Goal: Information Seeking & Learning: Learn about a topic

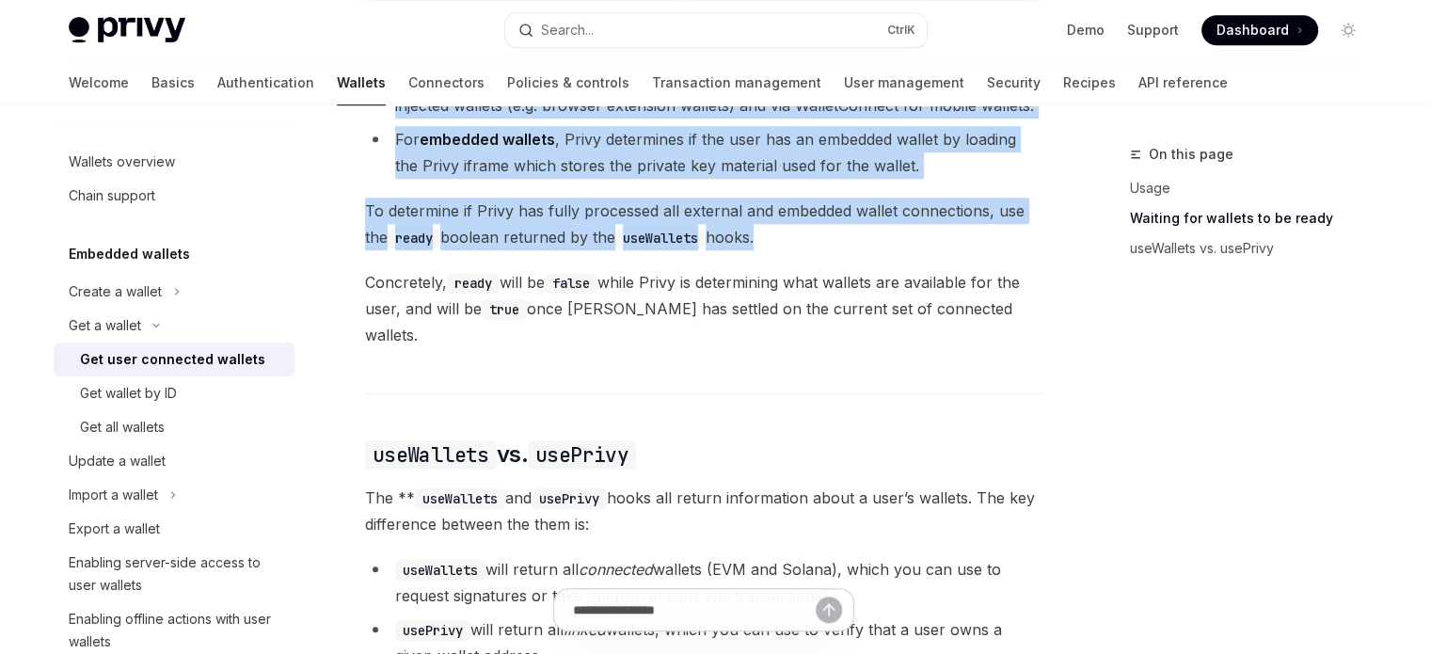
scroll to position [1268, 0]
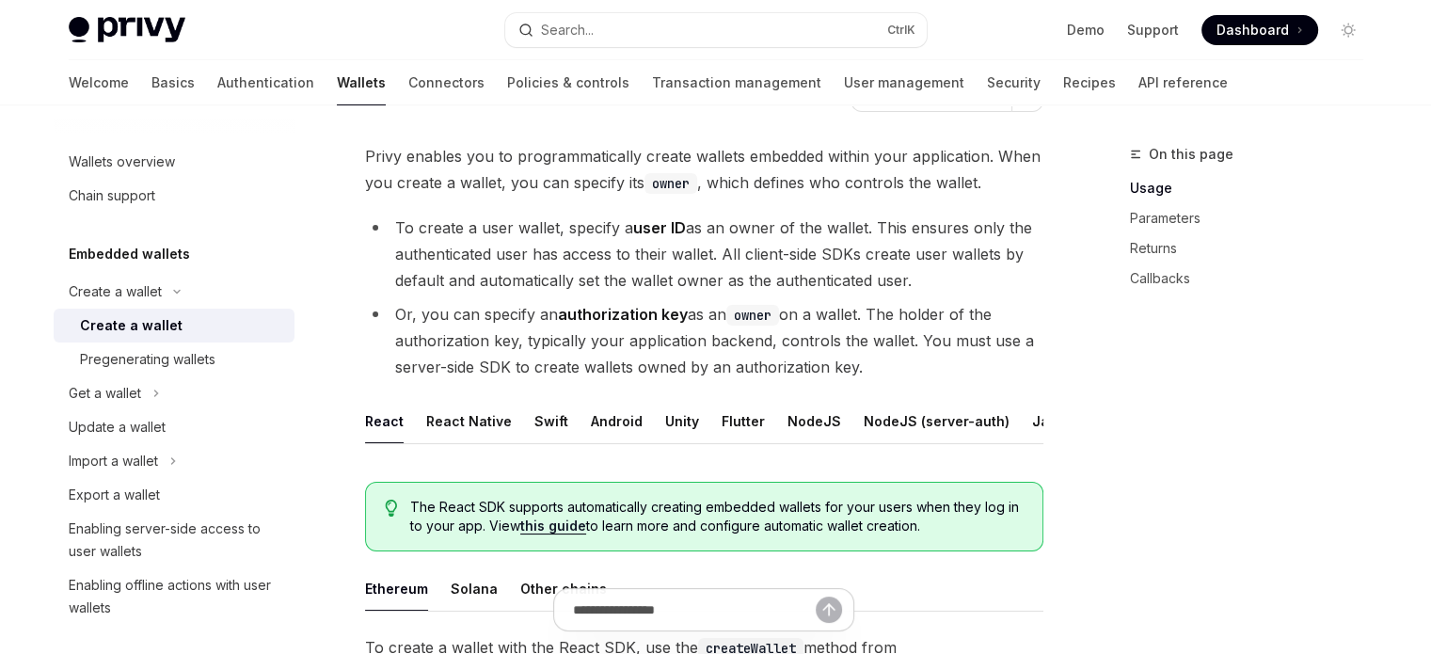
scroll to position [0, 76]
click at [738, 420] on button "NodeJS" at bounding box center [738, 421] width 54 height 44
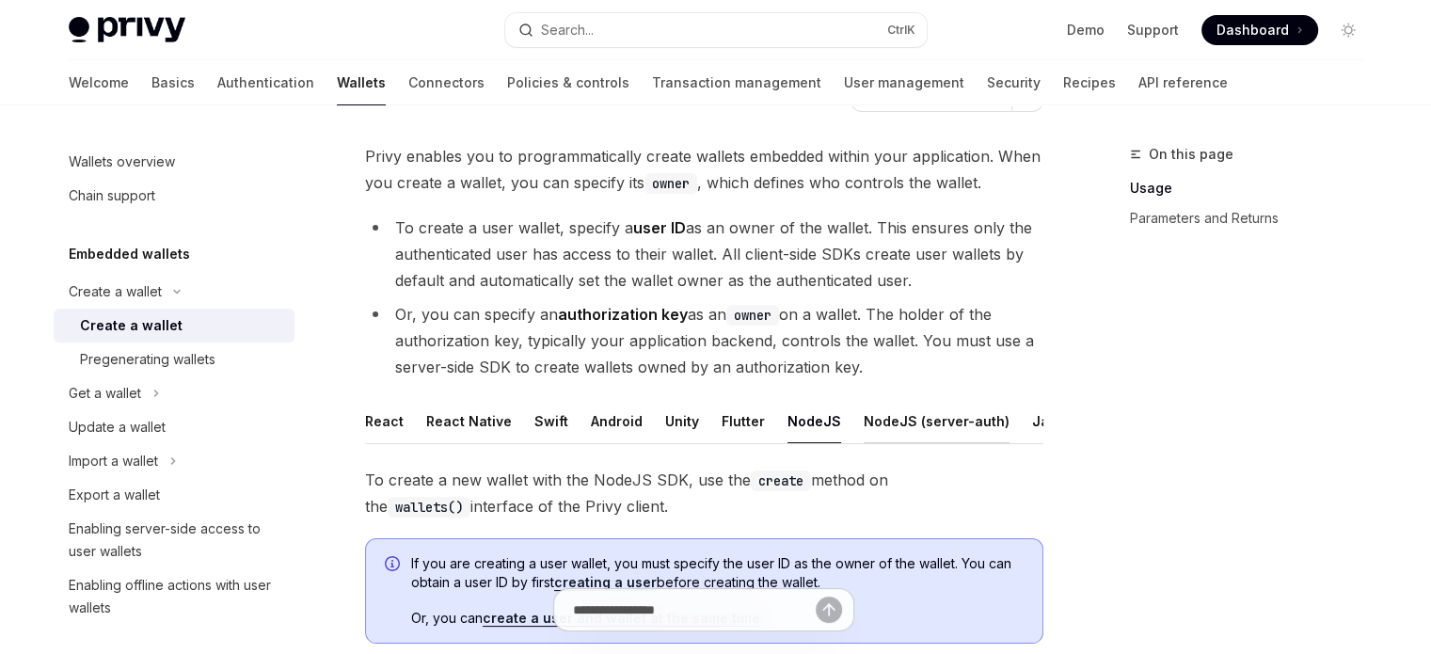
click at [864, 413] on button "NodeJS (server-auth)" at bounding box center [937, 421] width 146 height 44
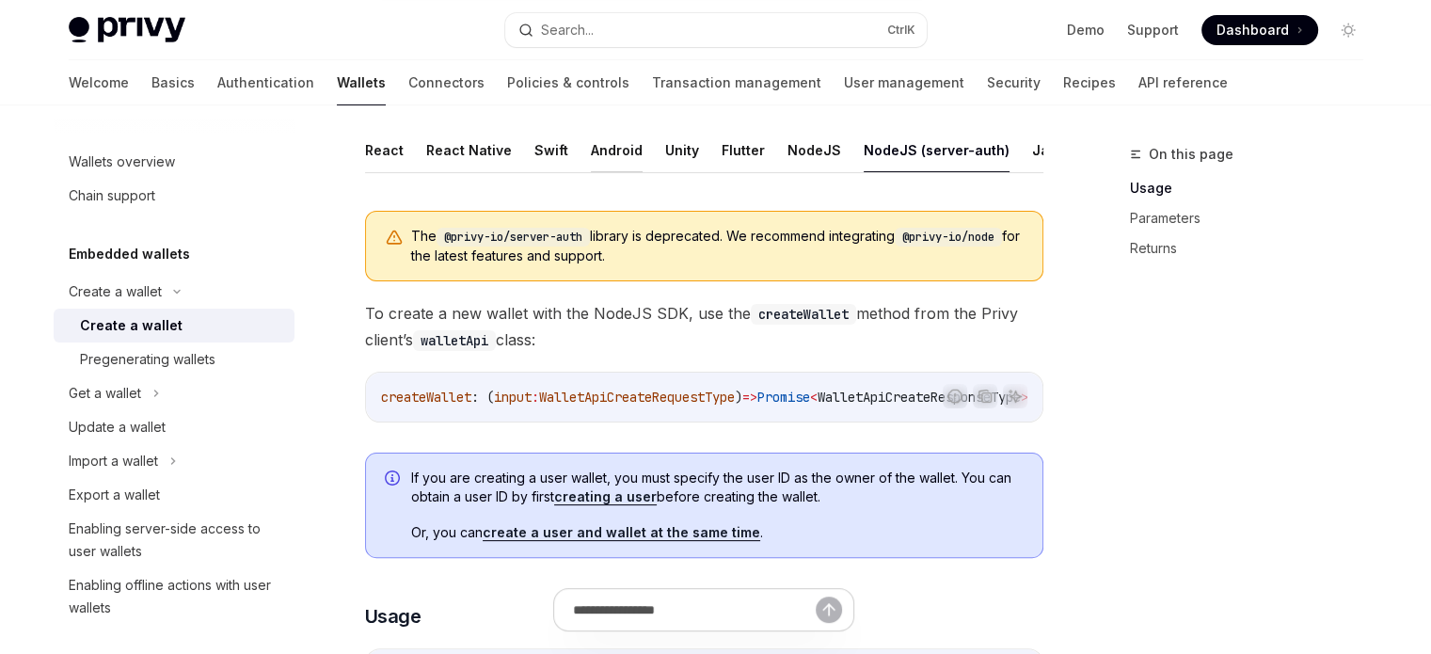
scroll to position [376, 0]
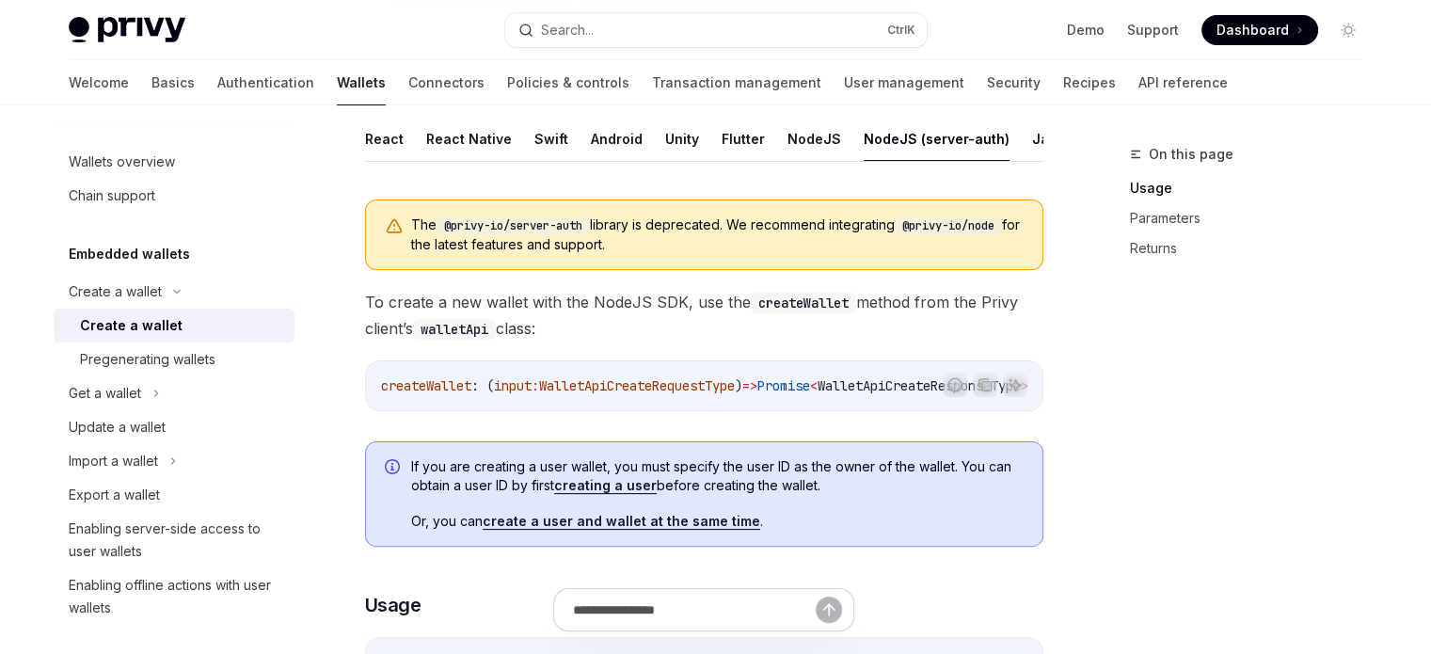
click at [883, 138] on button "NodeJS (server-auth)" at bounding box center [937, 139] width 146 height 44
click at [790, 124] on button "NodeJS" at bounding box center [814, 139] width 54 height 44
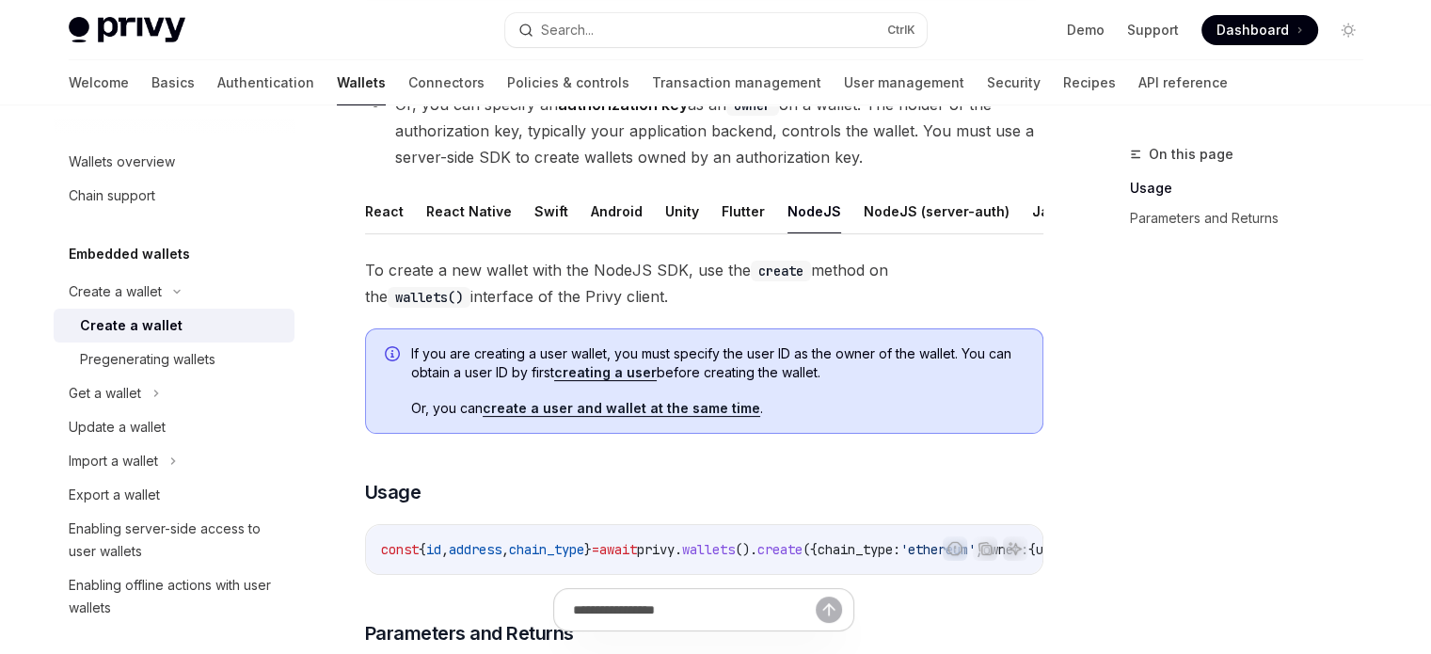
scroll to position [271, 0]
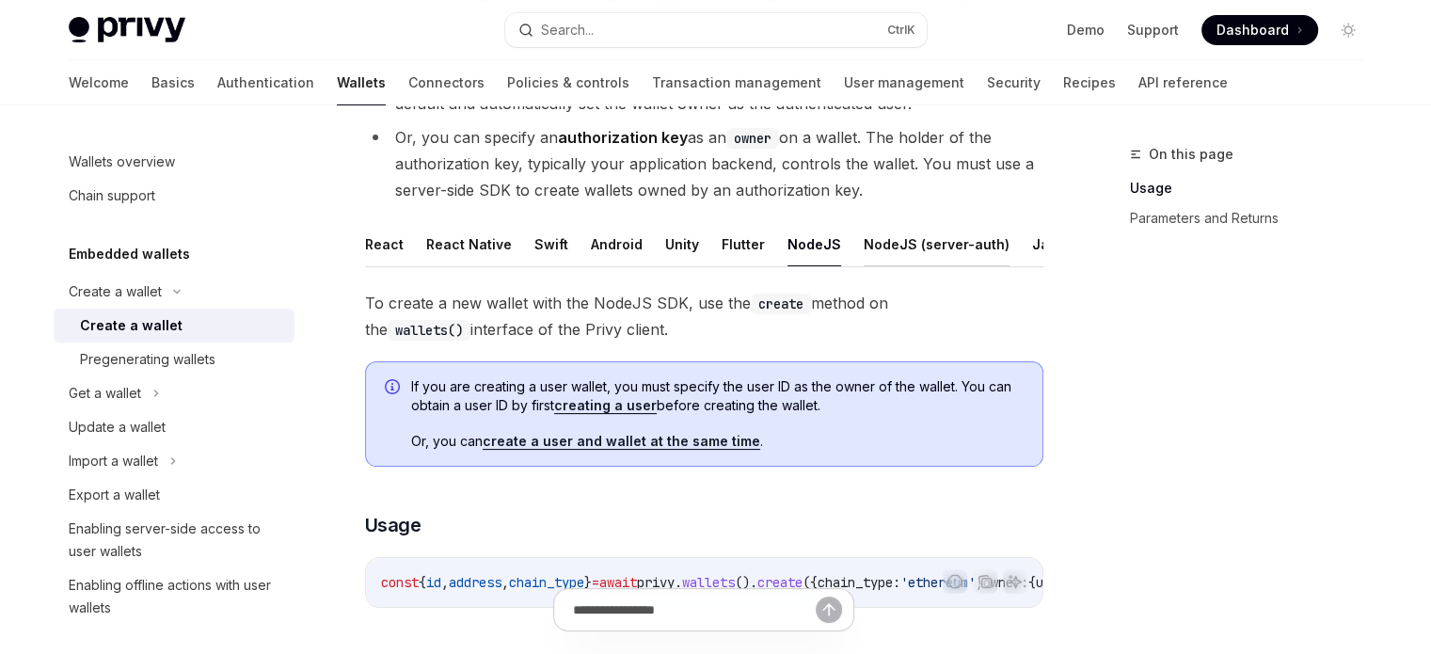
click at [869, 246] on button "NodeJS (server-auth)" at bounding box center [937, 244] width 146 height 44
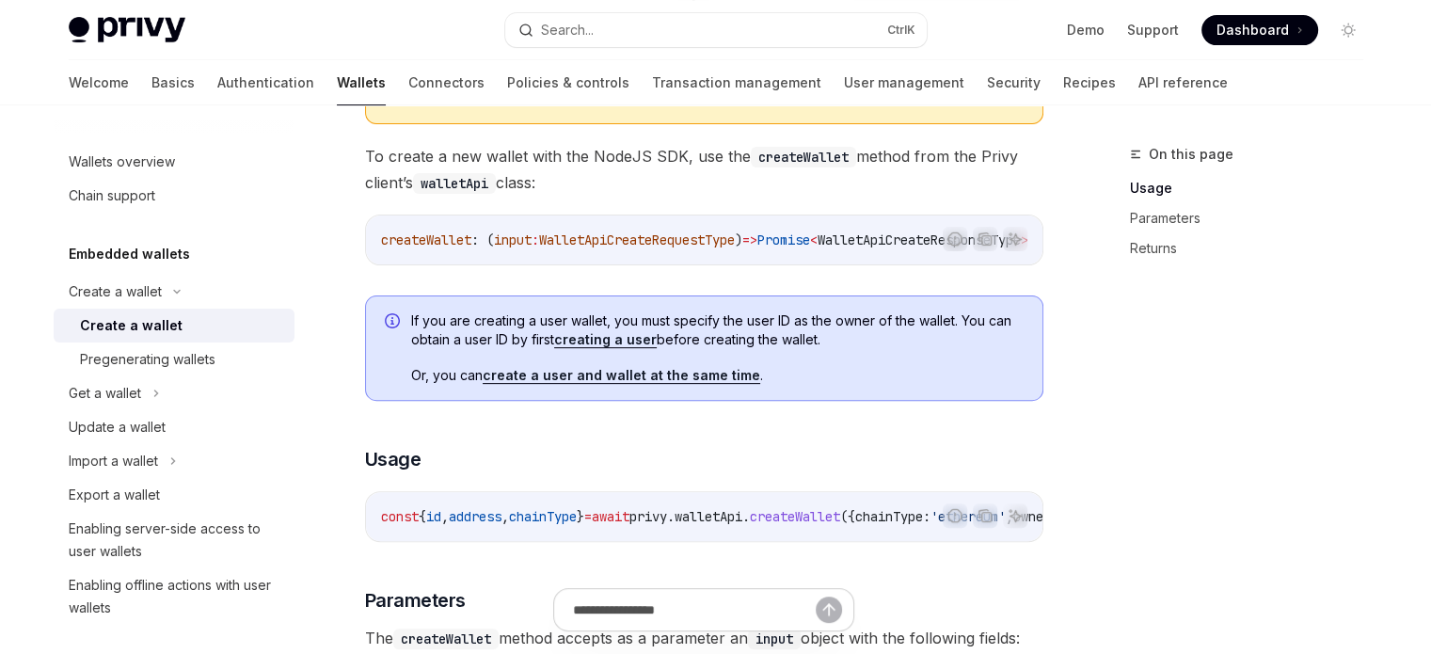
scroll to position [553, 0]
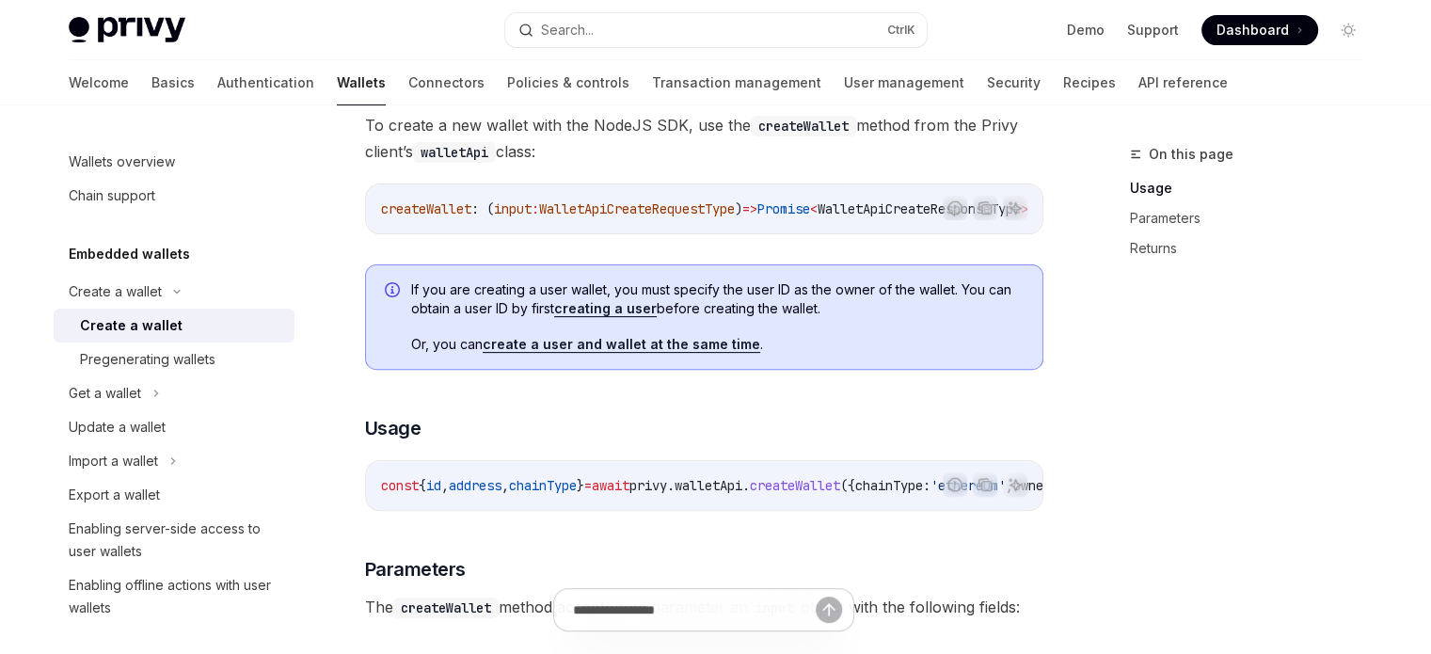
click at [612, 353] on link "create a user and wallet at the same time" at bounding box center [621, 344] width 277 height 17
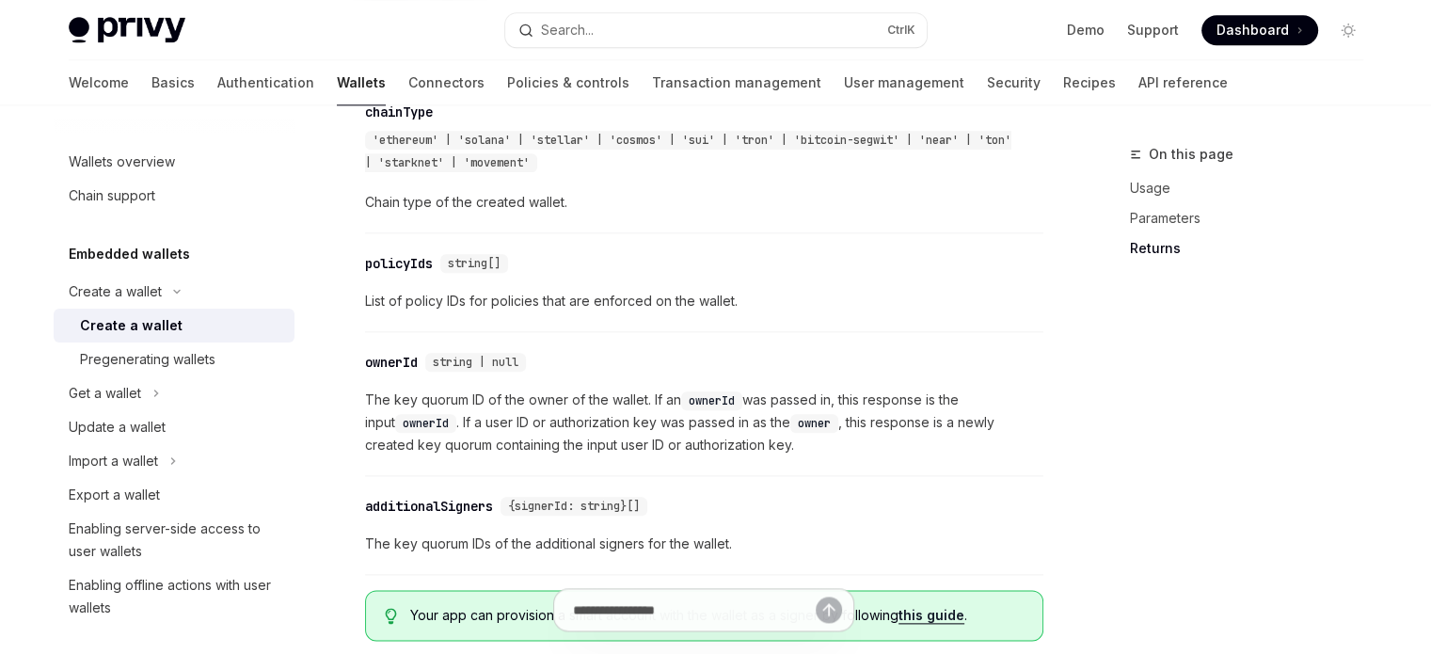
scroll to position [2164, 0]
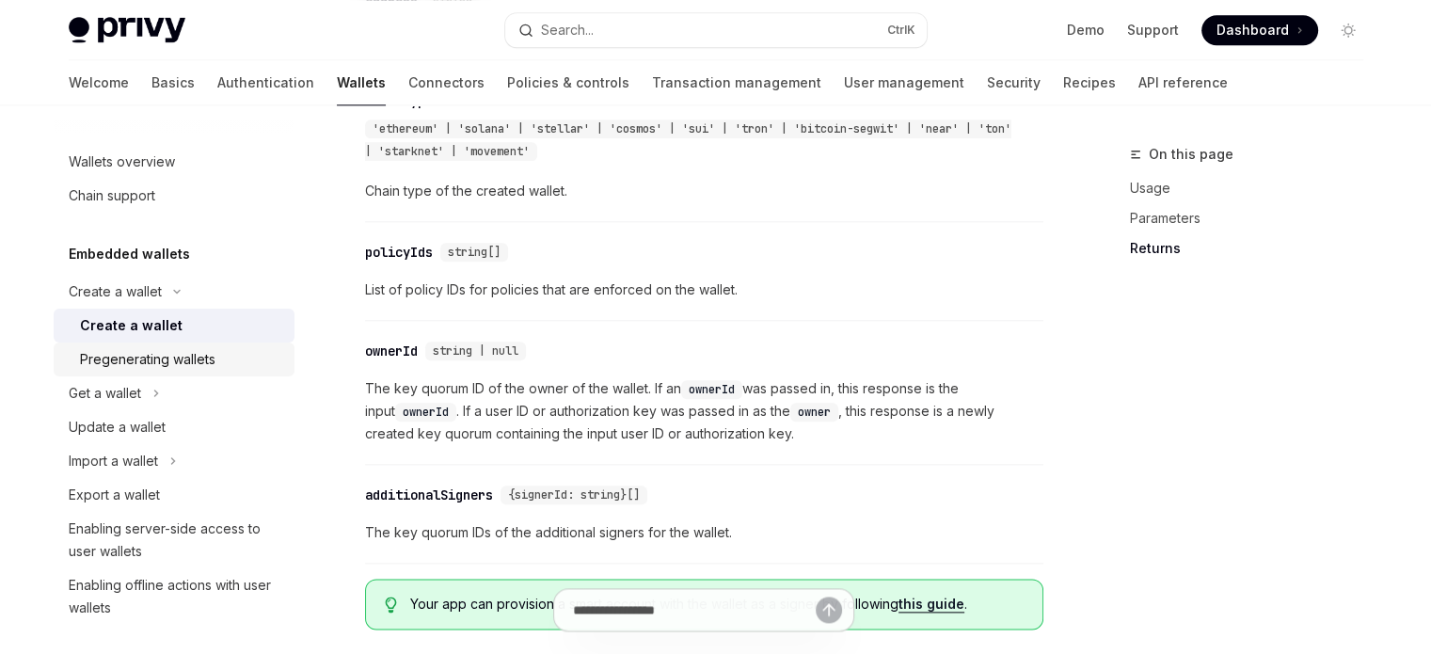
click at [255, 375] on link "Pregenerating wallets" at bounding box center [174, 359] width 241 height 34
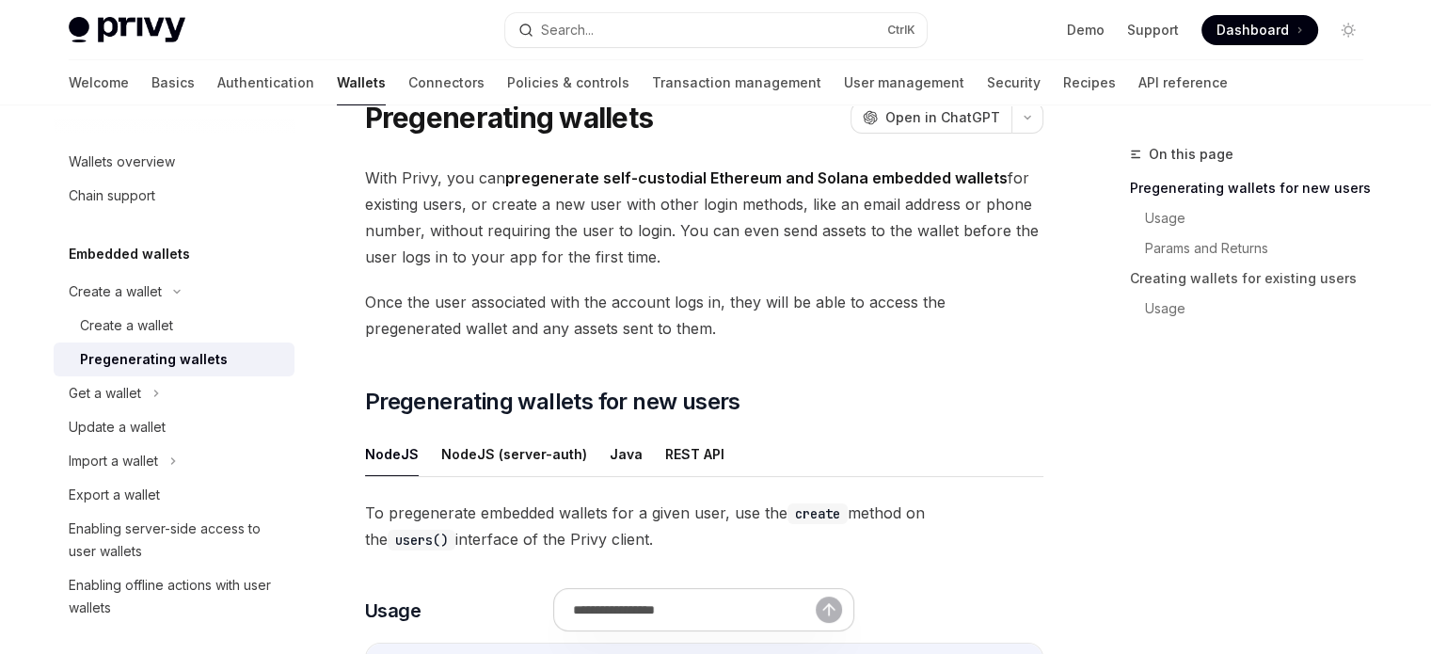
scroll to position [188, 0]
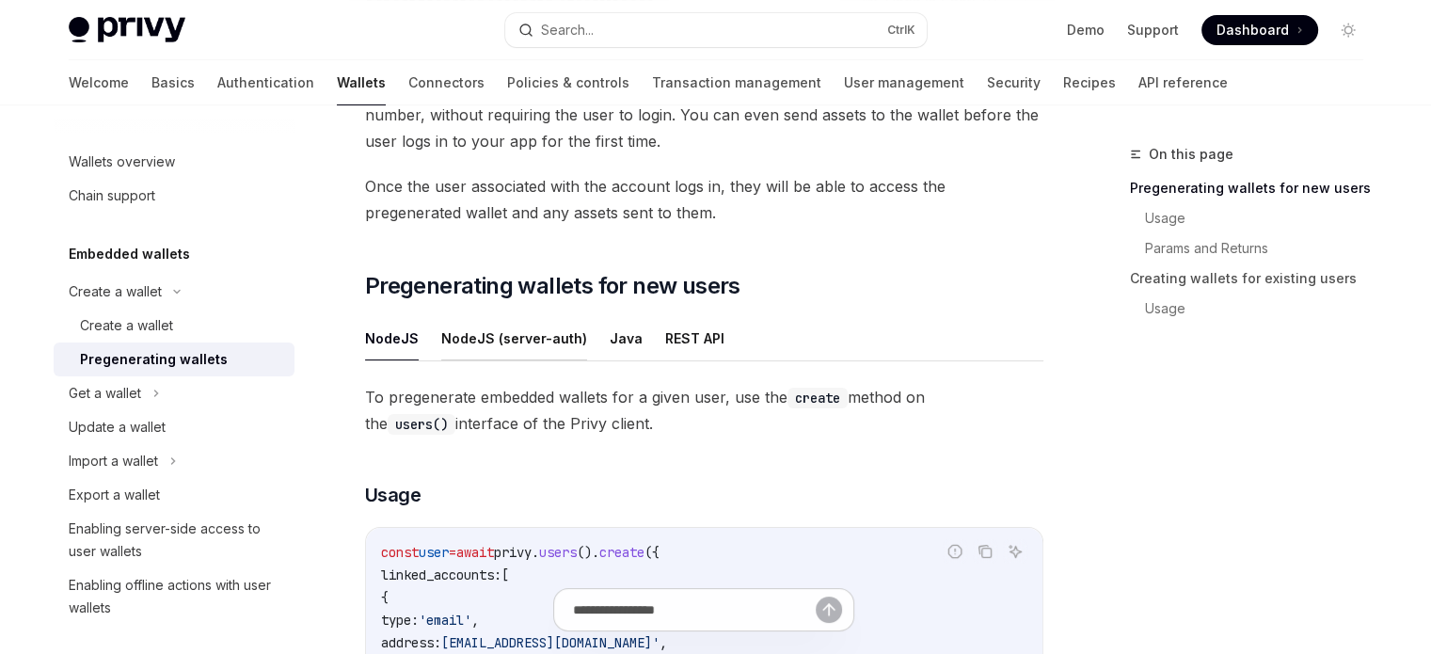
click at [515, 327] on button "NodeJS (server-auth)" at bounding box center [514, 338] width 146 height 44
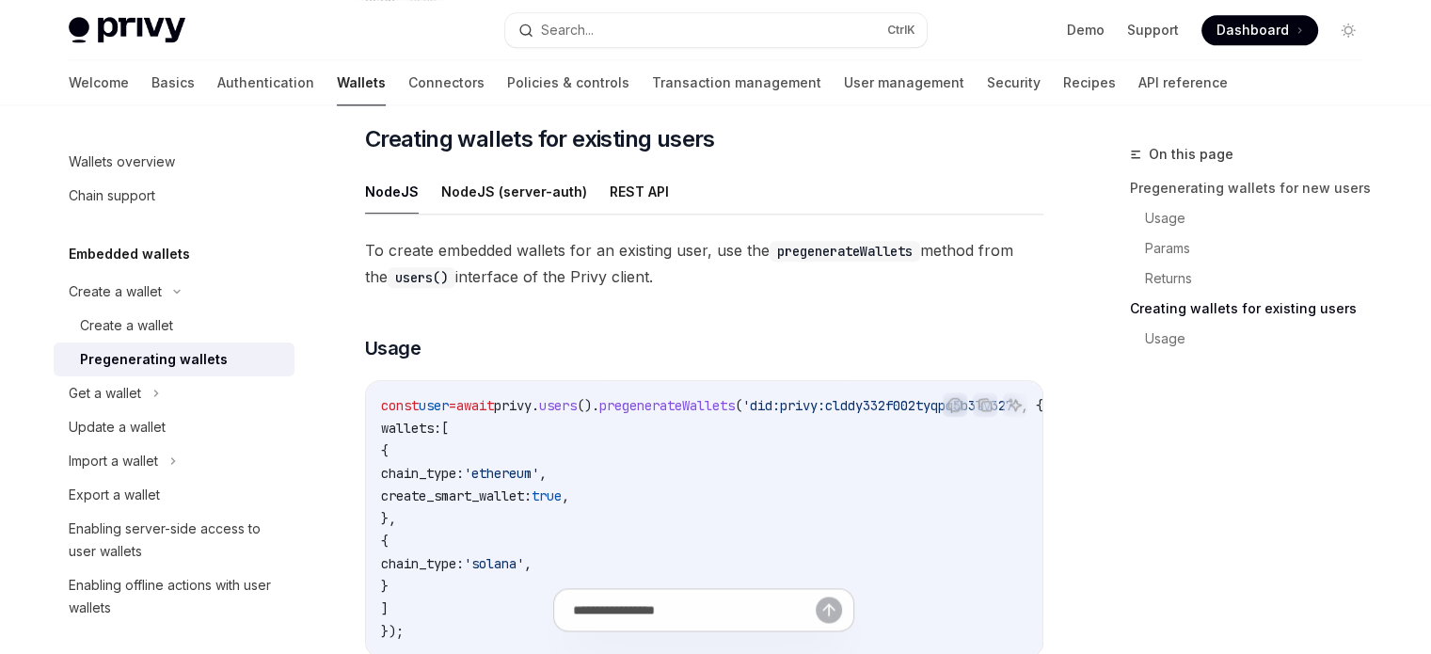
scroll to position [2164, 0]
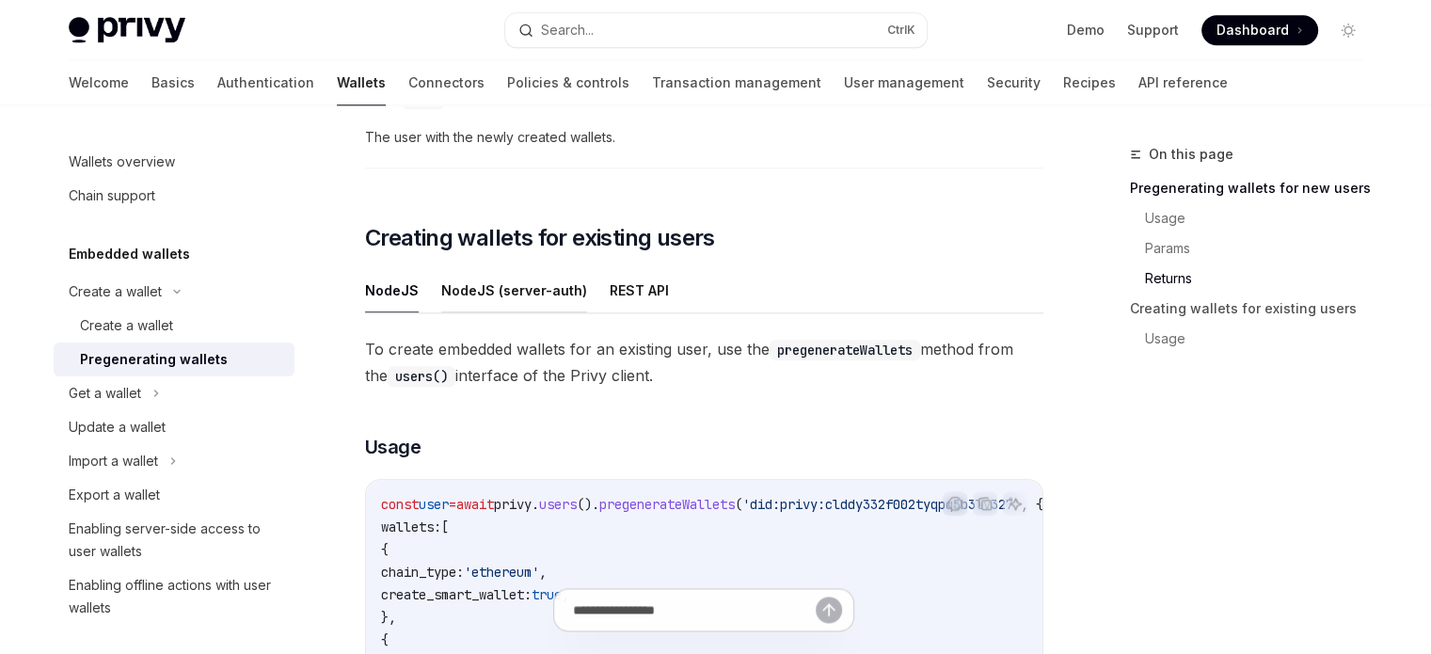
click at [531, 279] on button "NodeJS (server-auth)" at bounding box center [514, 290] width 146 height 44
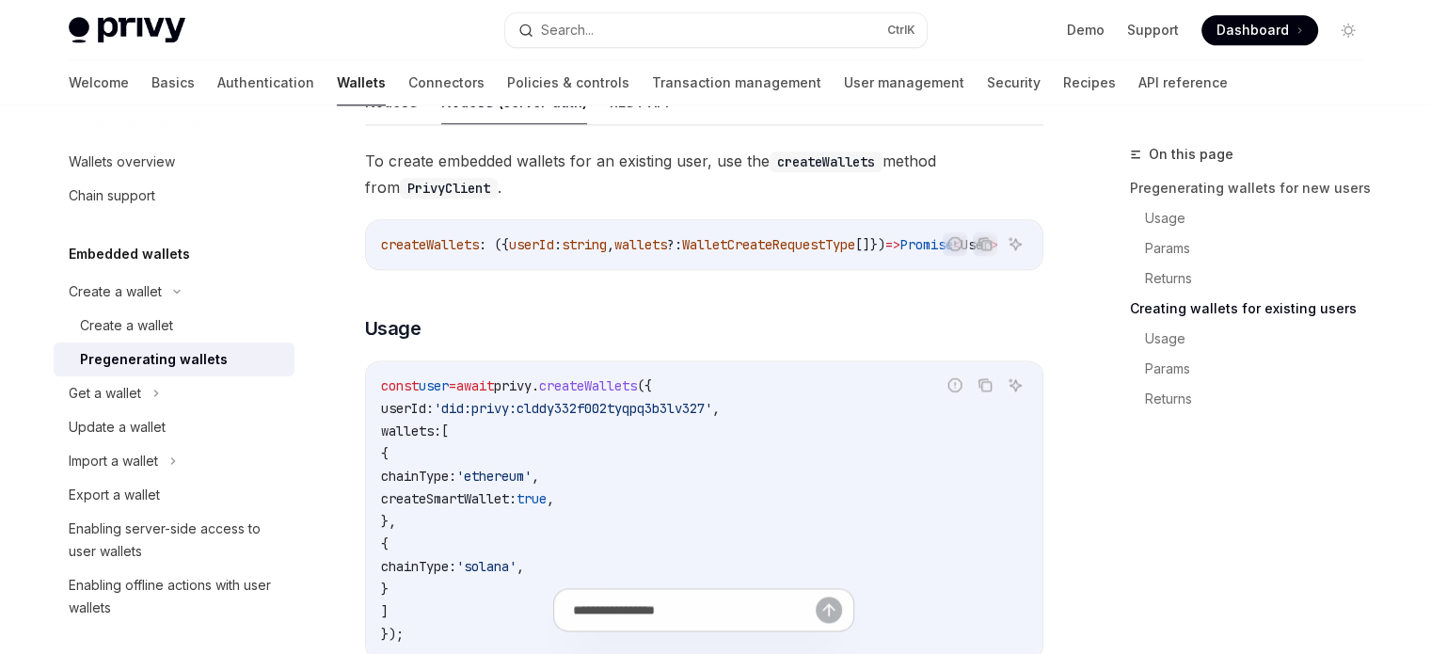
scroll to position [2164, 0]
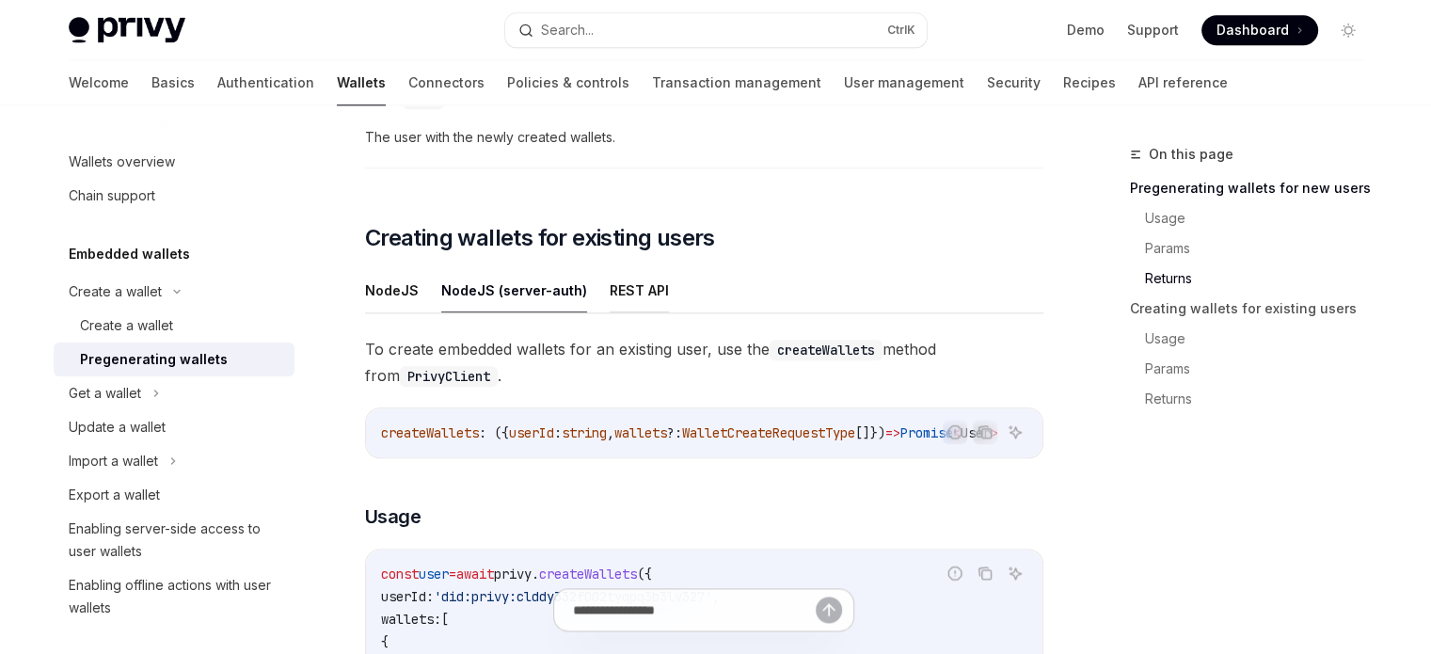
click at [628, 293] on button "REST API" at bounding box center [639, 290] width 59 height 44
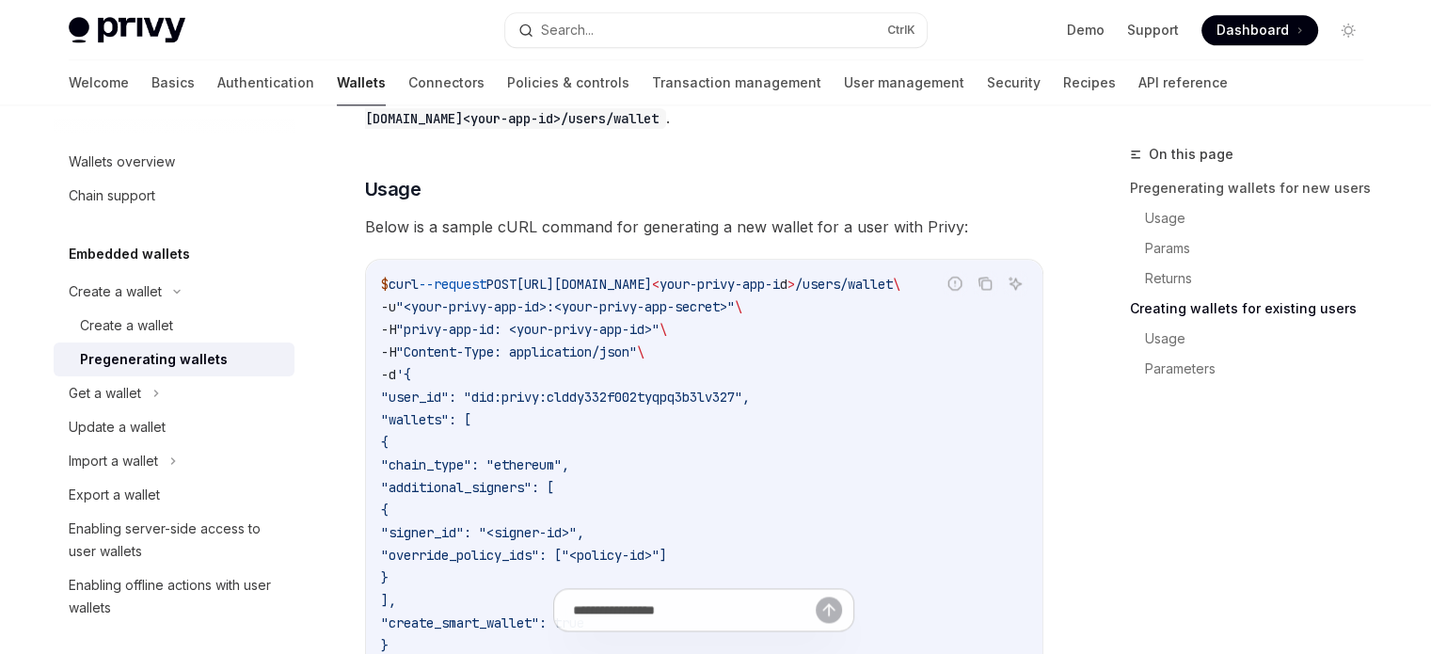
scroll to position [2164, 0]
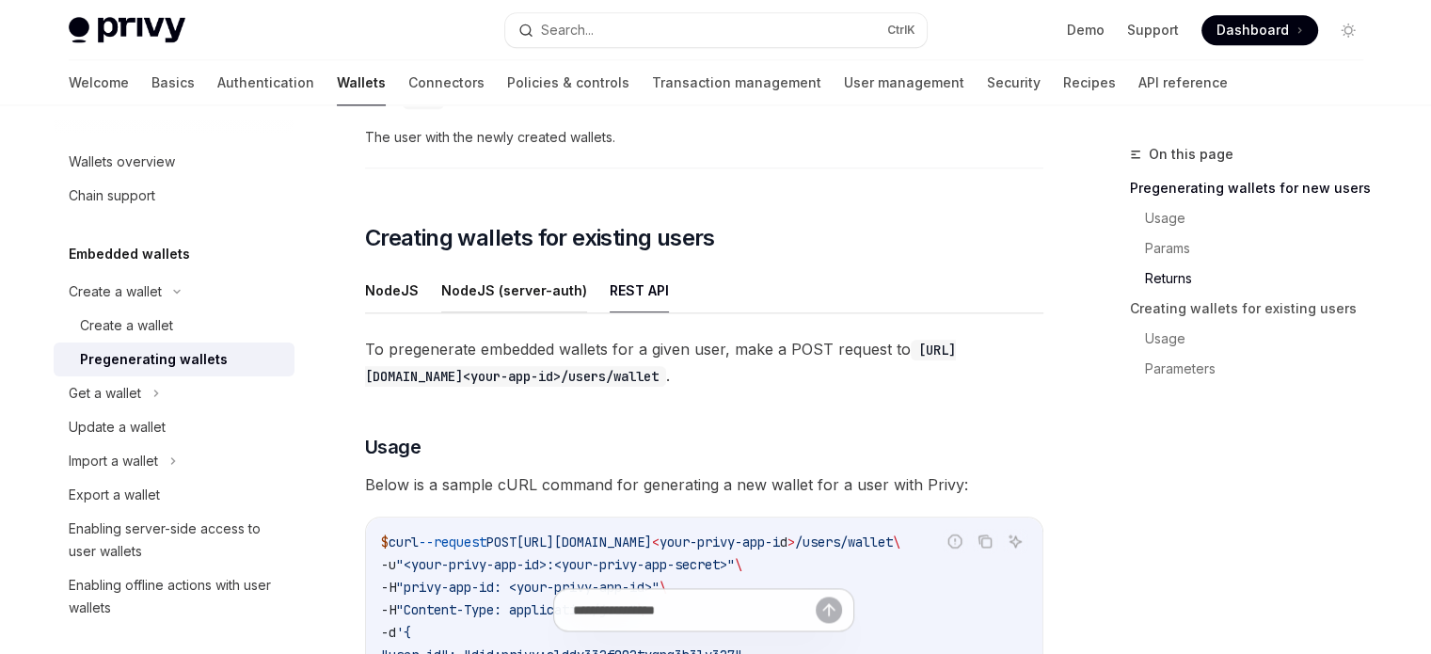
click at [510, 293] on button "NodeJS (server-auth)" at bounding box center [514, 290] width 146 height 44
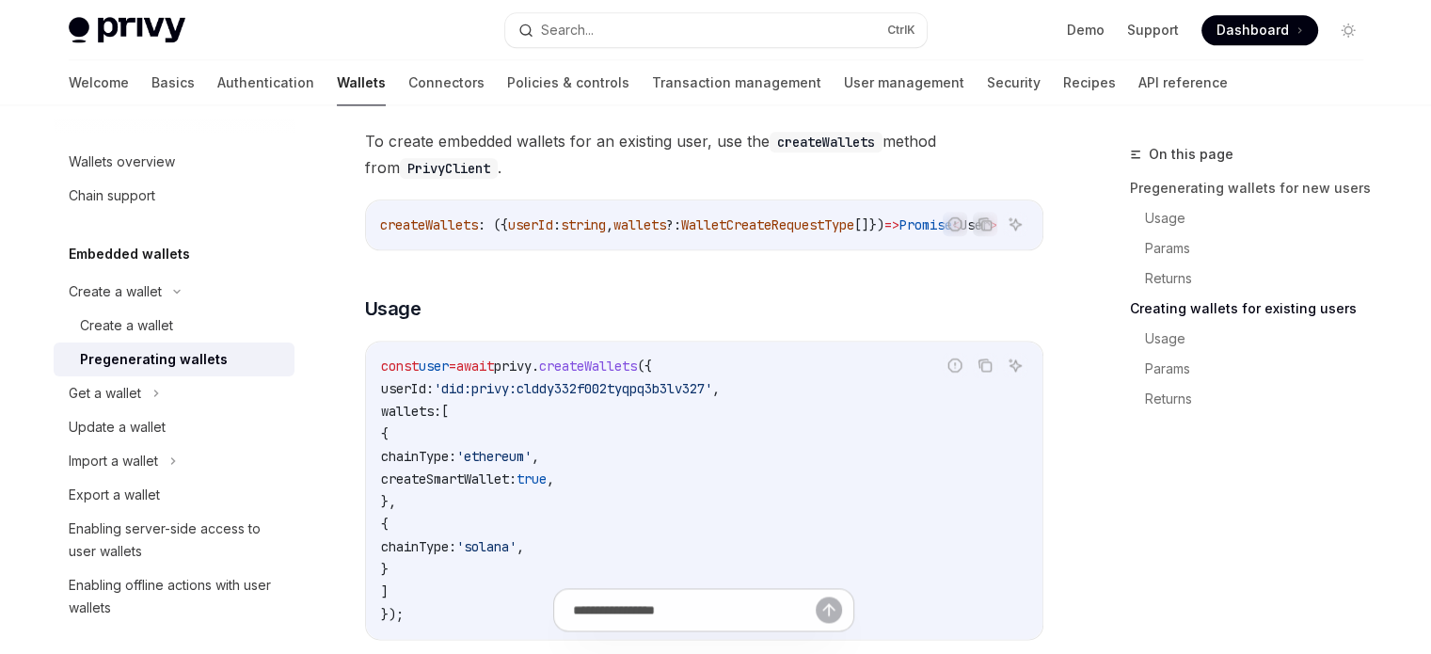
scroll to position [2258, 0]
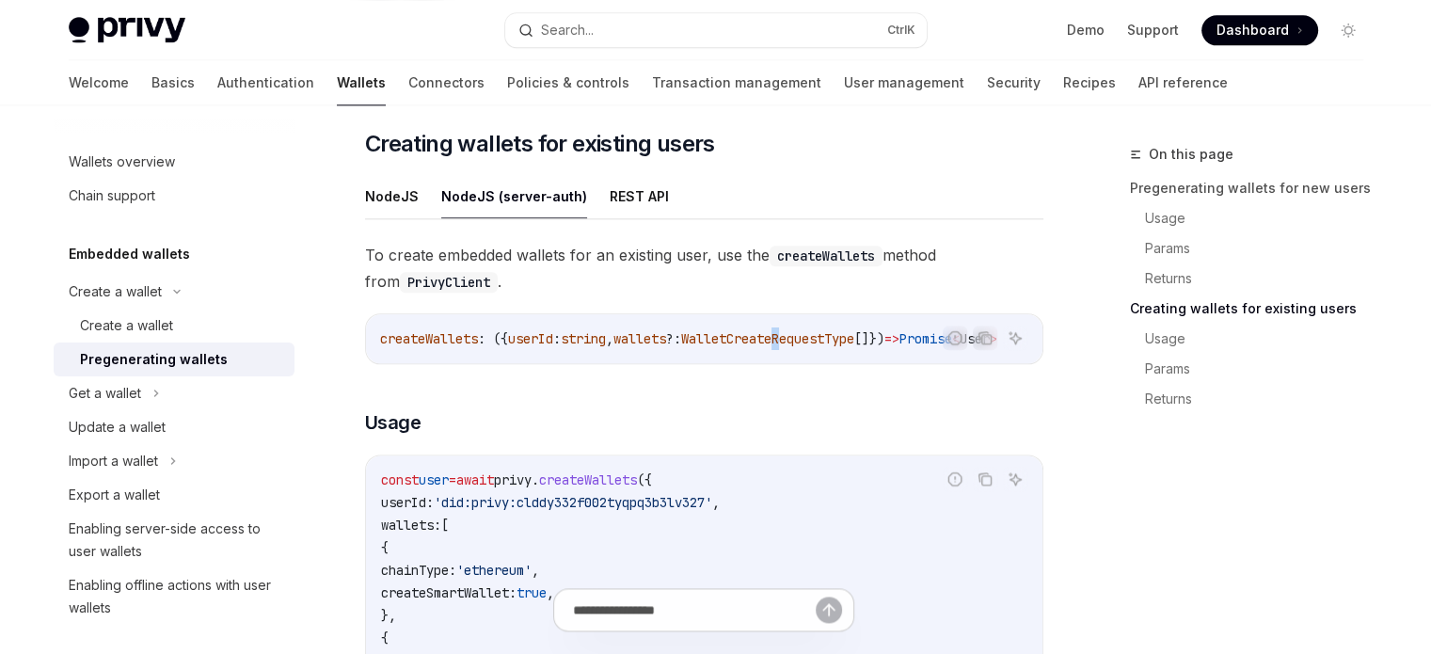
click at [745, 363] on div "createWallets : ({ userId : string , wallets ?: WalletCreateRequestType []}) =>…" at bounding box center [704, 338] width 676 height 49
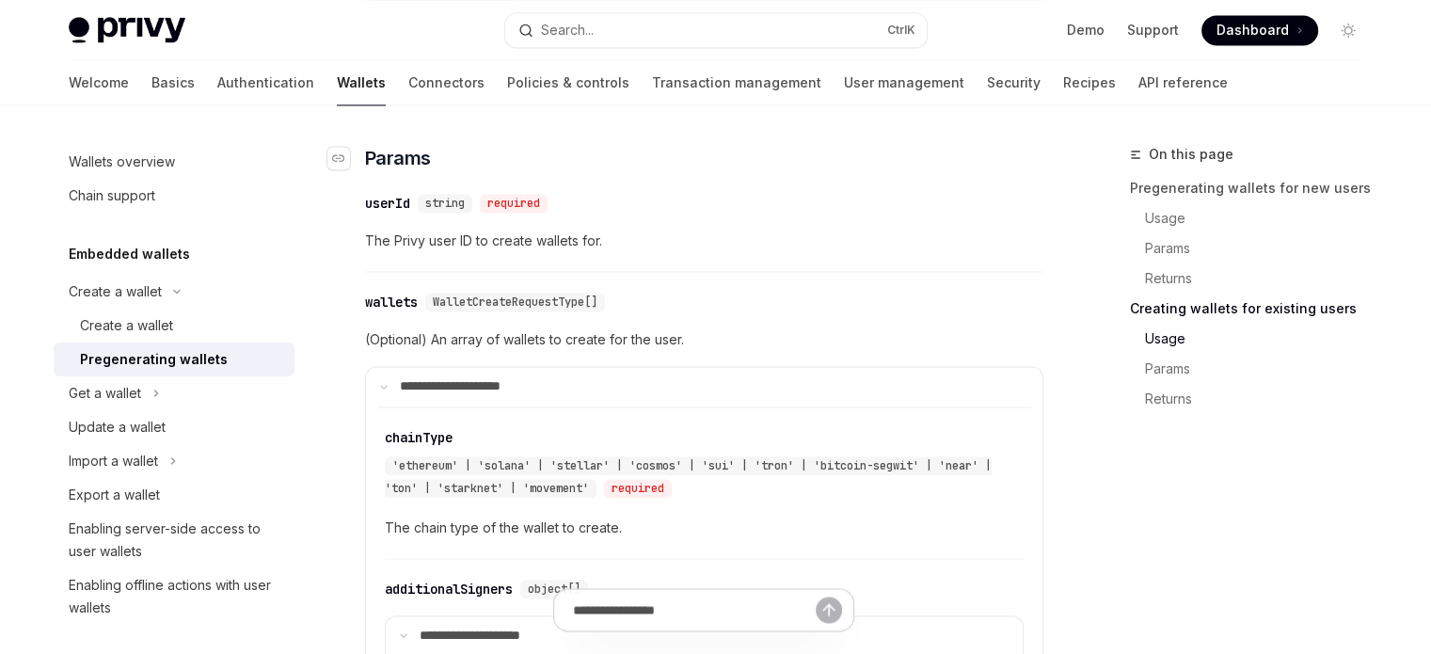
scroll to position [2916, 0]
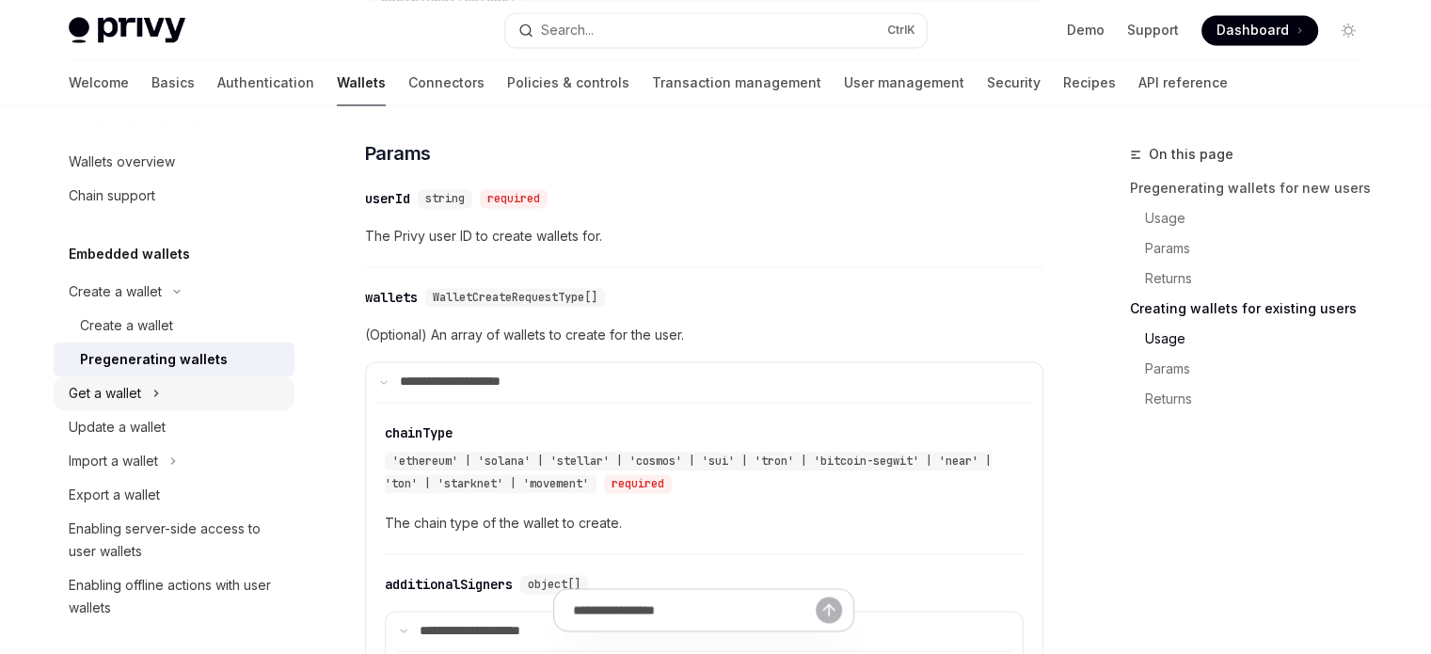
click at [166, 384] on button "Get a wallet" at bounding box center [174, 393] width 241 height 34
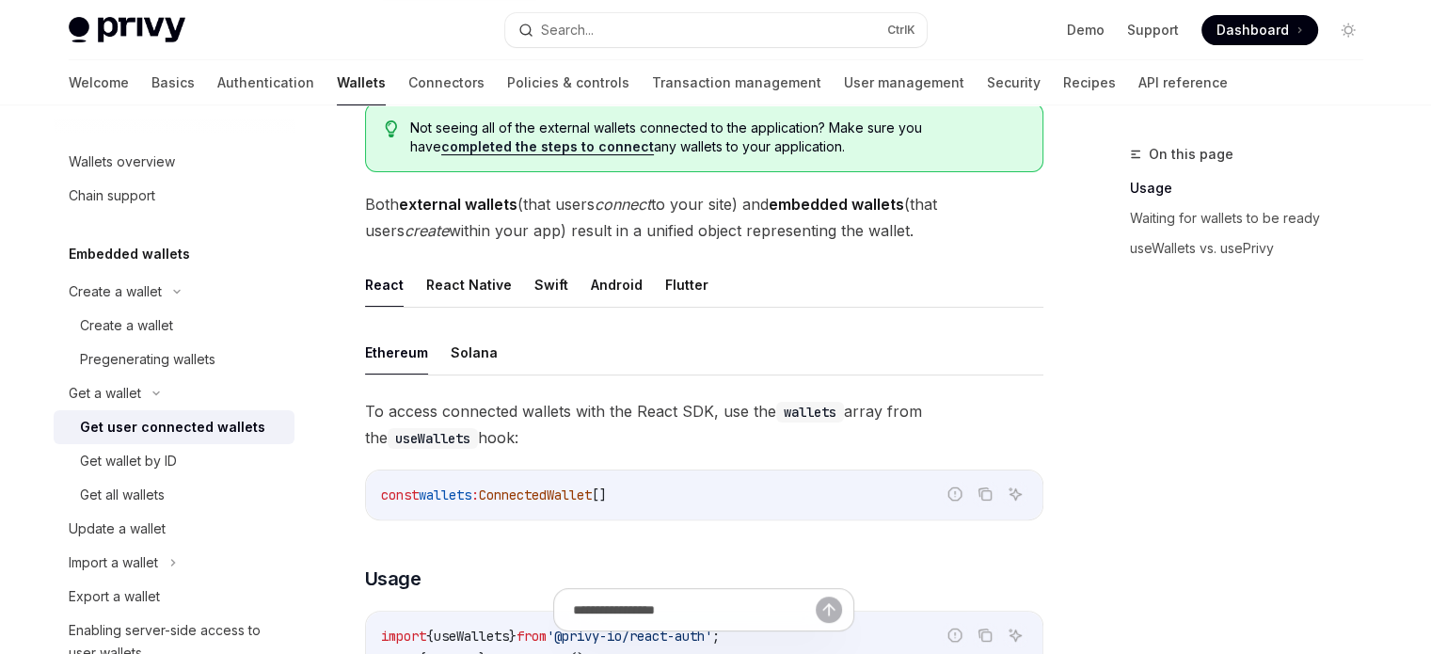
scroll to position [376, 0]
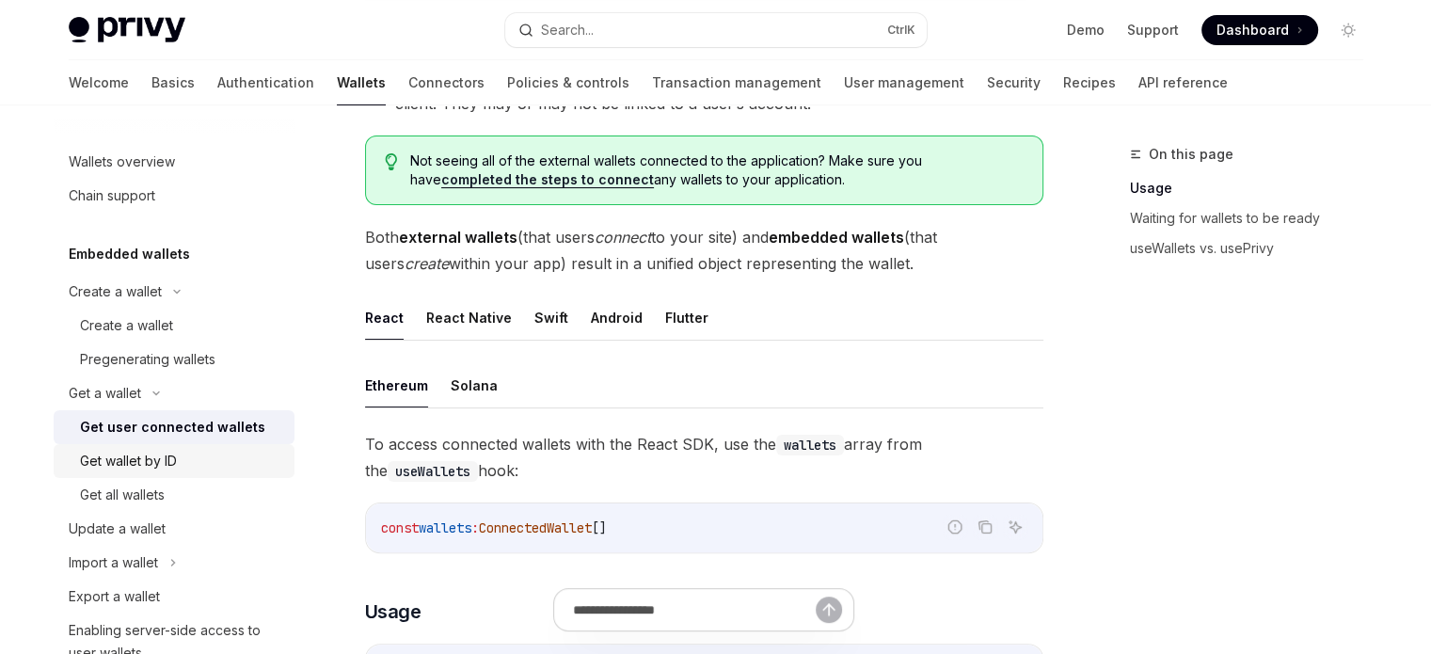
click at [199, 455] on div "Get wallet by ID" at bounding box center [181, 461] width 203 height 23
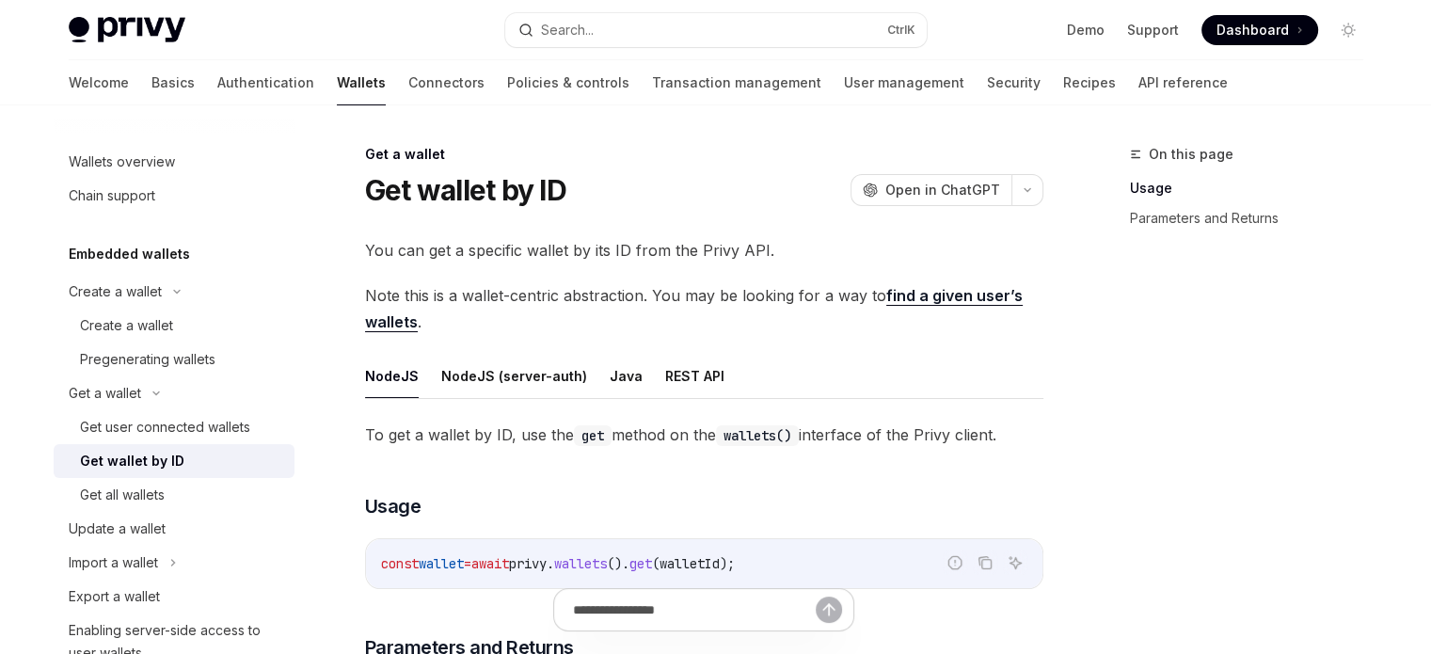
click at [410, 326] on link "find a given user’s wallets" at bounding box center [694, 309] width 658 height 46
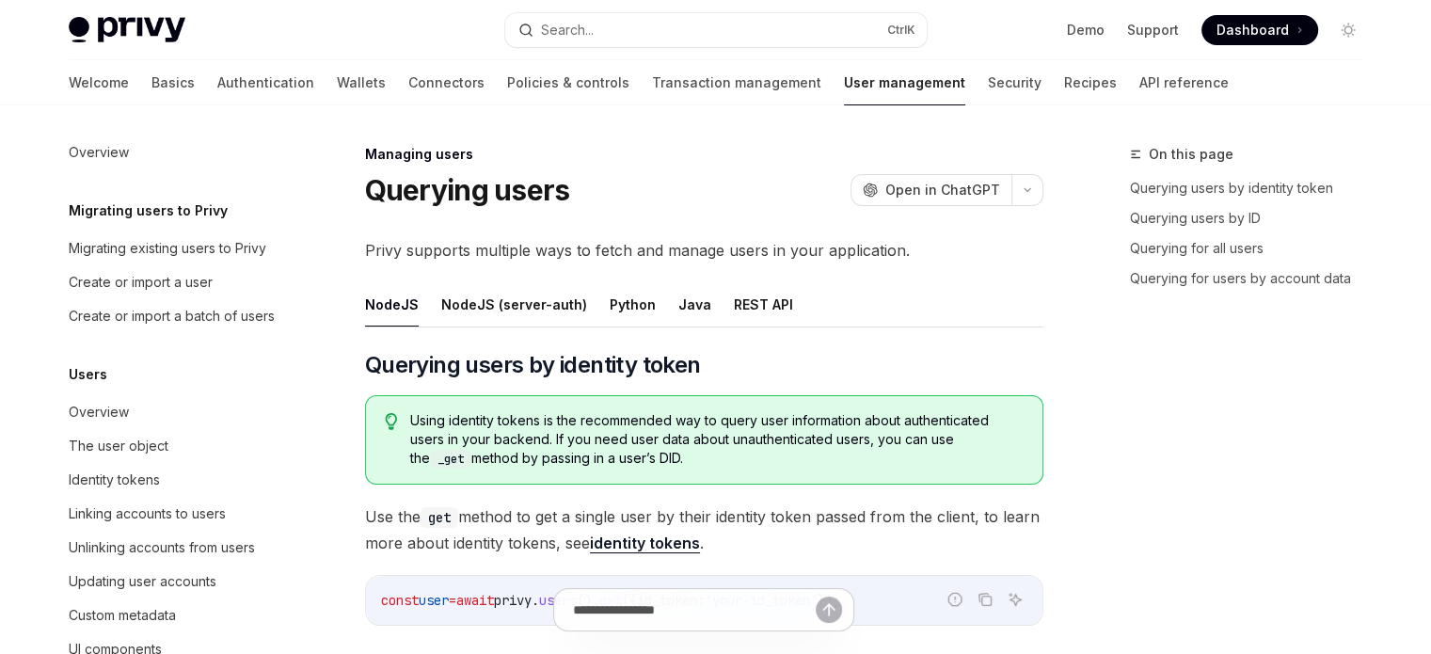
scroll to position [421, 0]
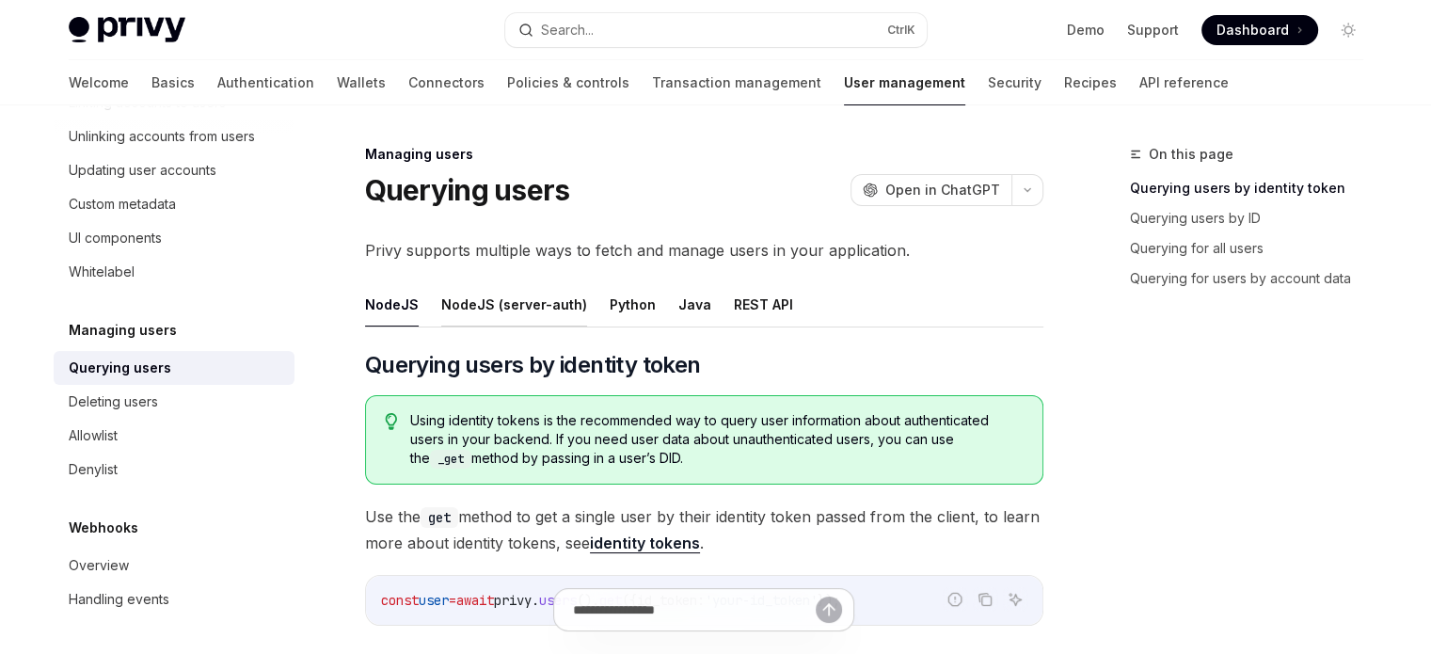
click at [478, 300] on button "NodeJS (server-auth)" at bounding box center [514, 304] width 146 height 44
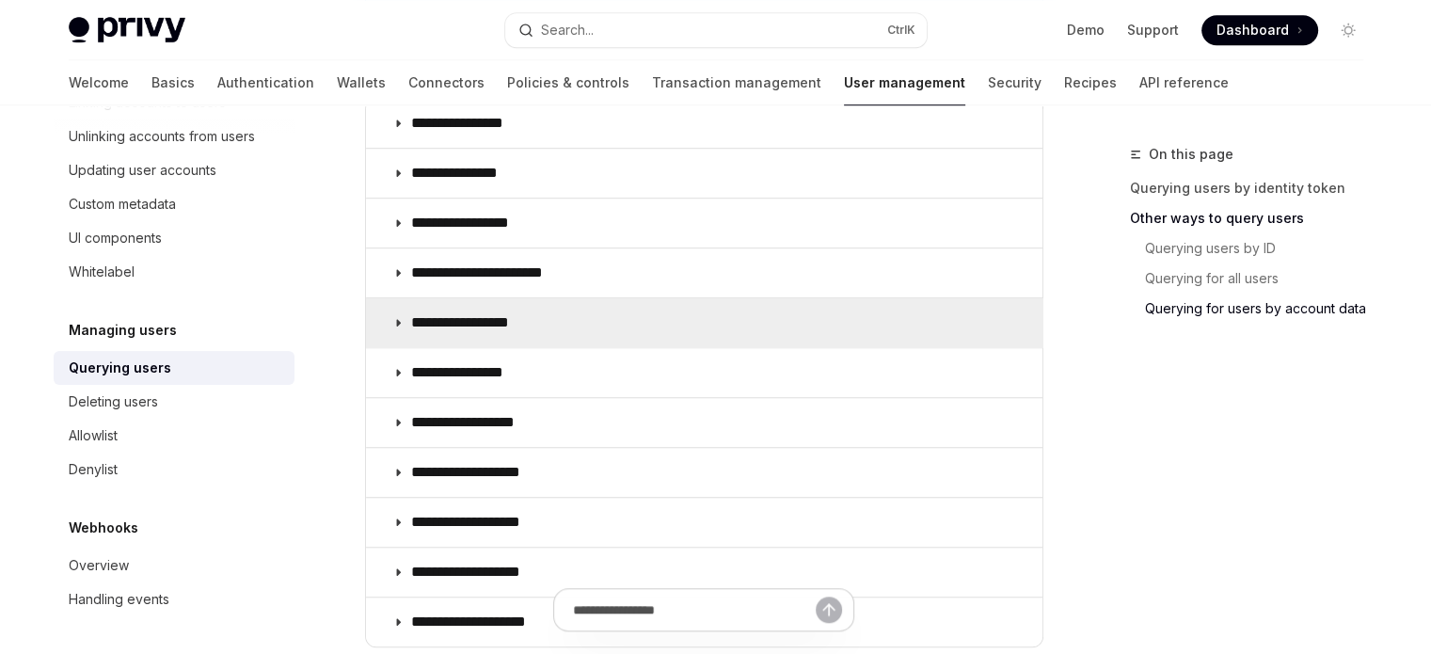
scroll to position [1411, 0]
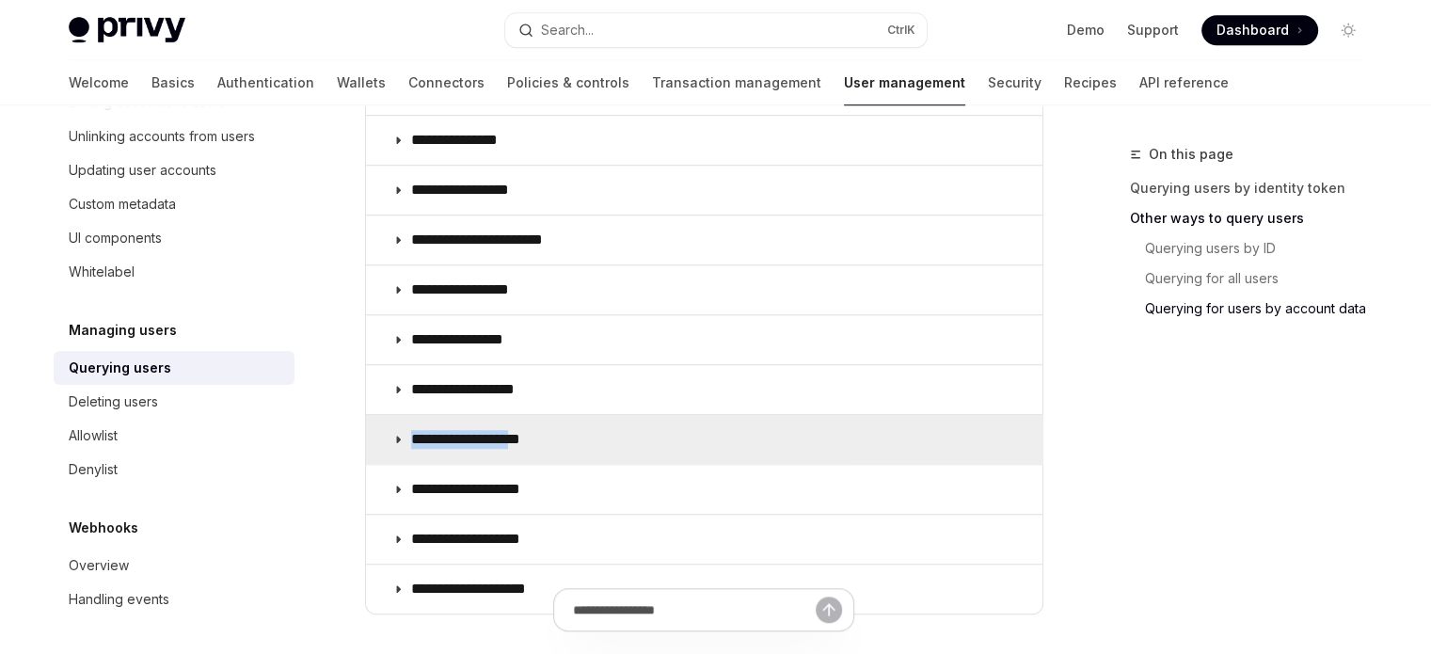
drag, startPoint x: 537, startPoint y: 373, endPoint x: 539, endPoint y: 416, distance: 42.4
click at [539, 416] on div "**********" at bounding box center [704, 339] width 678 height 549
click at [539, 417] on summary "**********" at bounding box center [704, 439] width 676 height 49
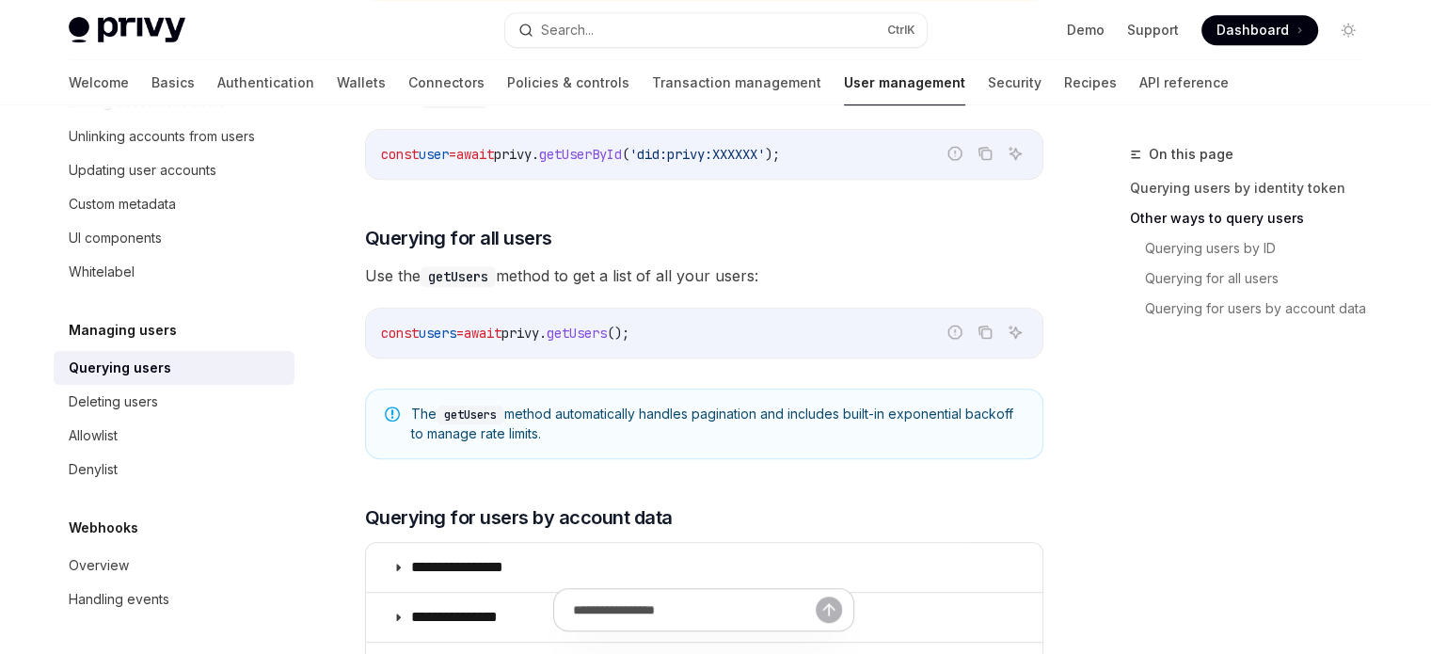
scroll to position [1035, 0]
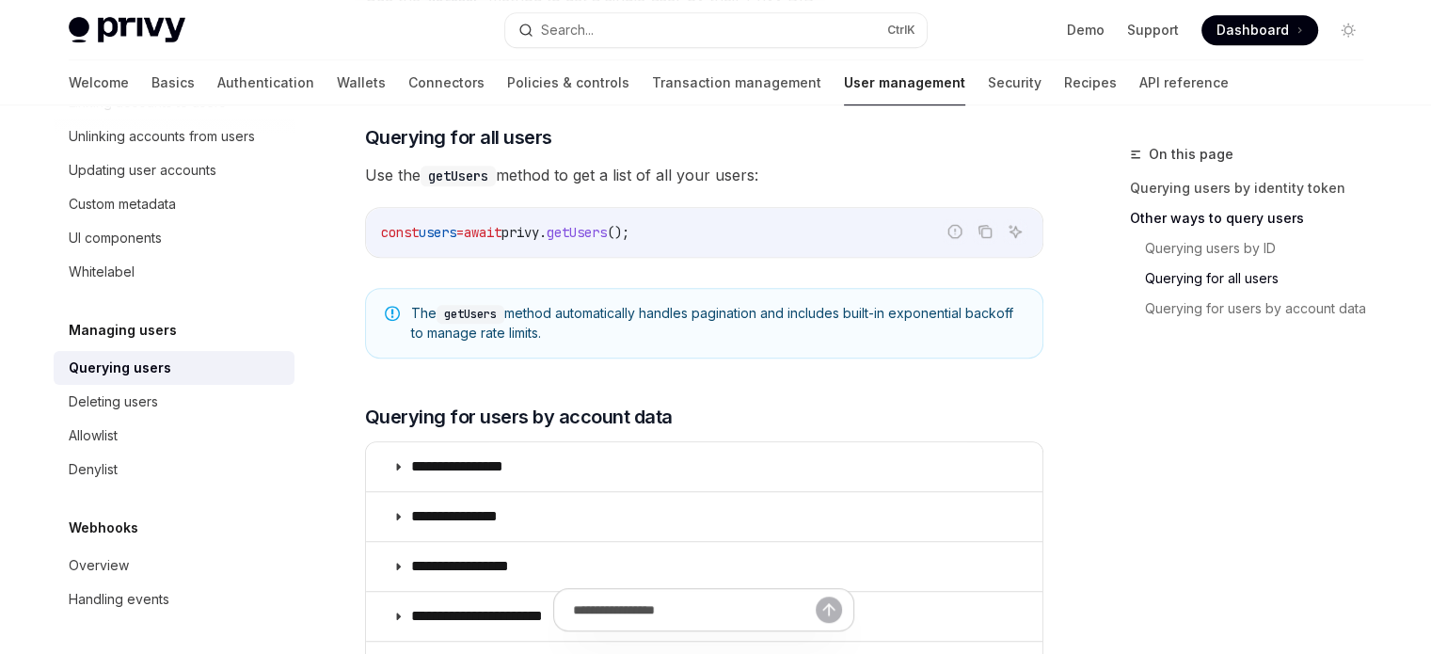
drag, startPoint x: 364, startPoint y: 191, endPoint x: 689, endPoint y: 335, distance: 355.0
click at [689, 335] on div "Managing users Querying users OpenAI Open in ChatGPT OpenAI Open in ChatGPT Pri…" at bounding box center [527, 281] width 1039 height 2346
copy div "Loremips dolor SitaME Cons ad ElitSED DoeiUS Temp in UtlaBOR Etdol magnaali eni…"
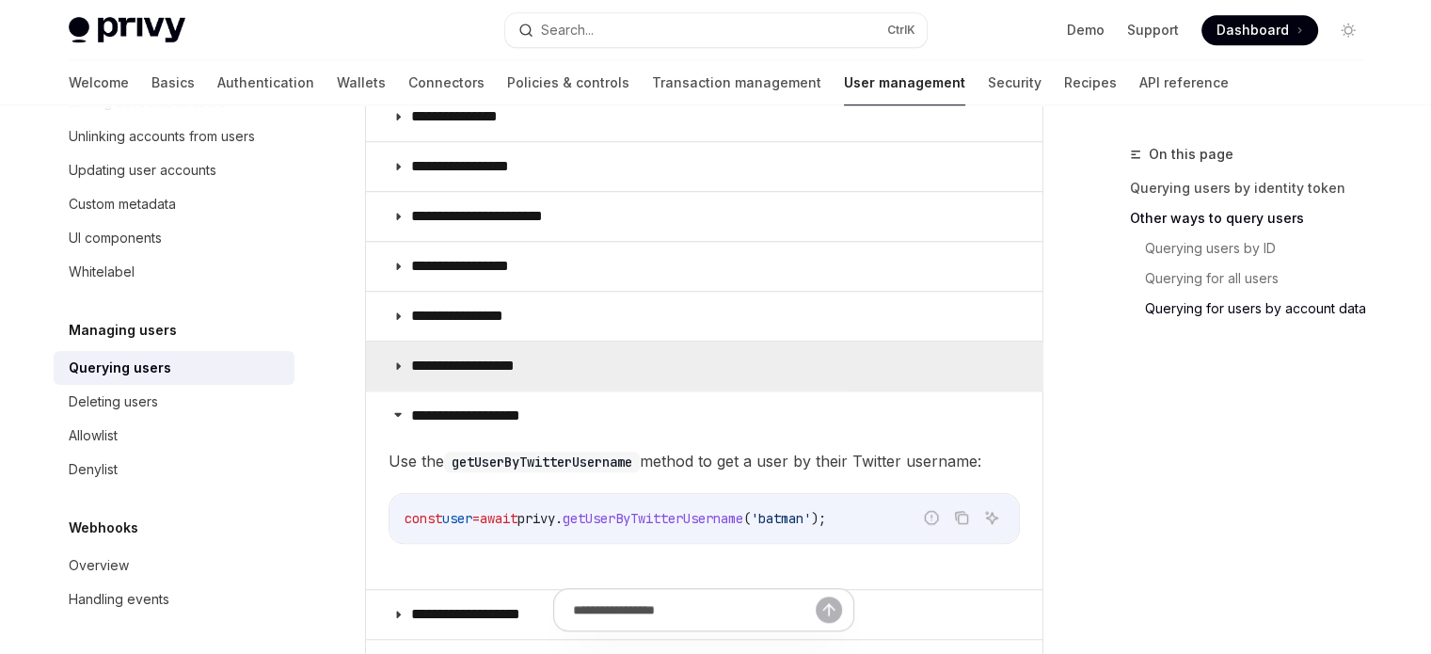
scroll to position [1505, 0]
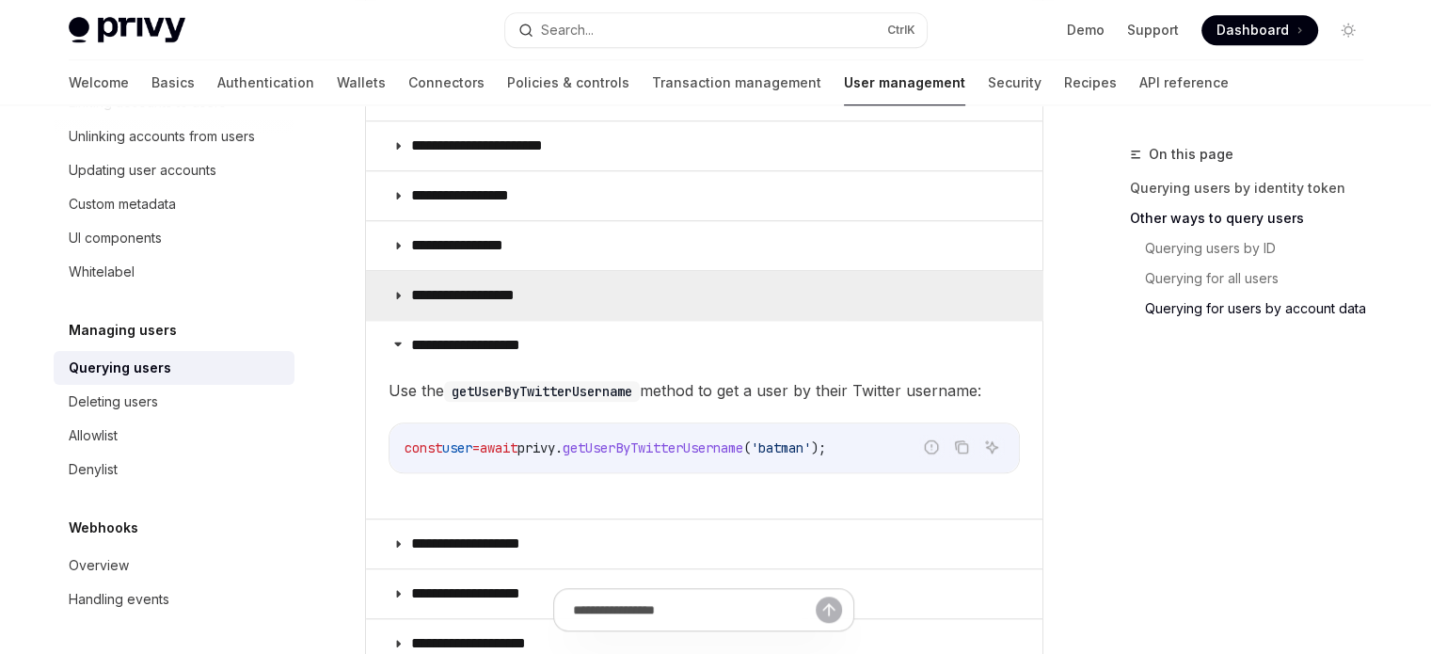
click at [572, 289] on summary "**********" at bounding box center [704, 295] width 676 height 49
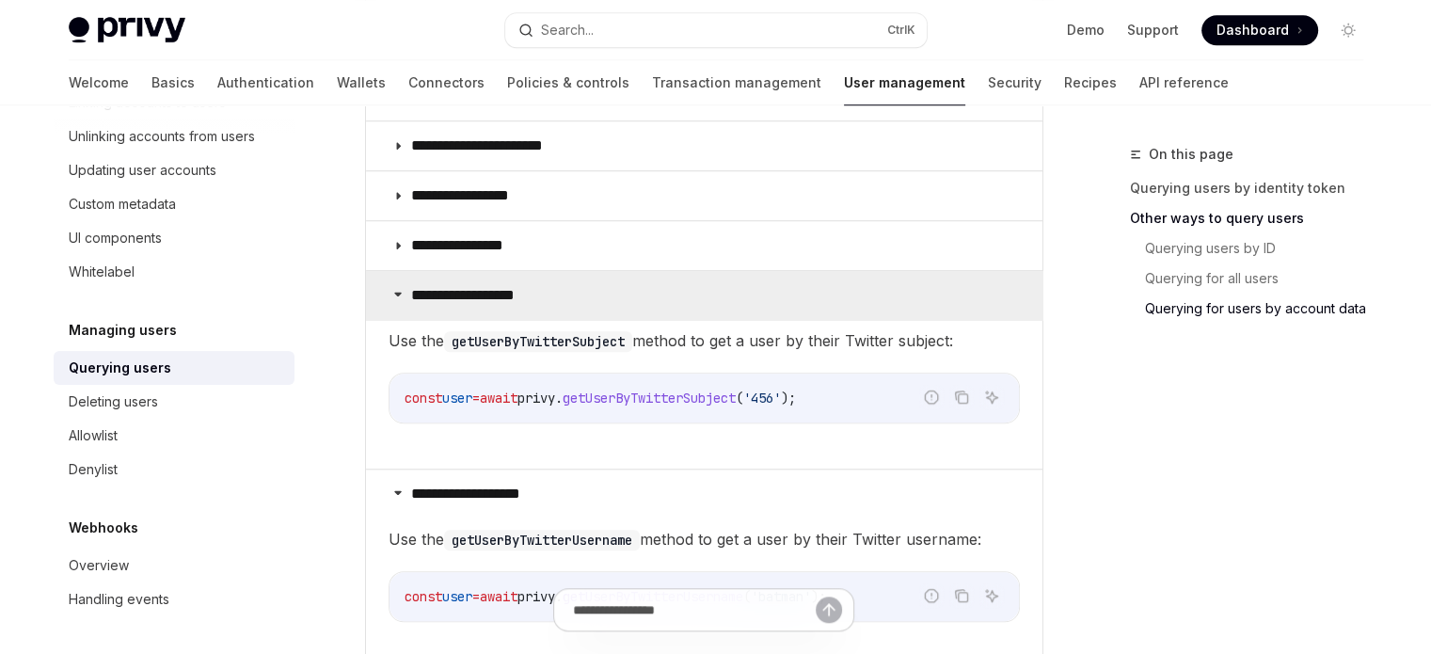
scroll to position [1599, 0]
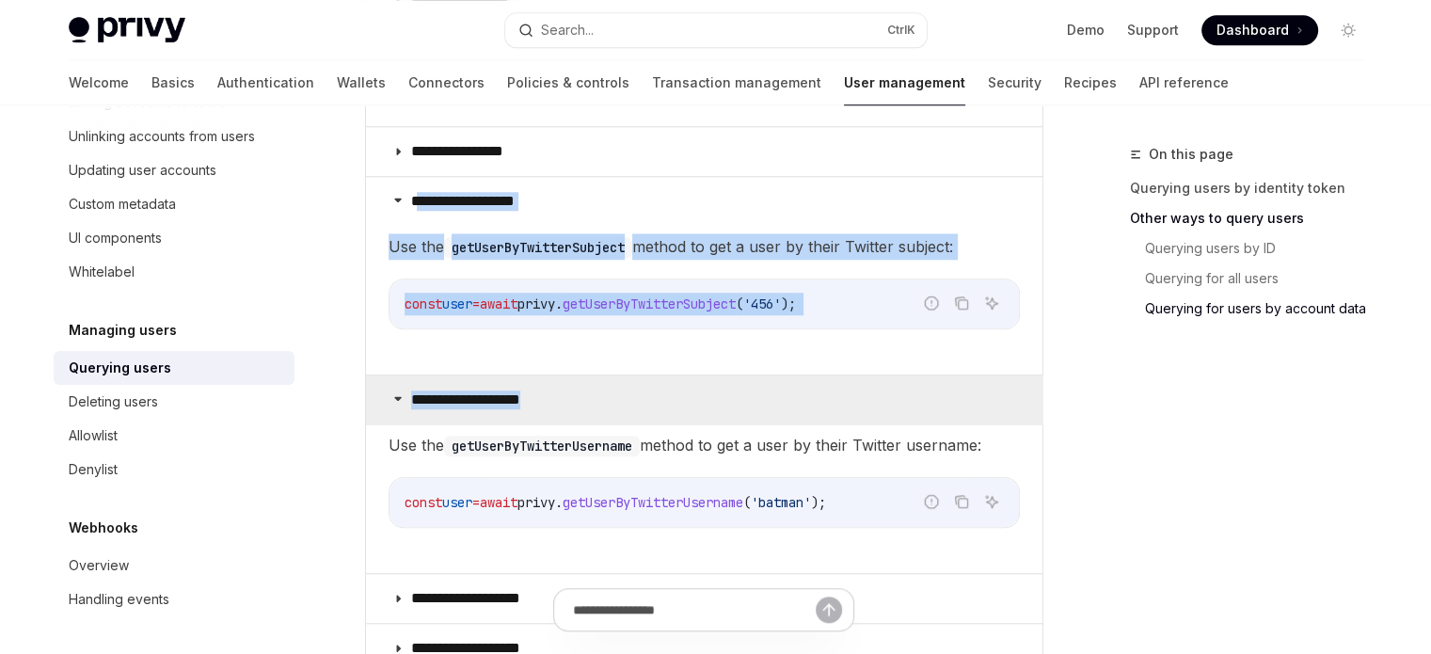
drag, startPoint x: 417, startPoint y: 187, endPoint x: 731, endPoint y: 370, distance: 363.3
click at [731, 370] on div "**********" at bounding box center [704, 300] width 678 height 847
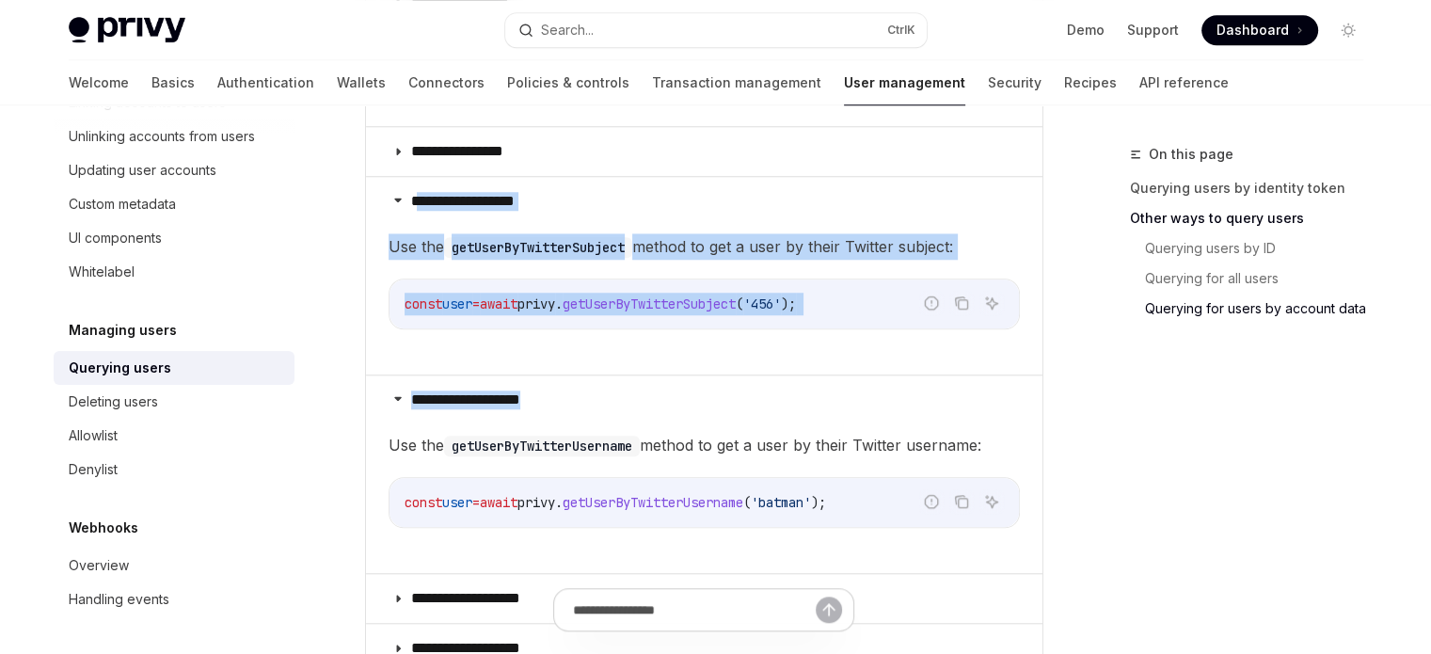
click at [429, 301] on span "const" at bounding box center [423, 303] width 38 height 17
click at [419, 293] on code "const user = await privy . getUserByTwitterSubject ( '456' );" at bounding box center [703, 304] width 599 height 23
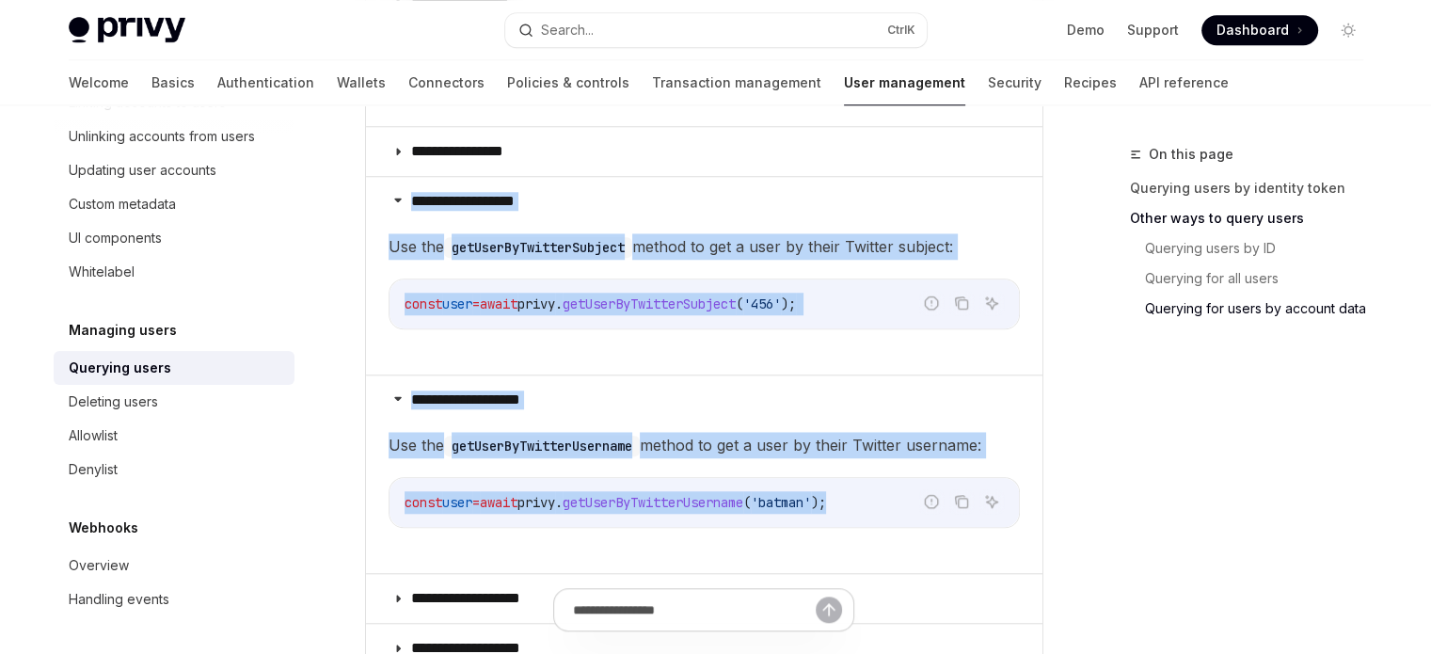
drag, startPoint x: 405, startPoint y: 198, endPoint x: 913, endPoint y: 503, distance: 592.4
click at [913, 503] on div "**********" at bounding box center [704, 300] width 678 height 847
copy div "**********"
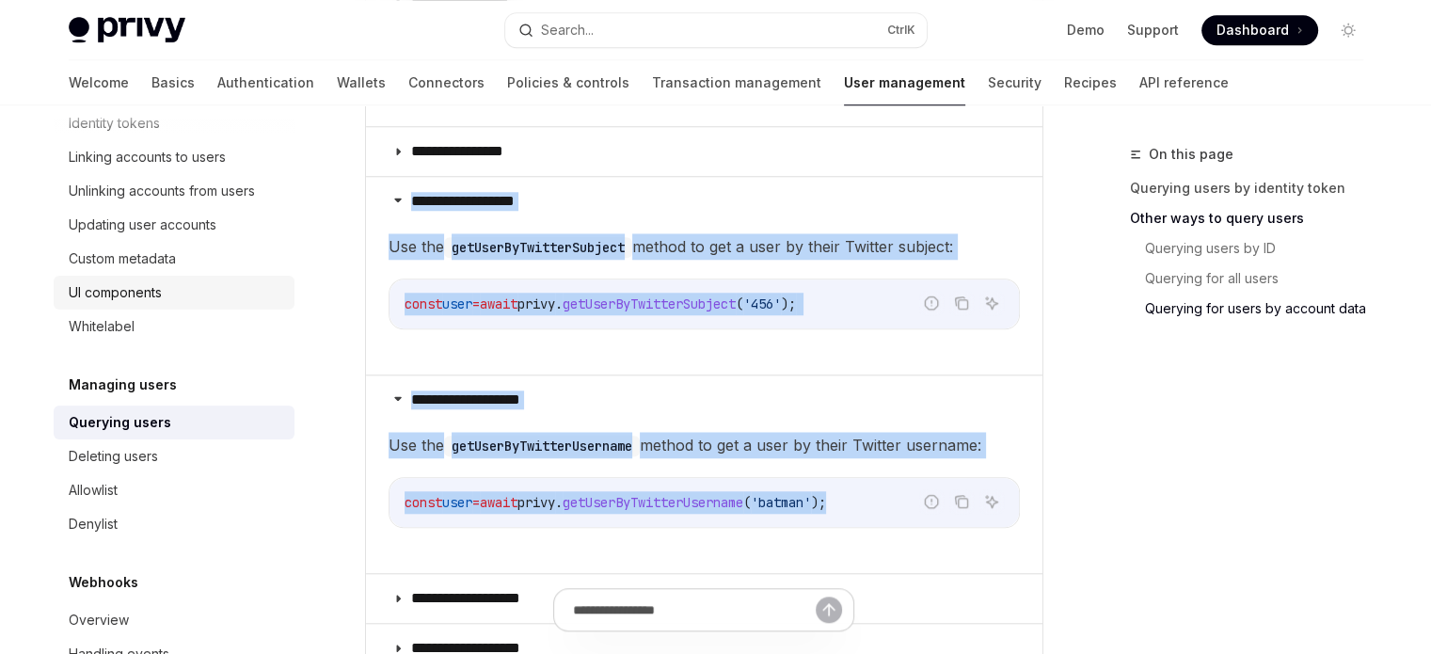
scroll to position [327, 0]
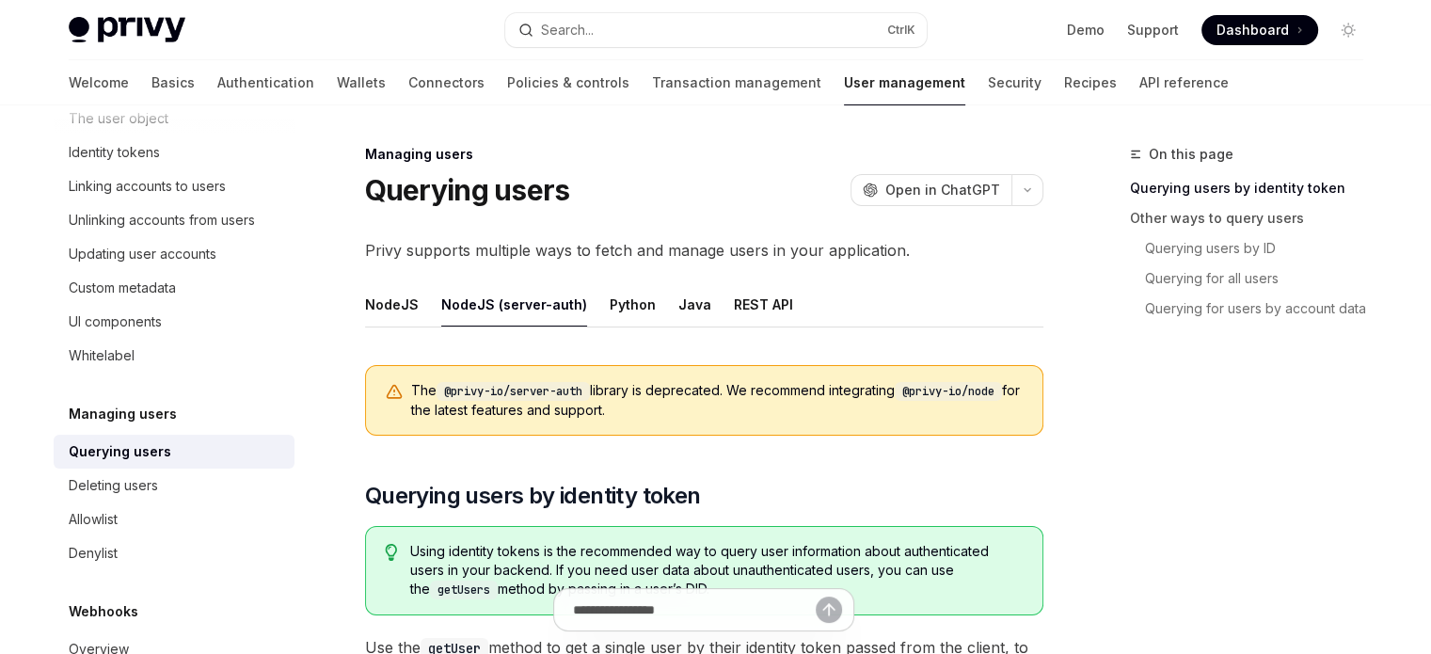
scroll to position [13, 0]
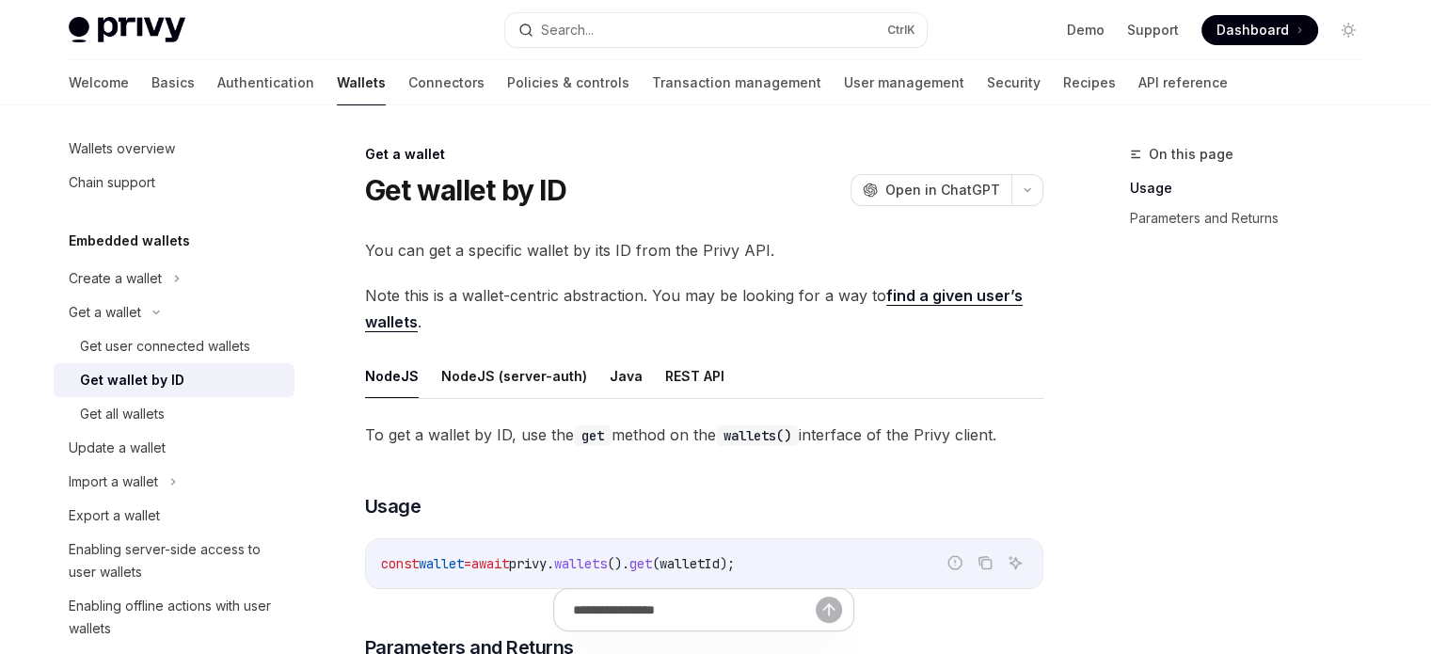
click at [370, 198] on h1 "Get wallet by ID" at bounding box center [465, 190] width 201 height 34
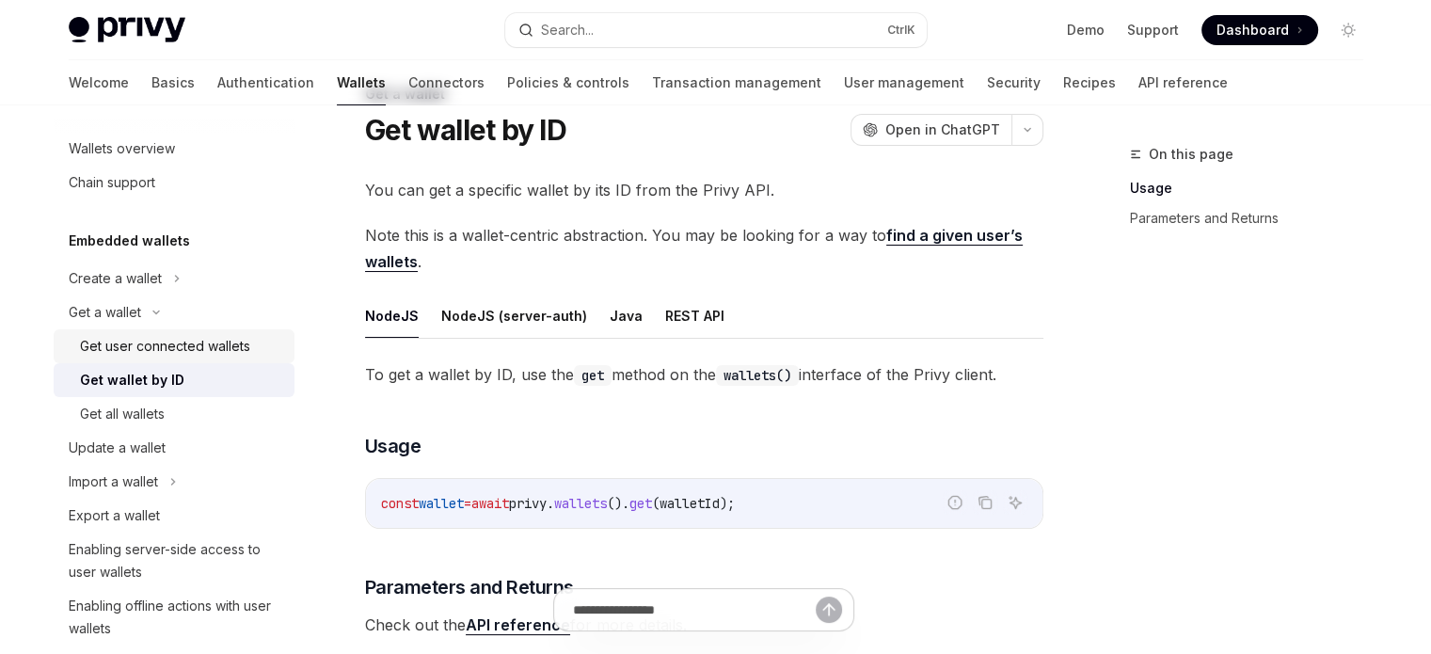
scroll to position [94, 0]
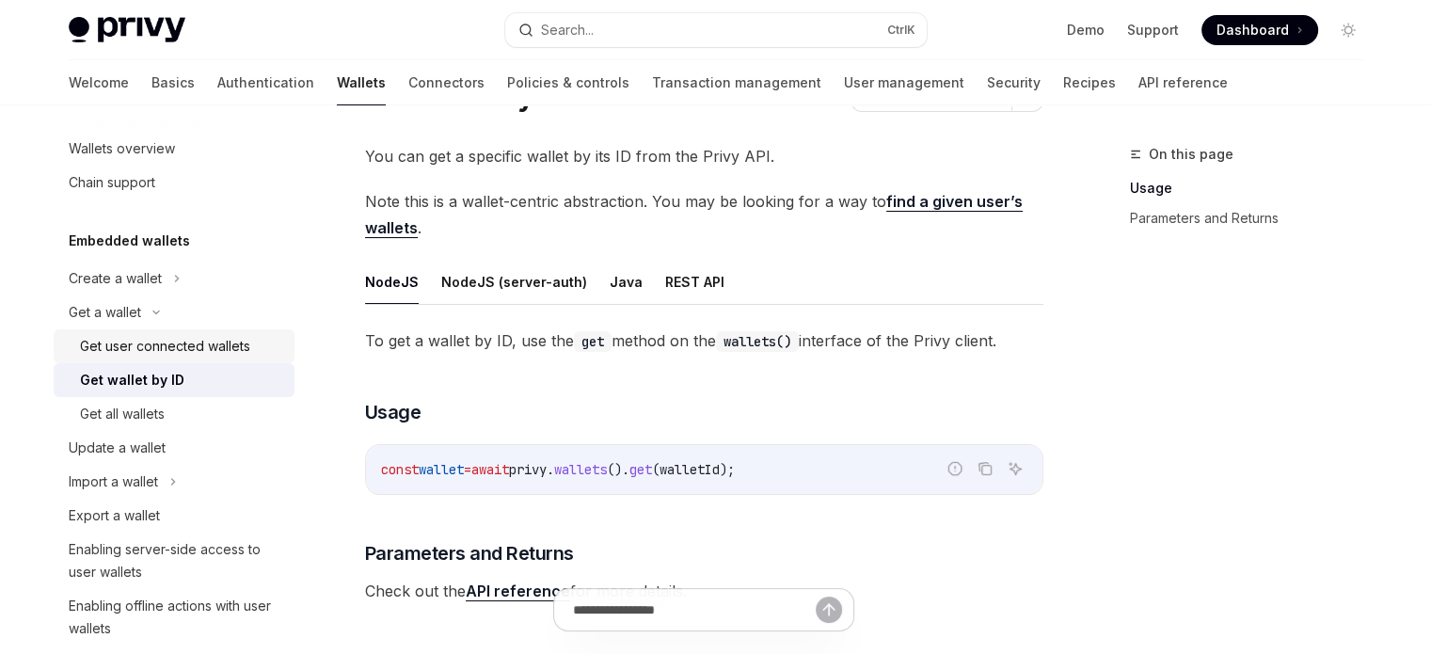
click at [179, 343] on div "Get user connected wallets" at bounding box center [165, 346] width 170 height 23
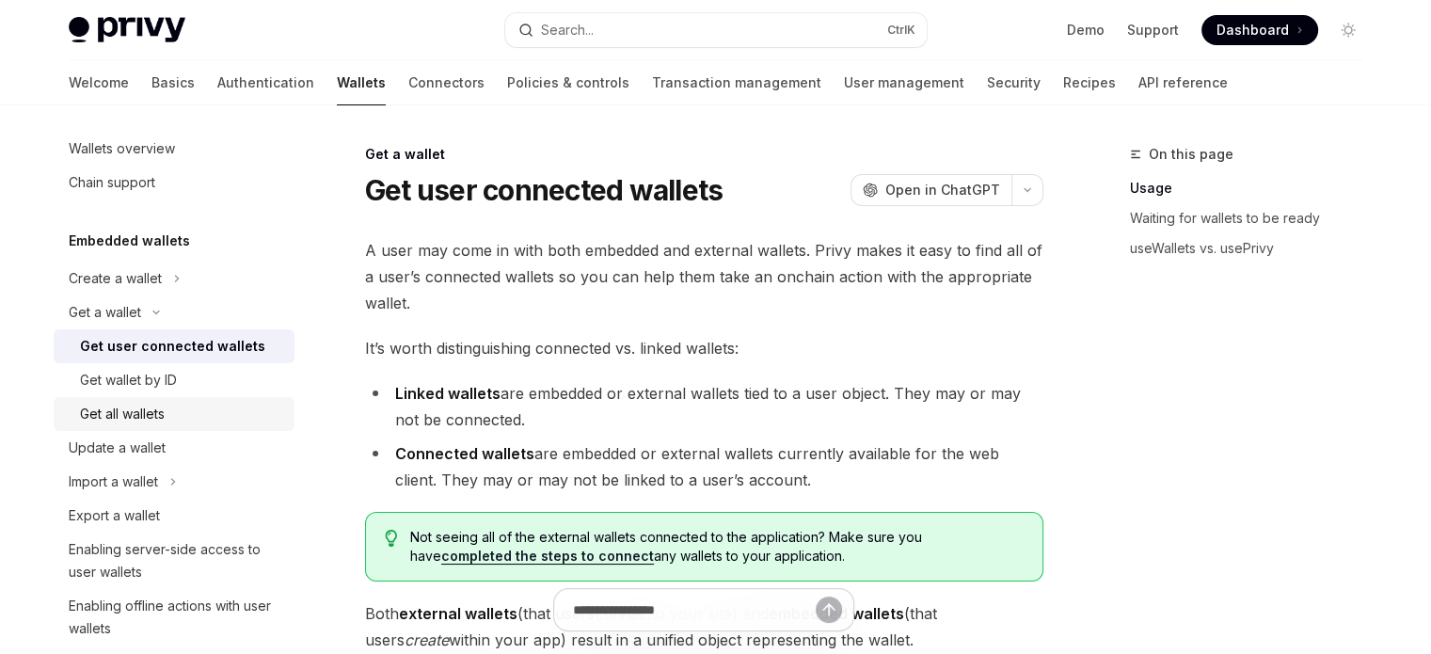
click at [181, 414] on div "Get all wallets" at bounding box center [181, 414] width 203 height 23
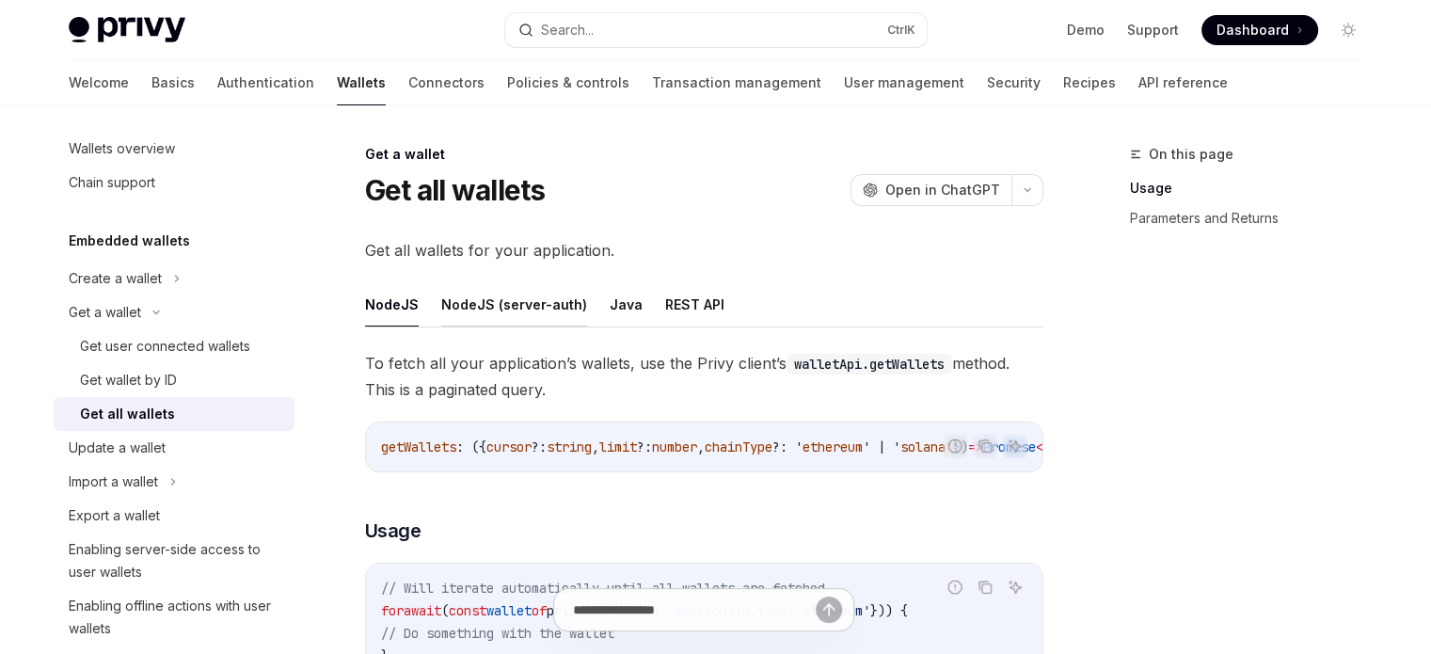
click at [485, 300] on button "NodeJS (server-auth)" at bounding box center [514, 304] width 146 height 44
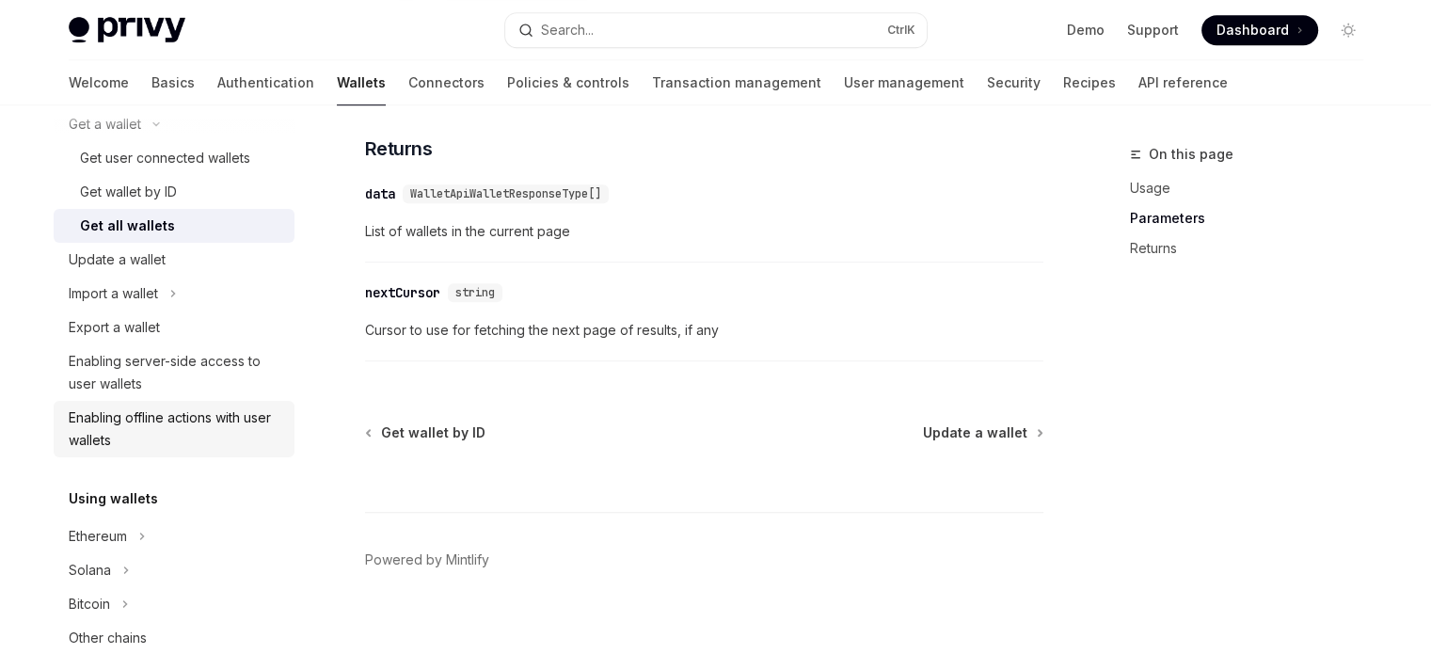
scroll to position [295, 0]
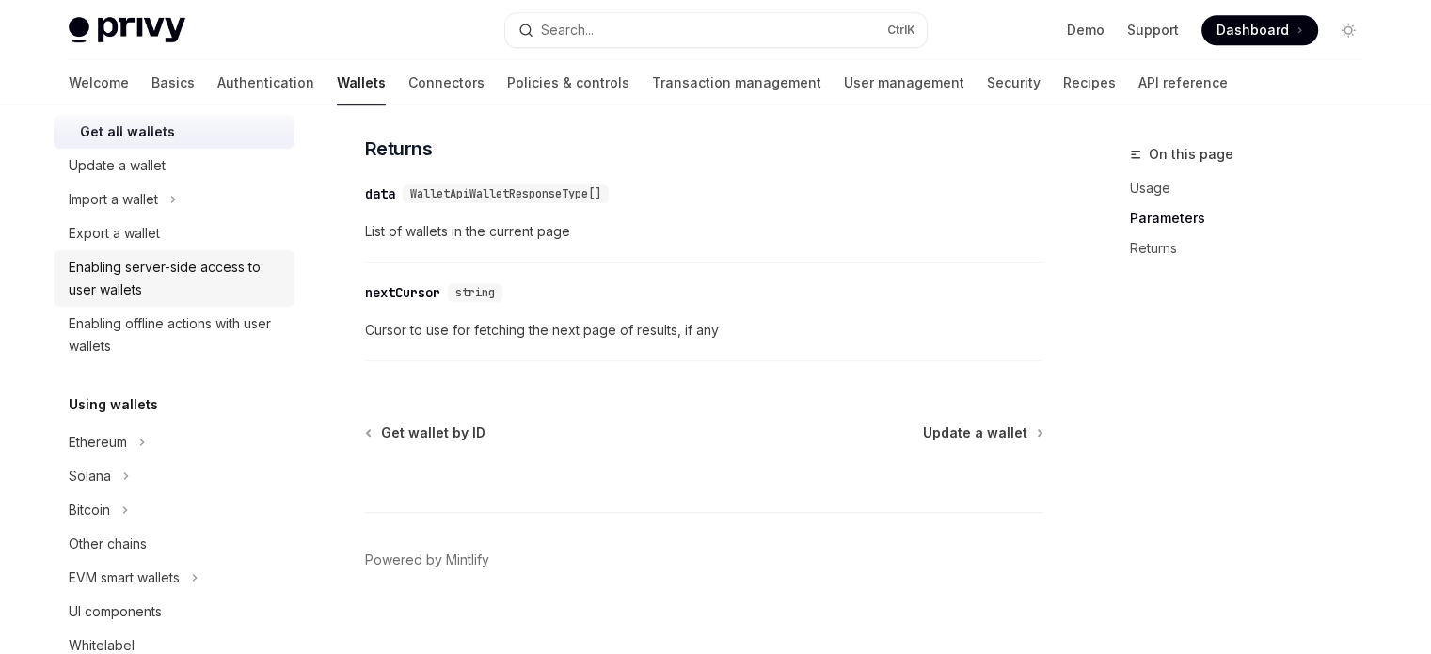
click at [218, 285] on div "Enabling server-side access to user wallets" at bounding box center [176, 278] width 214 height 45
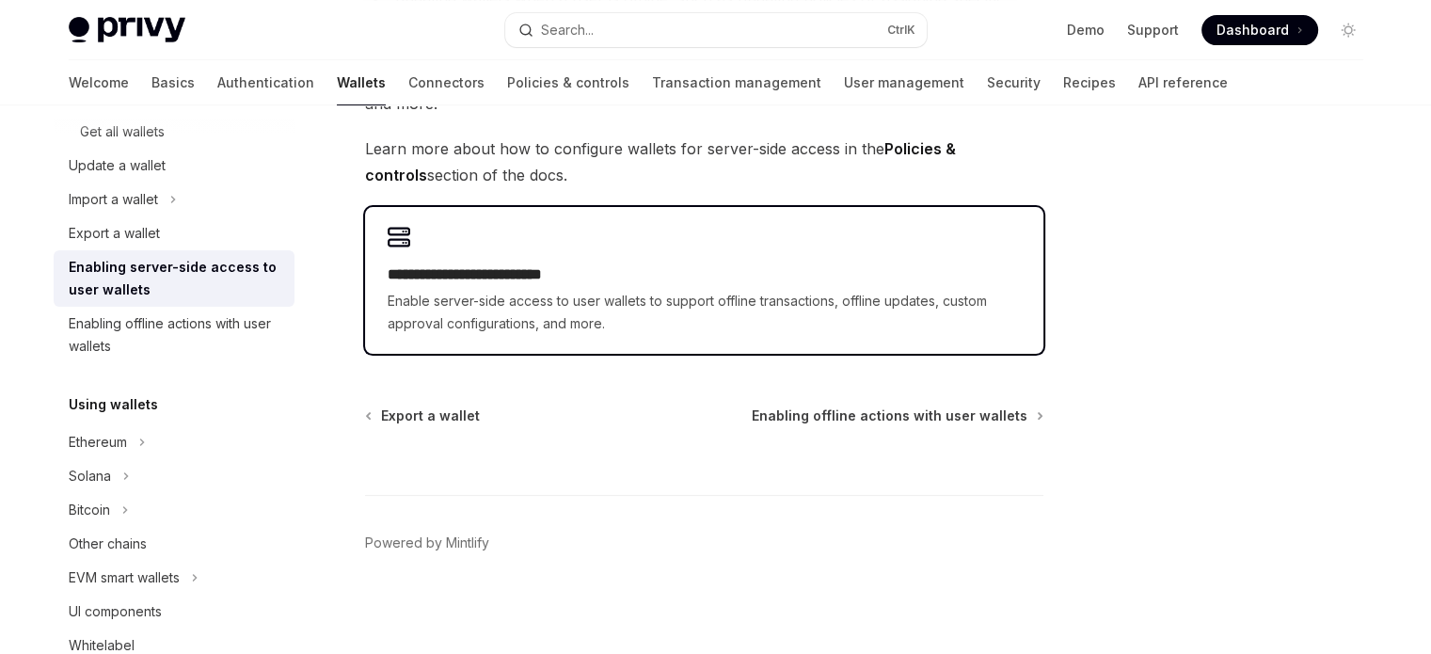
scroll to position [492, 0]
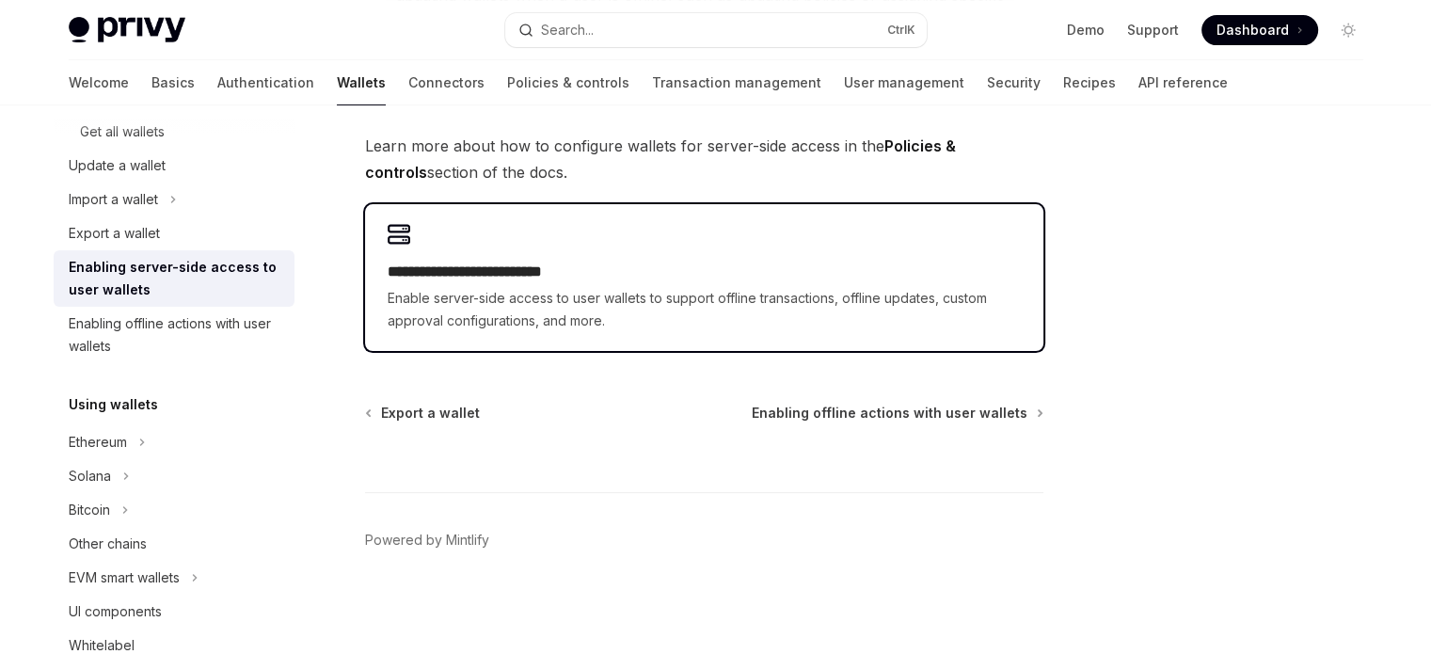
click at [430, 338] on div "**********" at bounding box center [704, 277] width 678 height 147
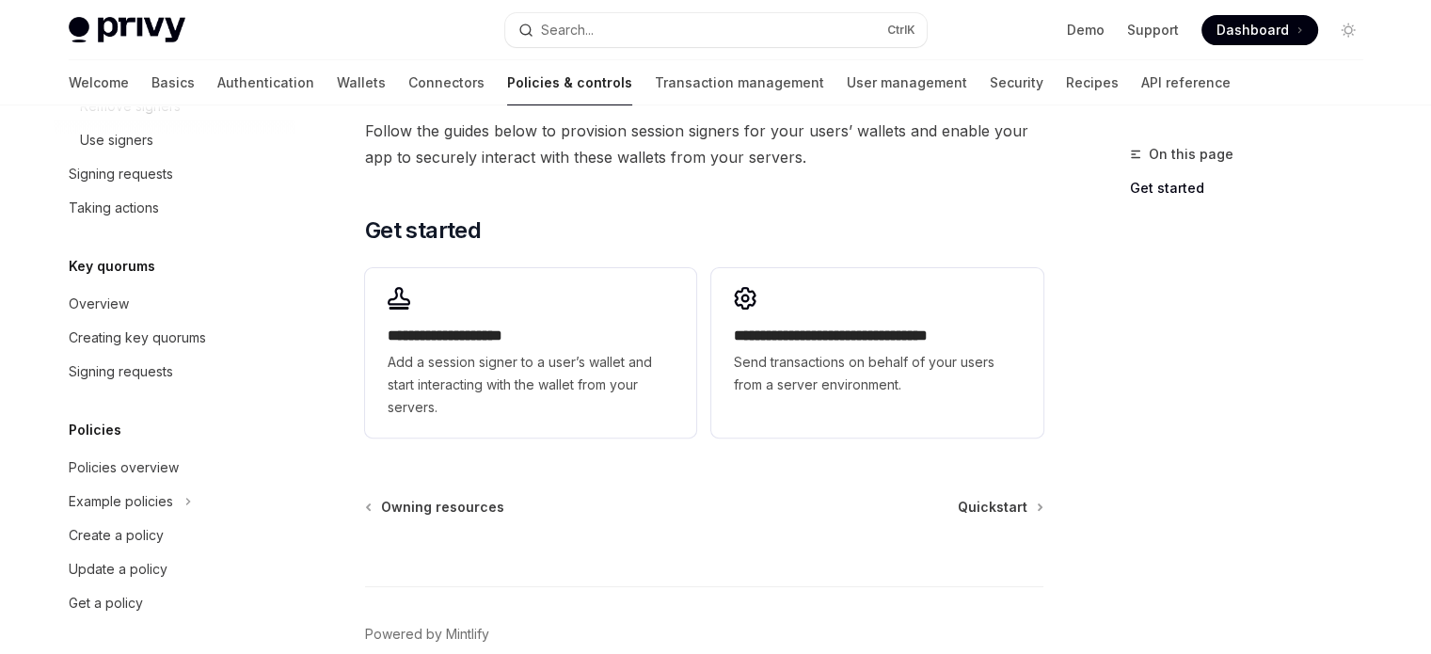
scroll to position [873, 0]
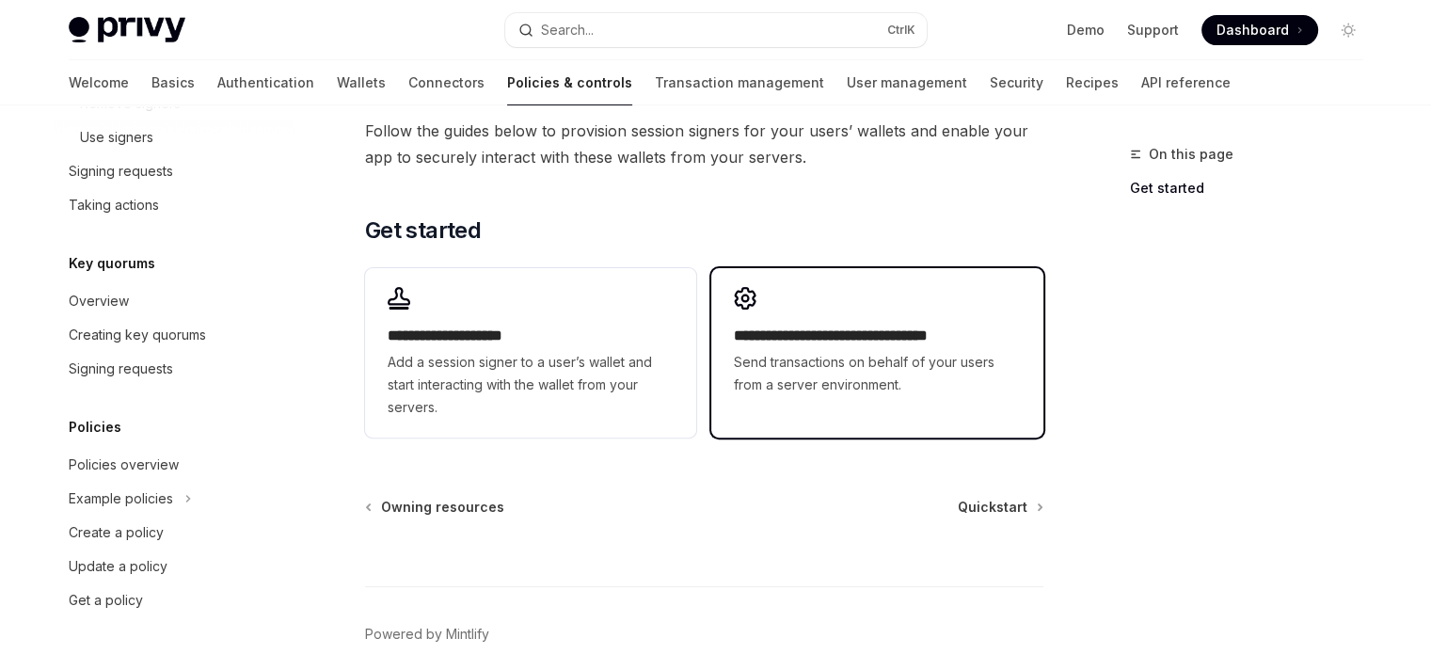
click at [802, 367] on span "Send transactions on behalf of your users from a server environment." at bounding box center [877, 373] width 286 height 45
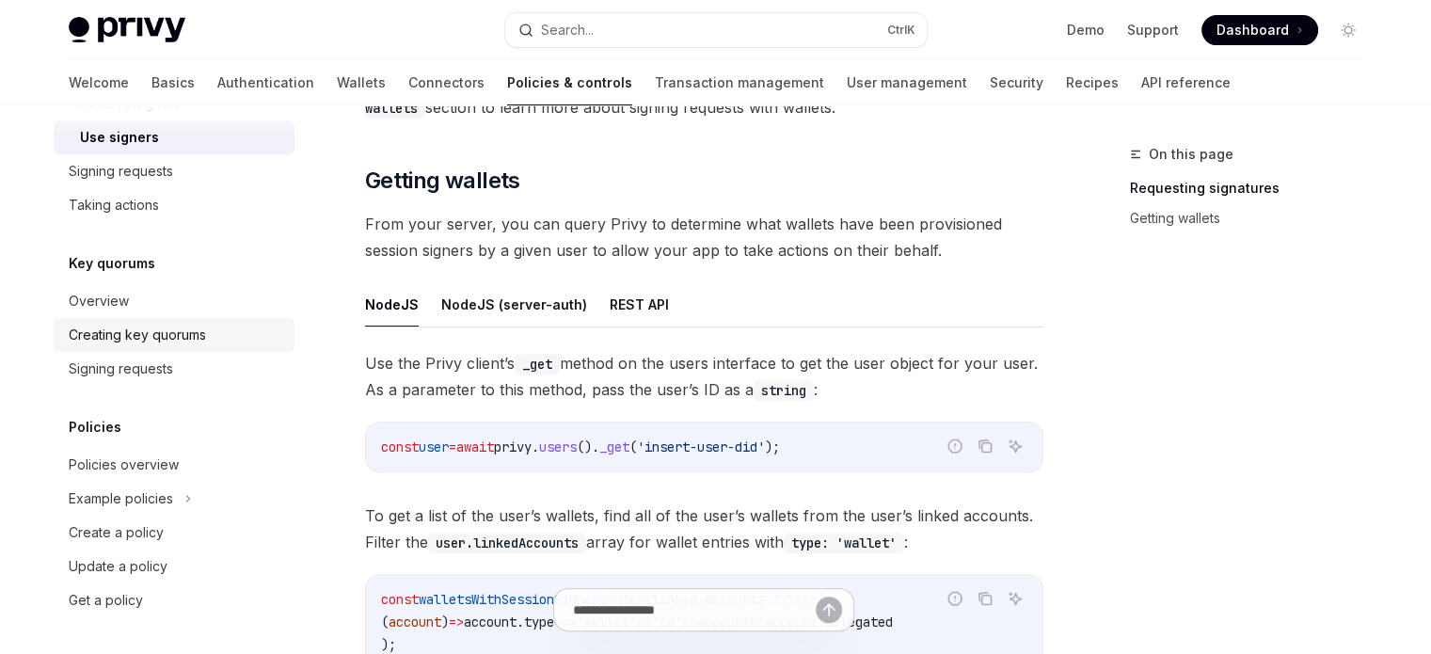
scroll to position [564, 0]
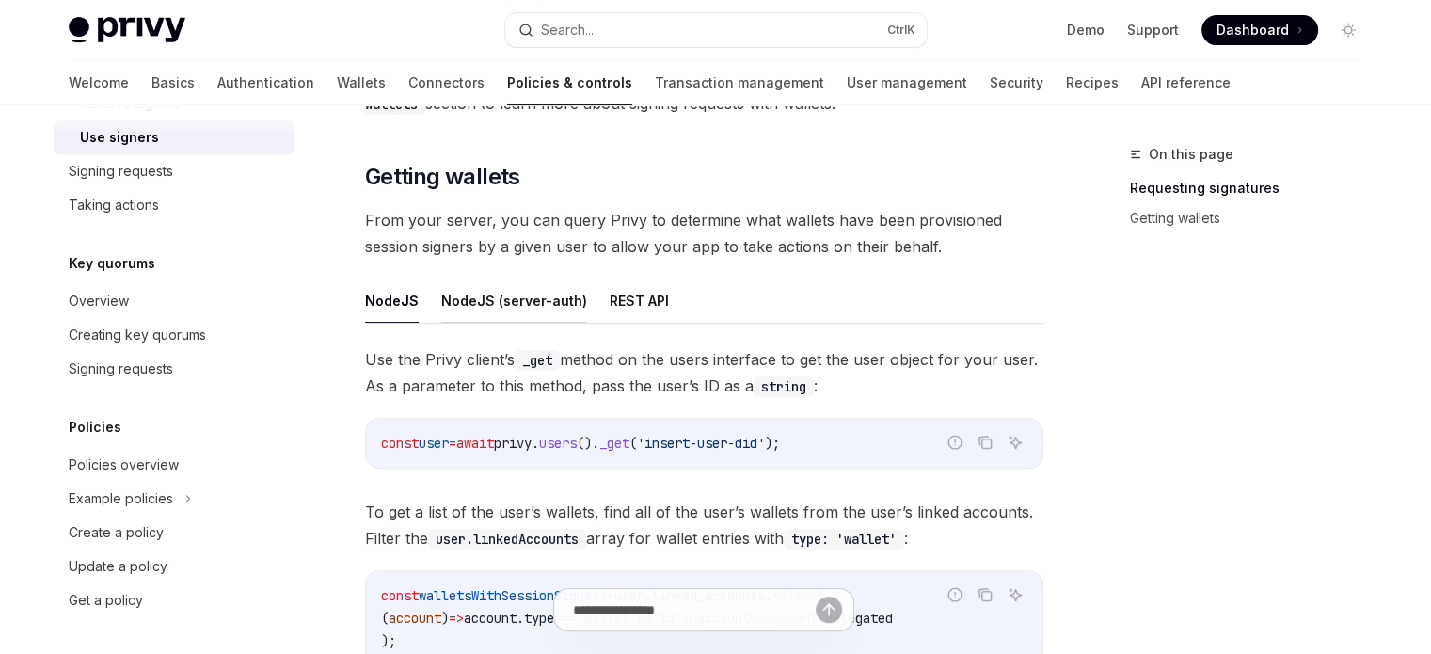
click at [527, 289] on button "NodeJS (server-auth)" at bounding box center [514, 300] width 146 height 44
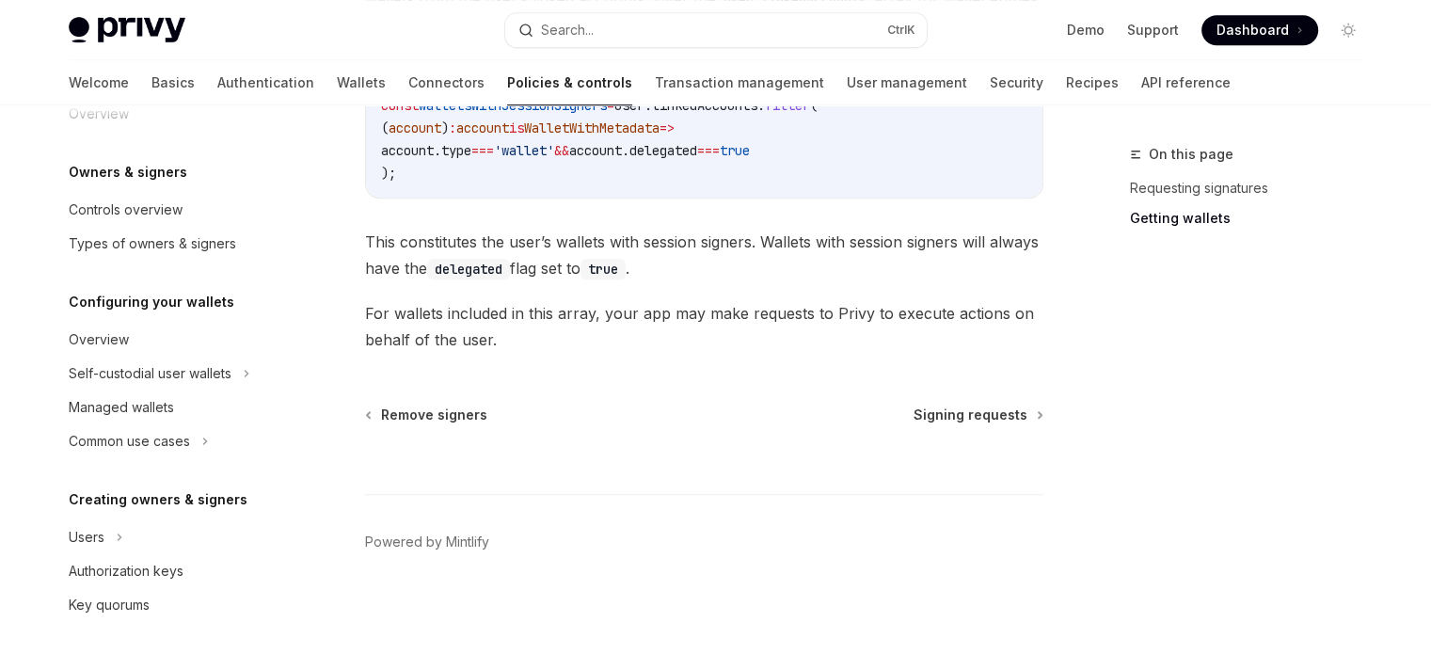
scroll to position [26, 0]
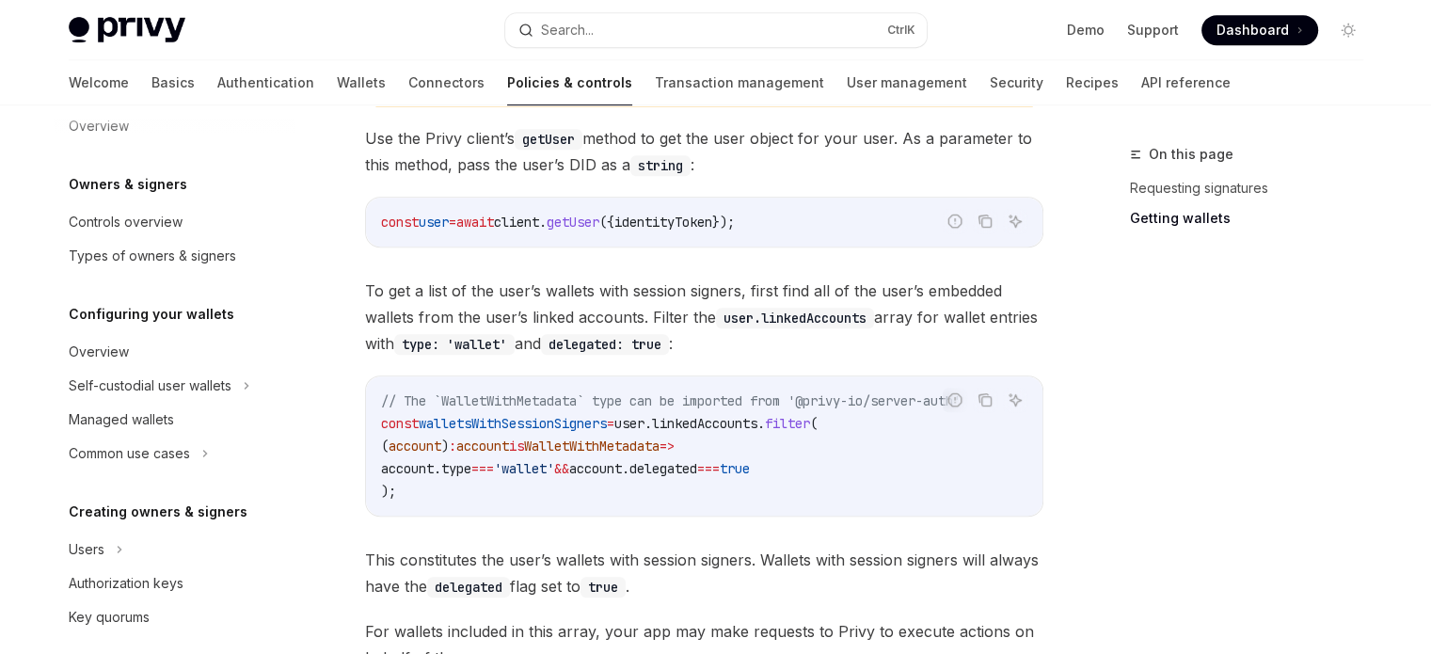
scroll to position [620, 0]
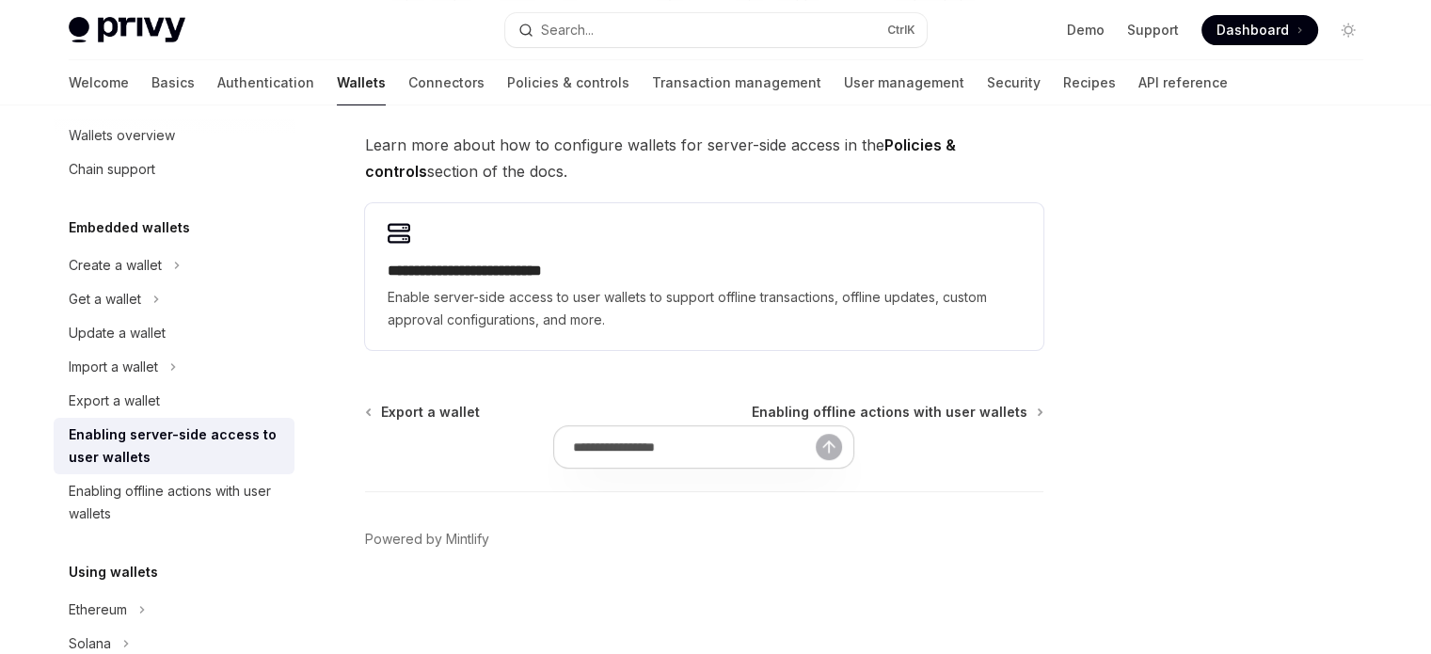
scroll to position [92, 0]
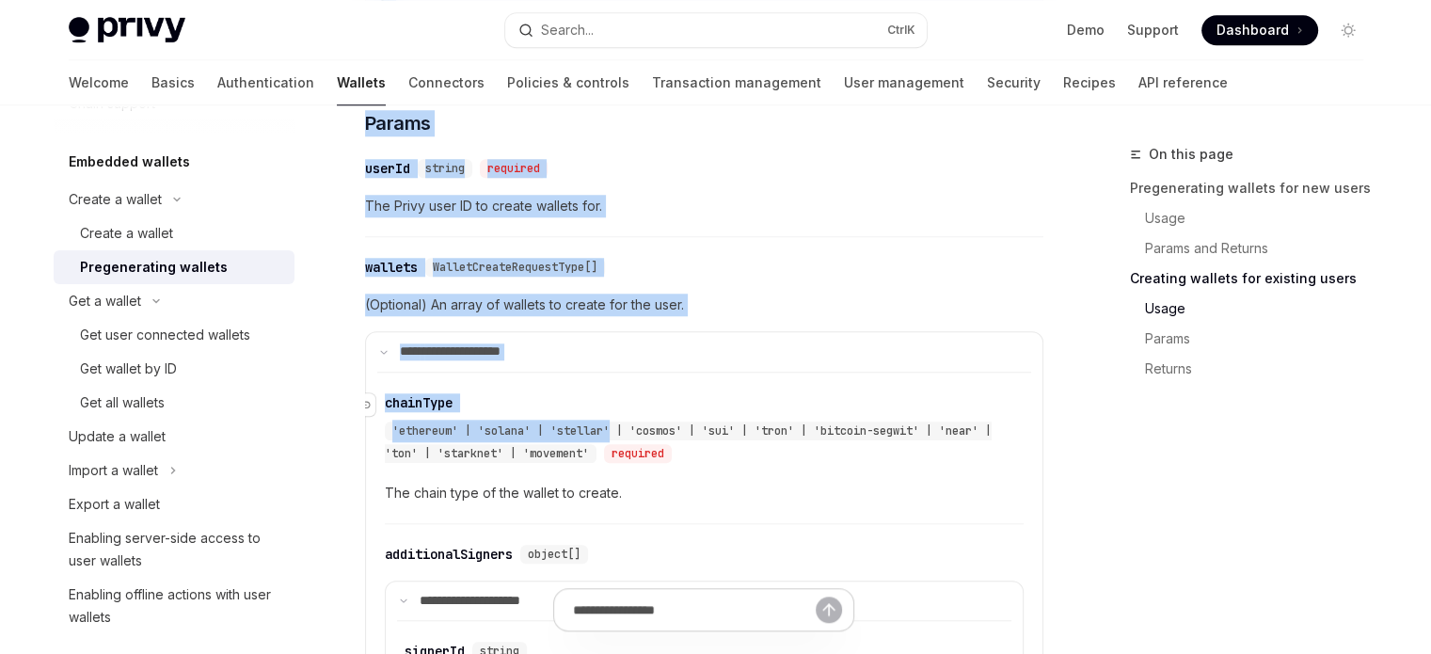
scroll to position [1662, 0]
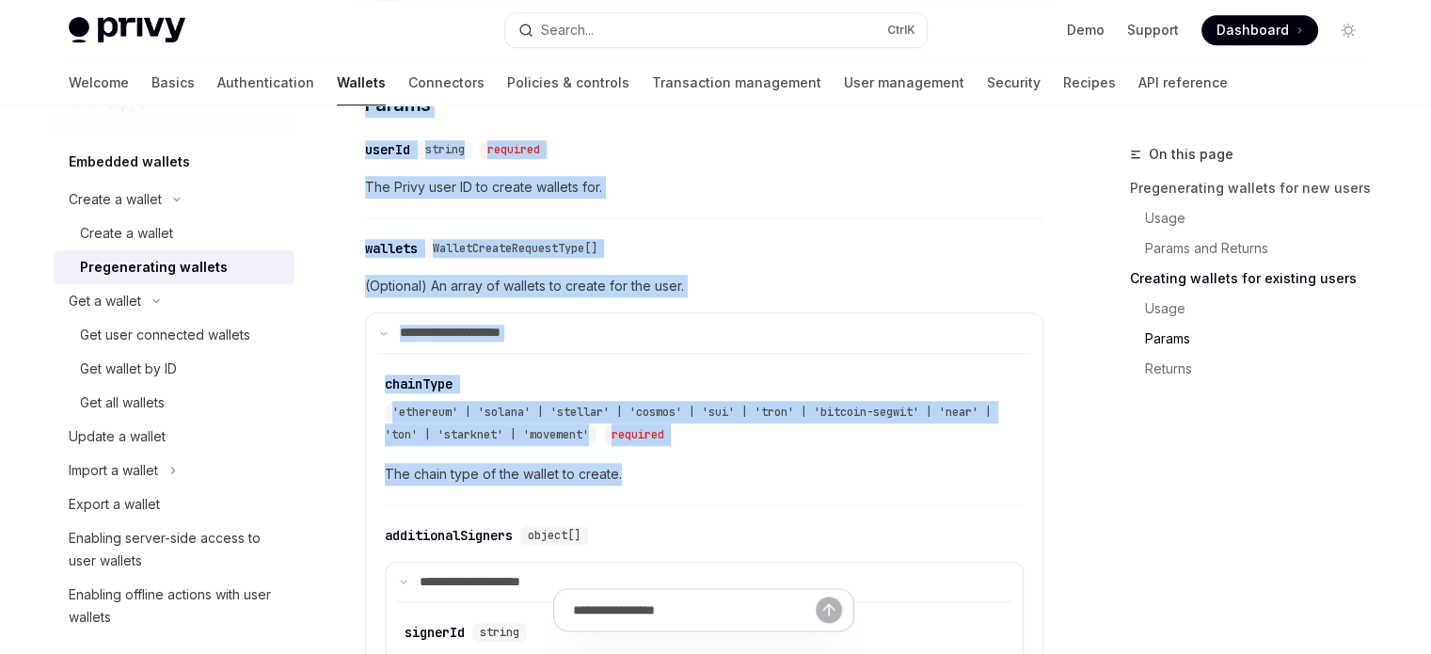
drag, startPoint x: 358, startPoint y: 158, endPoint x: 696, endPoint y: 463, distance: 454.9
copy div "**********"
click at [885, 297] on span "(Optional) An array of wallets to create for the user." at bounding box center [704, 286] width 678 height 23
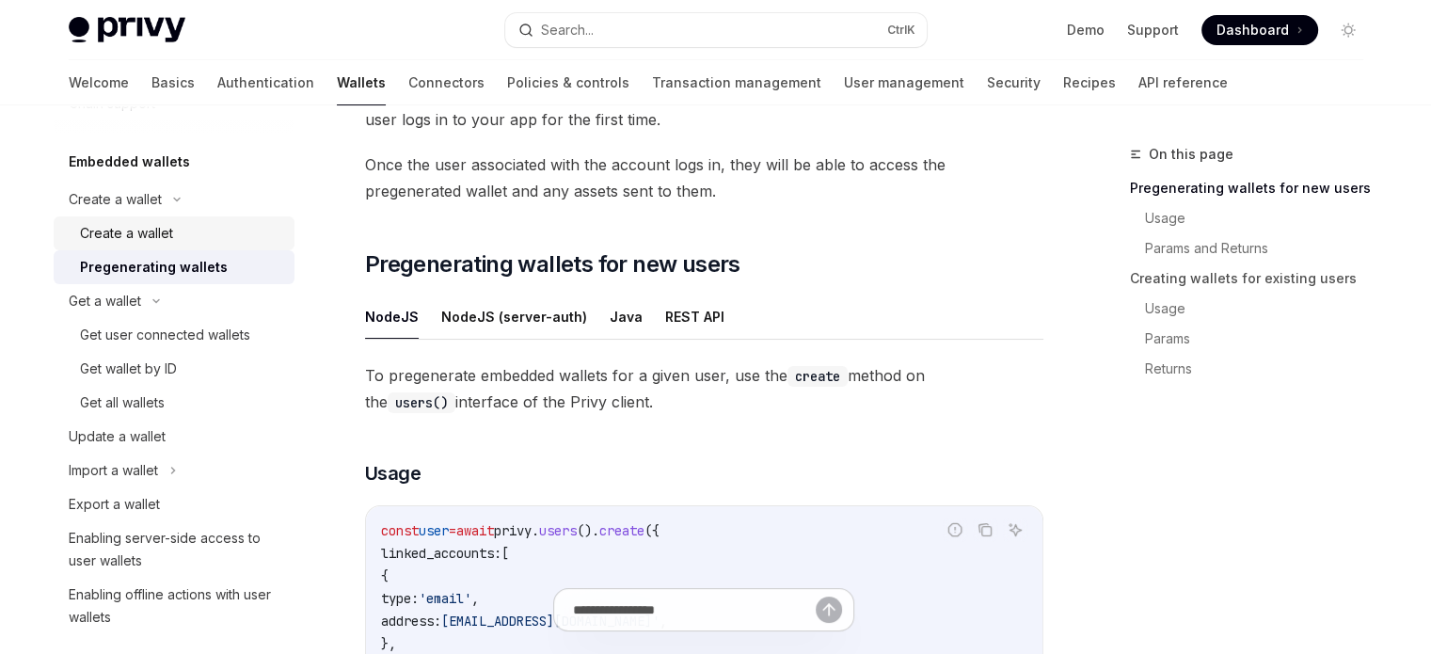
scroll to position [376, 0]
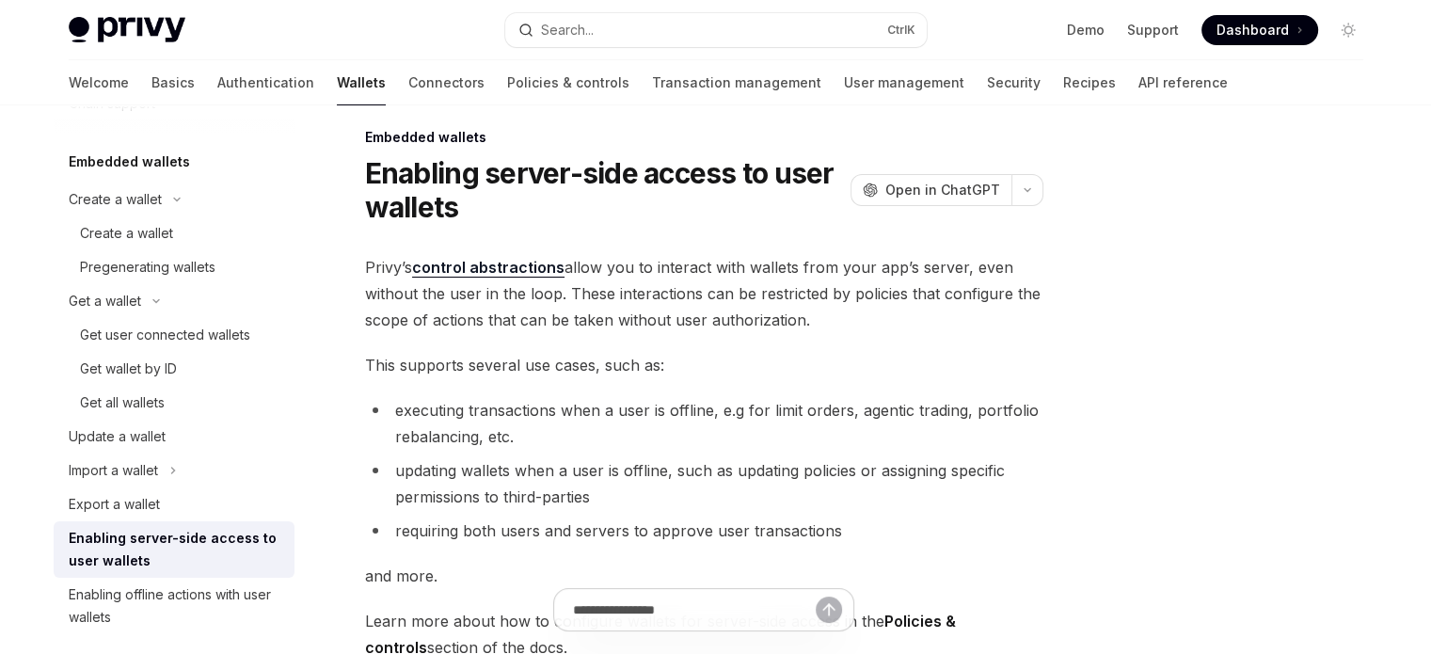
scroll to position [158, 0]
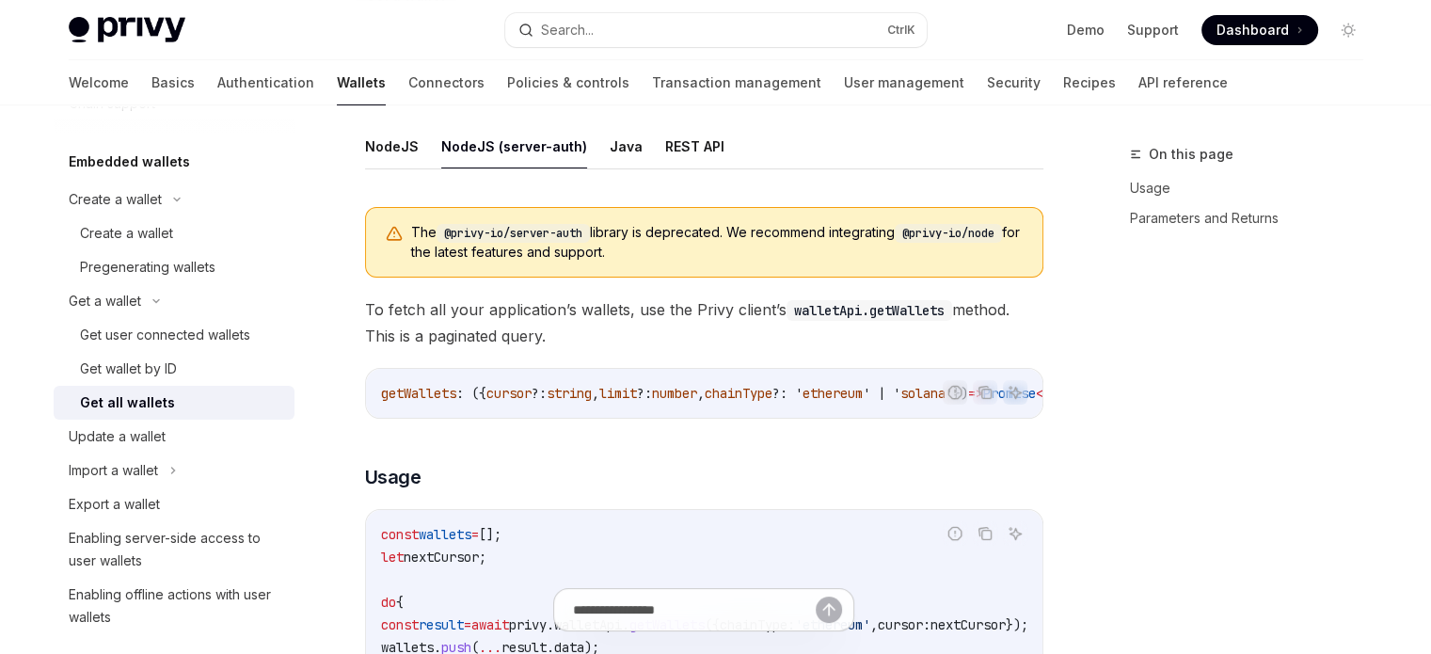
scroll to position [94, 0]
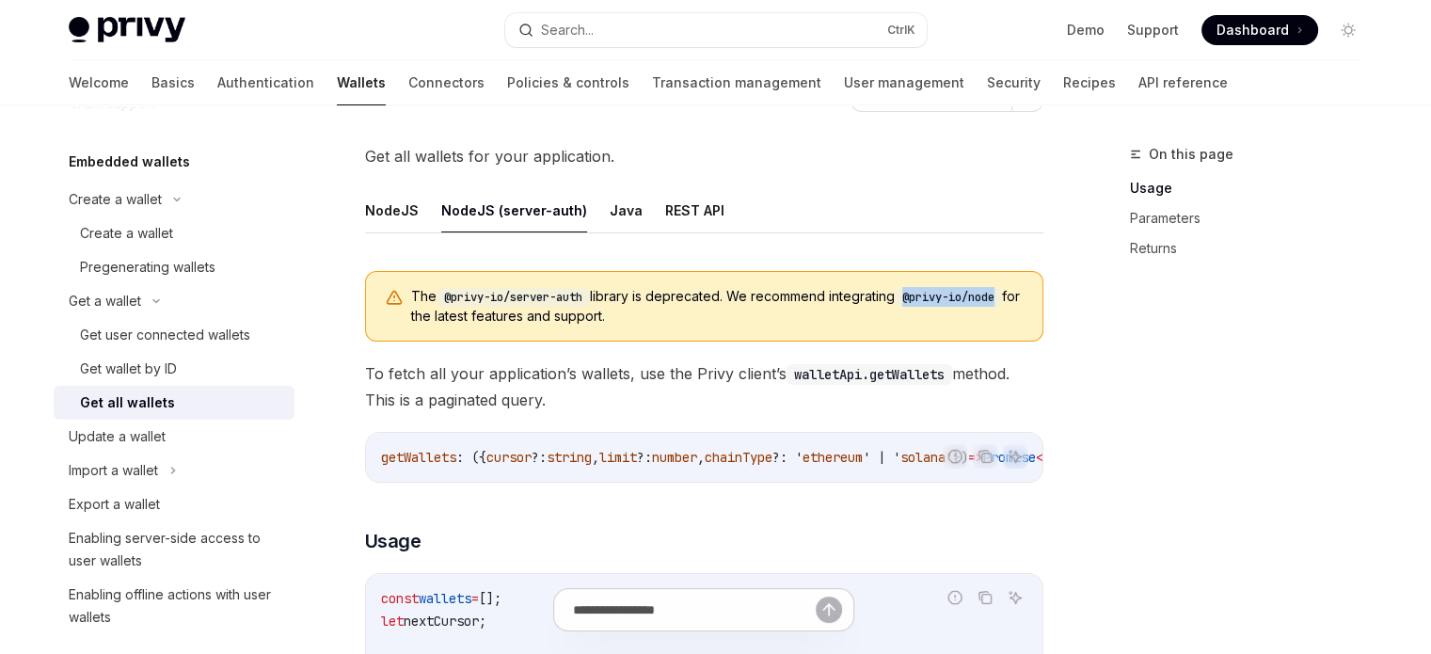
drag, startPoint x: 916, startPoint y: 300, endPoint x: 1012, endPoint y: 299, distance: 96.0
click at [1002, 299] on code "@privy-io/node" at bounding box center [948, 297] width 107 height 19
copy code "@privy-io/node"
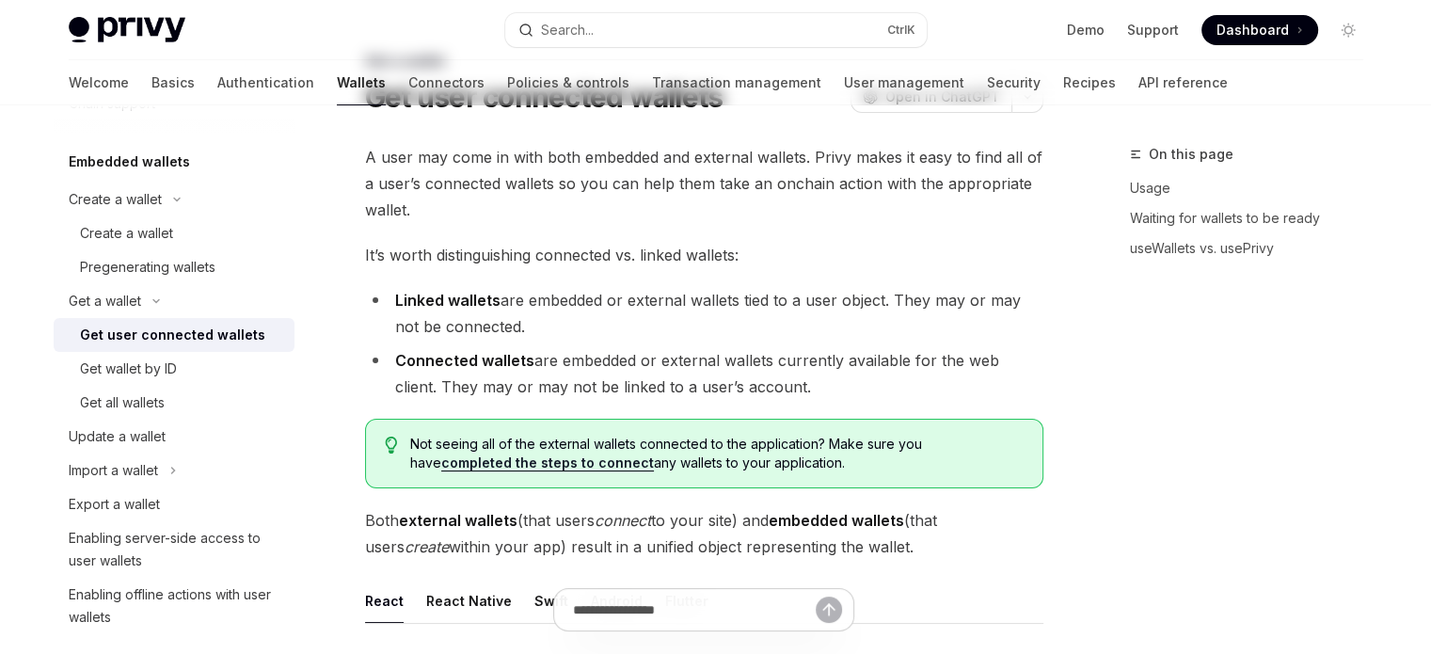
scroll to position [94, 0]
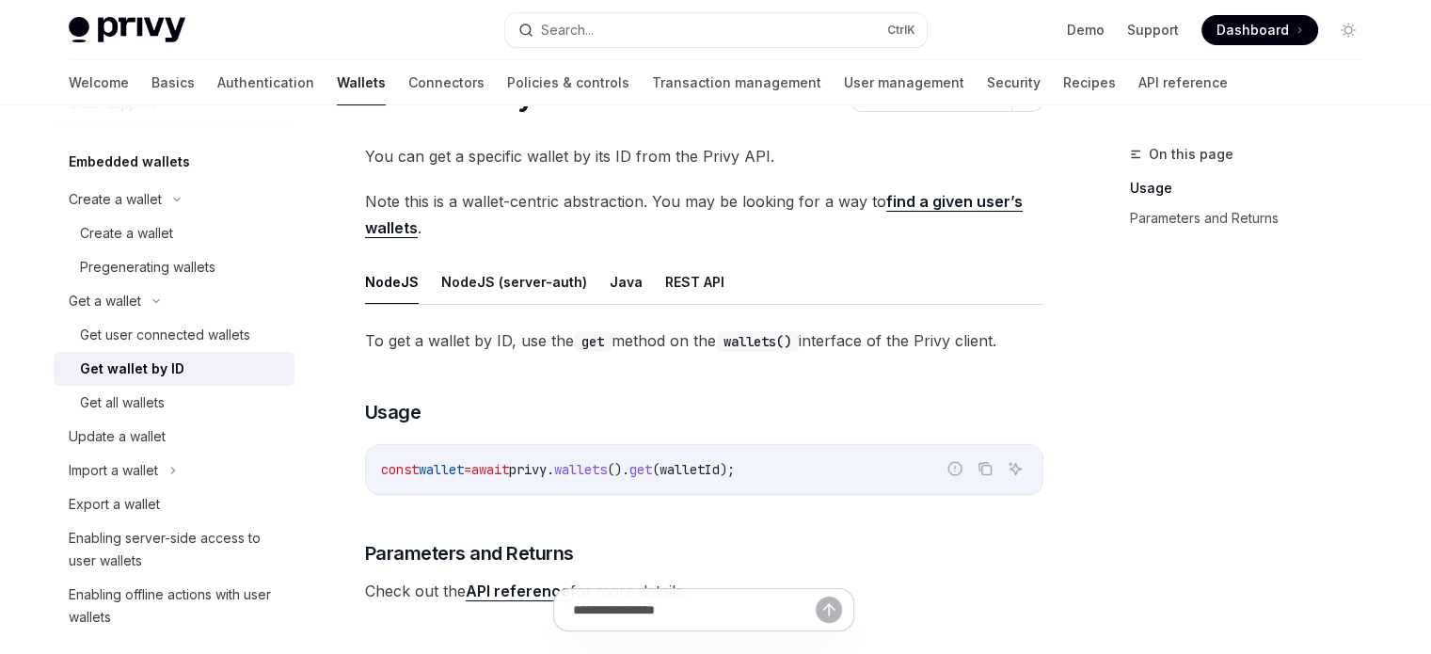
scroll to position [76, 0]
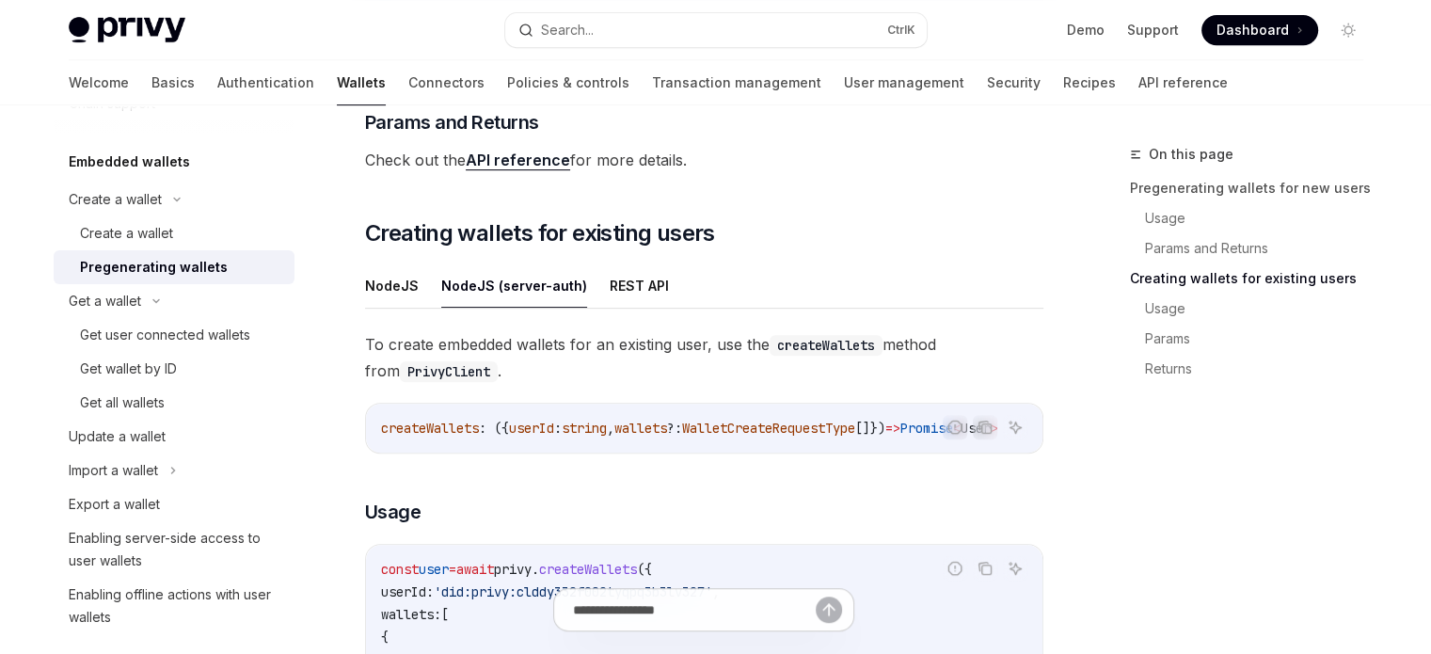
scroll to position [1004, 0]
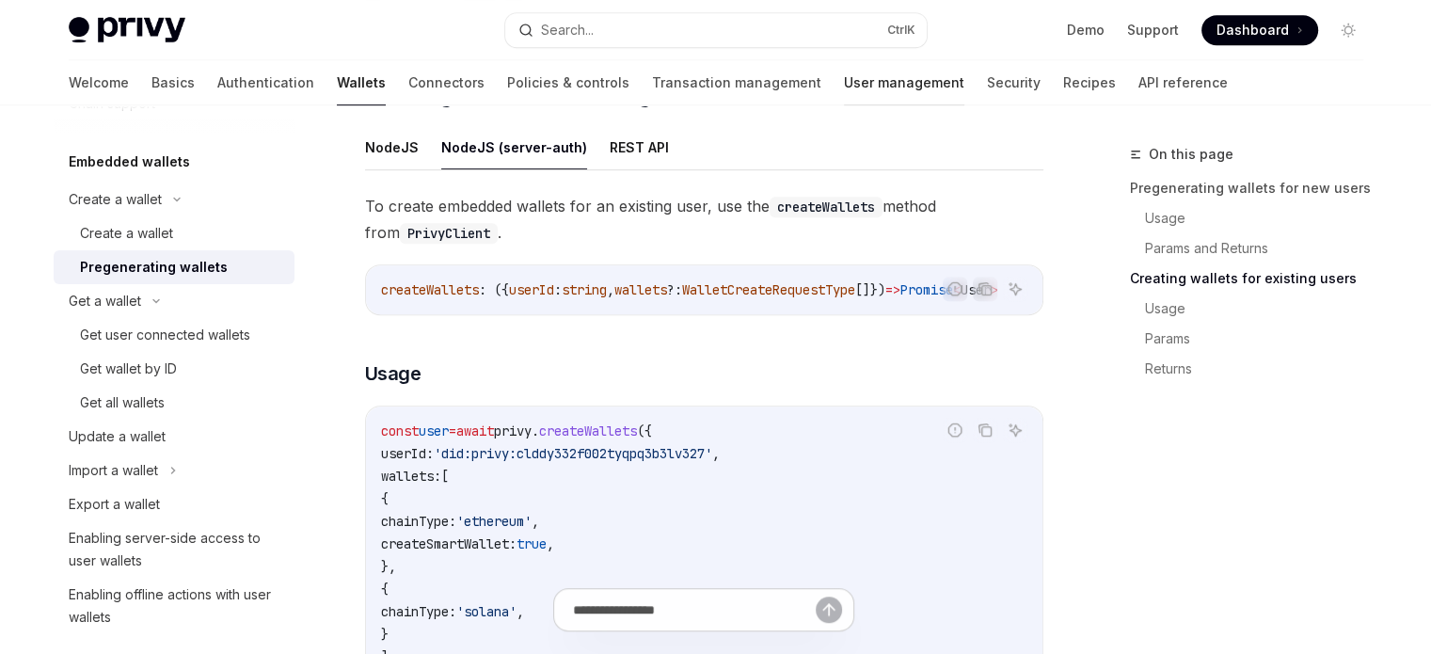
click at [844, 71] on link "User management" at bounding box center [904, 82] width 120 height 45
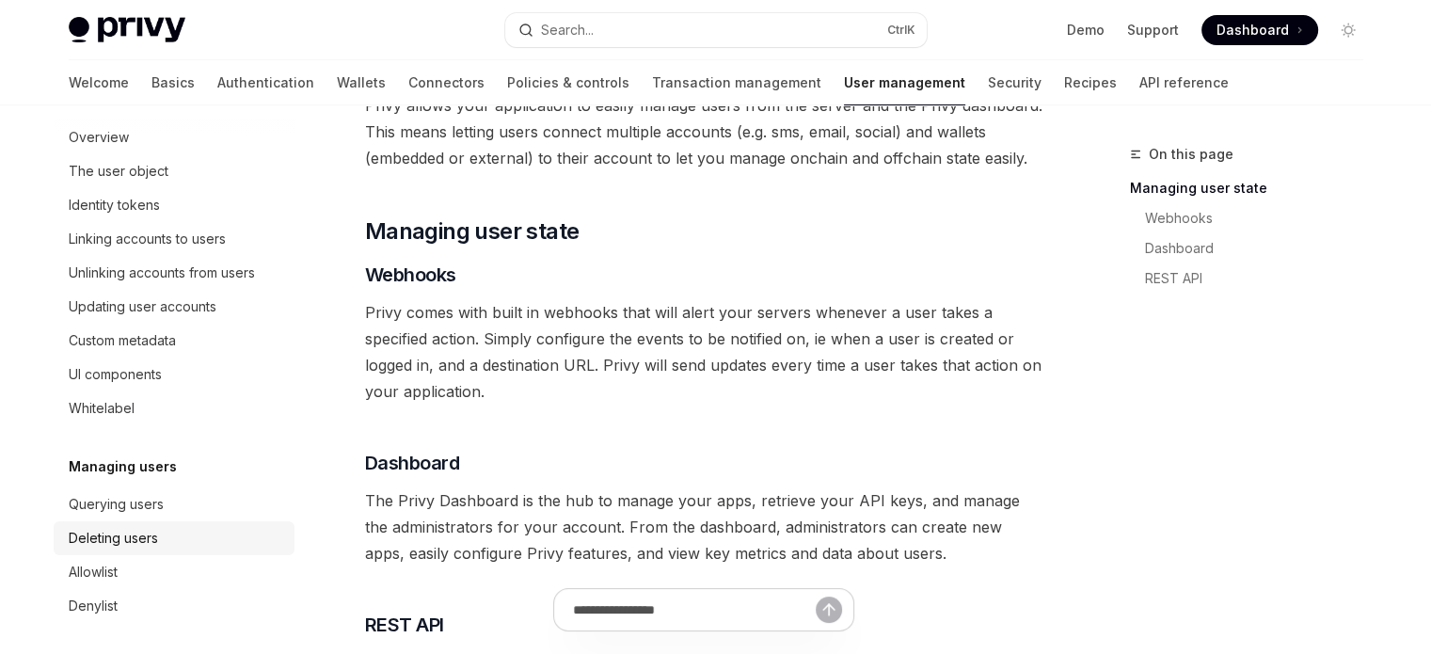
scroll to position [245, 0]
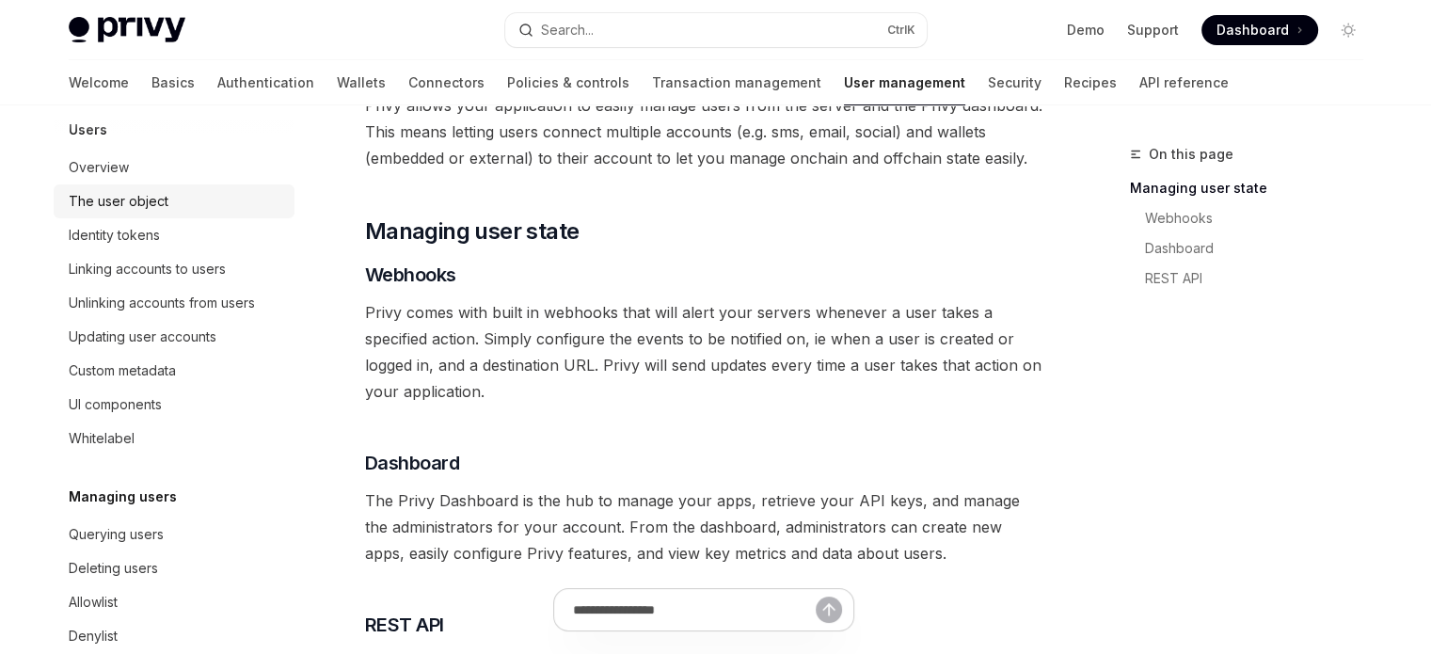
click at [153, 218] on link "The user object" at bounding box center [174, 201] width 241 height 34
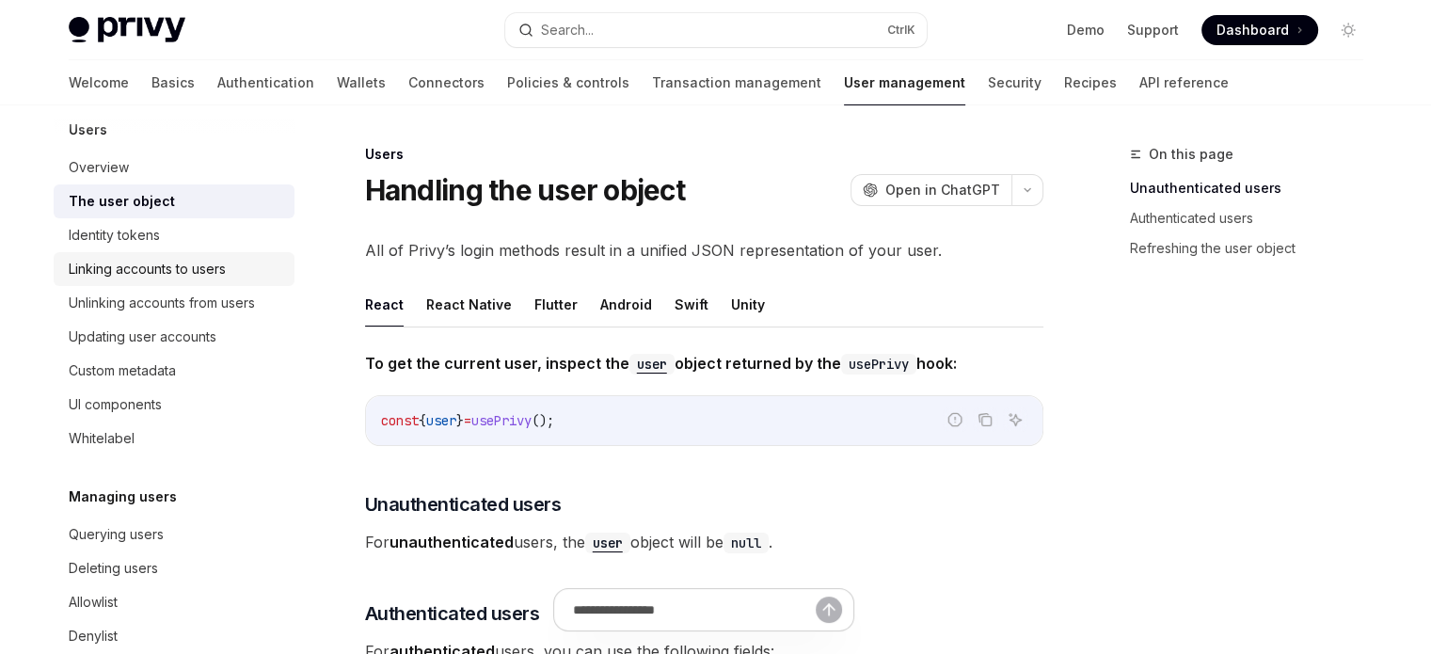
click at [208, 280] on div "Linking accounts to users" at bounding box center [147, 269] width 157 height 23
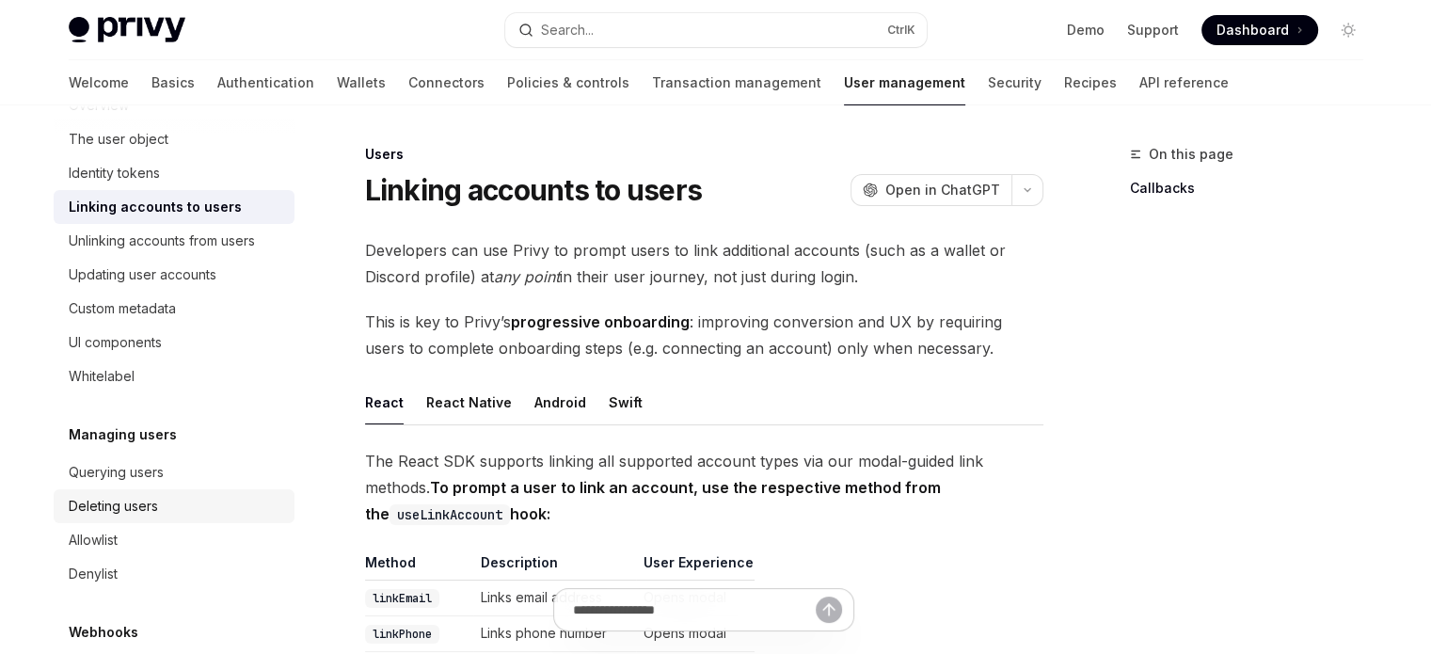
scroll to position [339, 0]
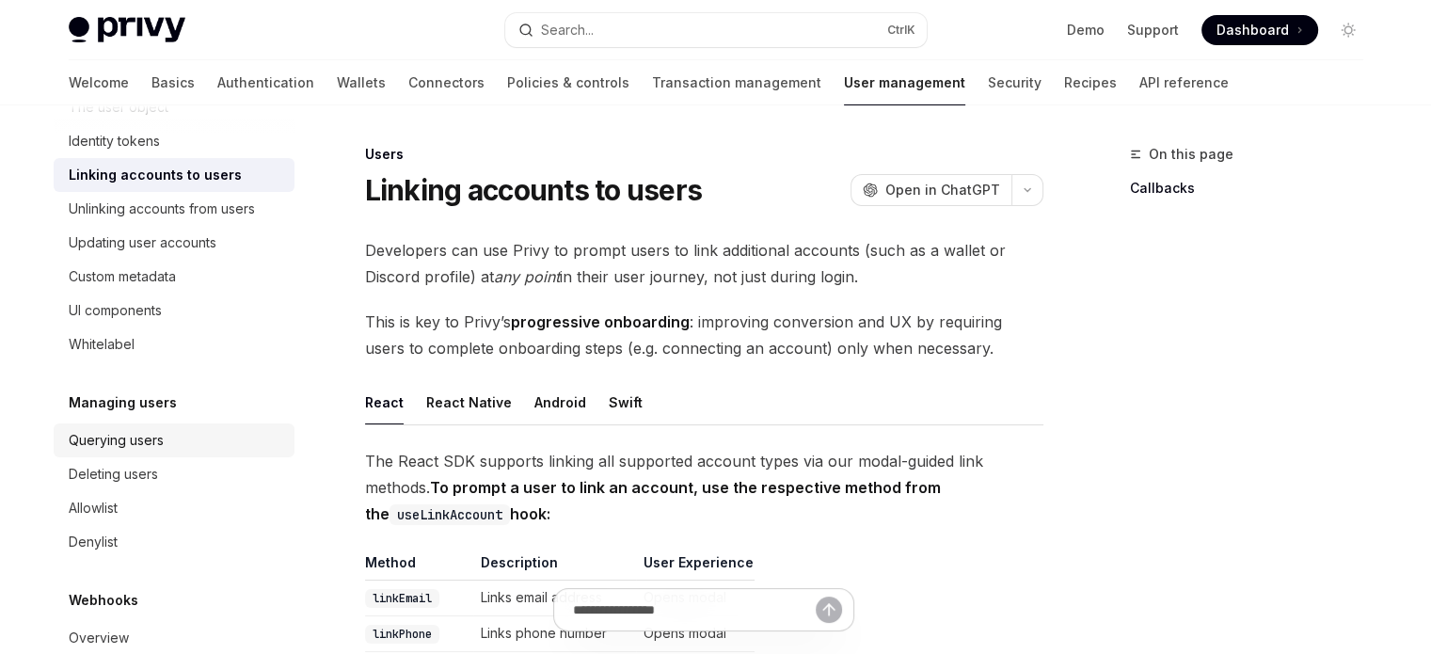
click at [158, 452] on div "Querying users" at bounding box center [116, 440] width 95 height 23
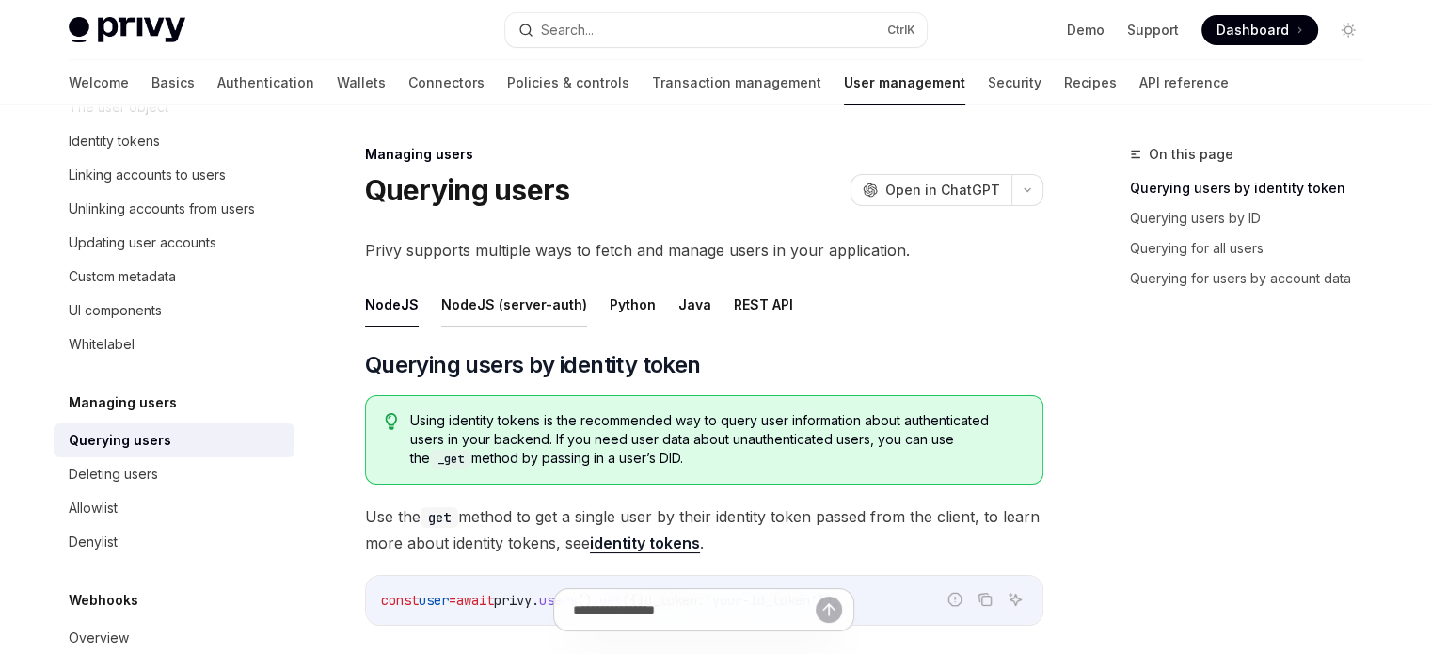
click at [504, 315] on button "NodeJS (server-auth)" at bounding box center [514, 304] width 146 height 44
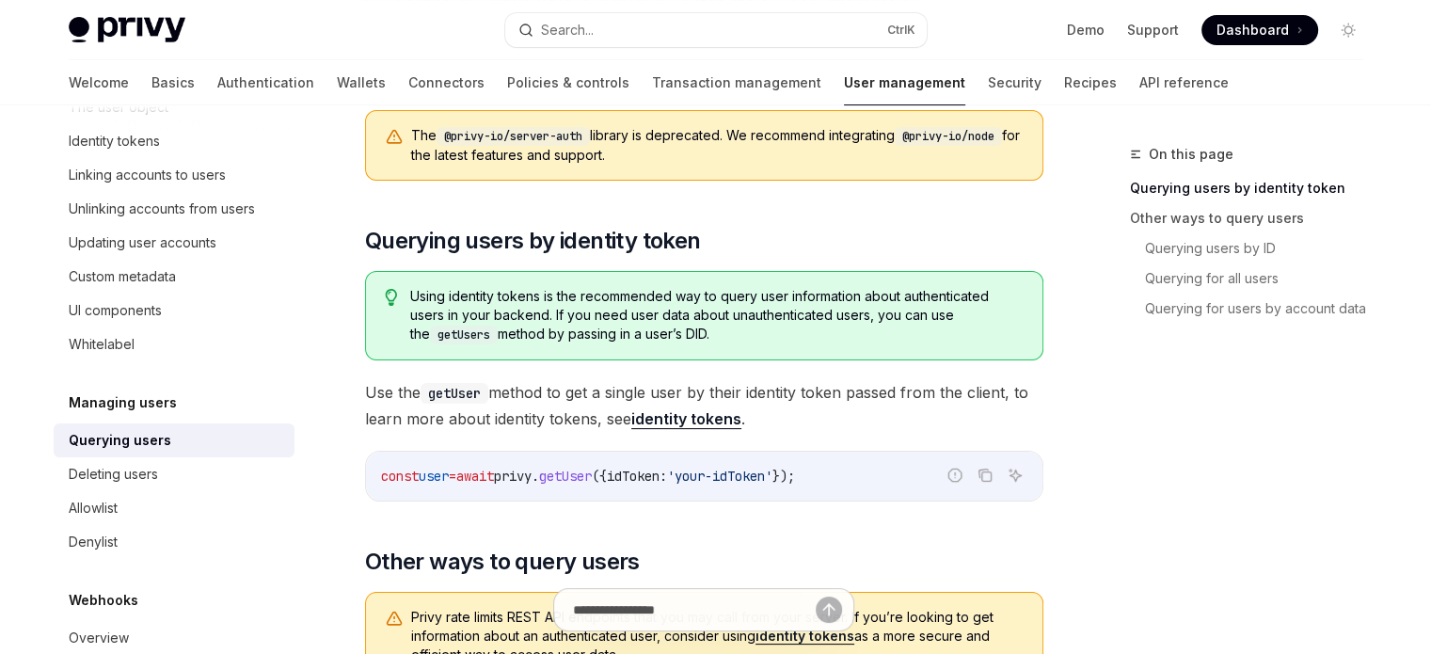
scroll to position [376, 0]
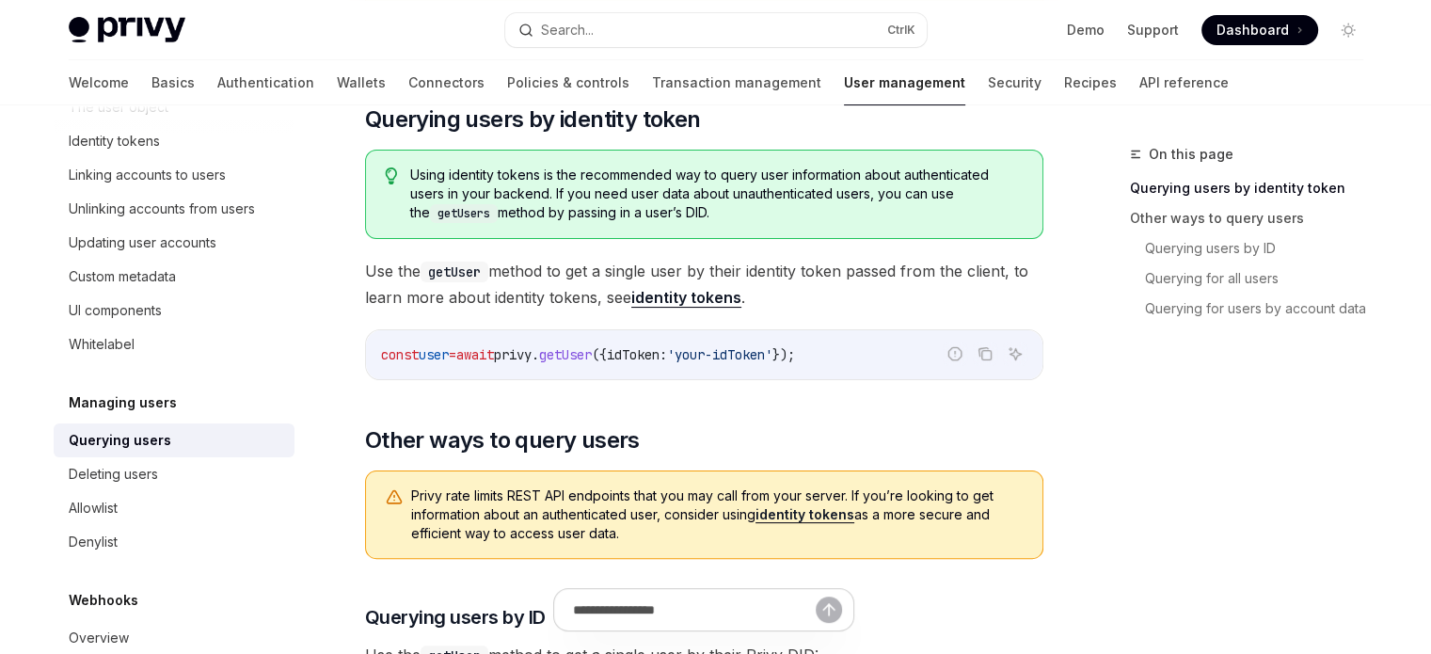
click at [373, 274] on span "Use the getUser method to get a single user by their identity token passed from…" at bounding box center [704, 284] width 678 height 53
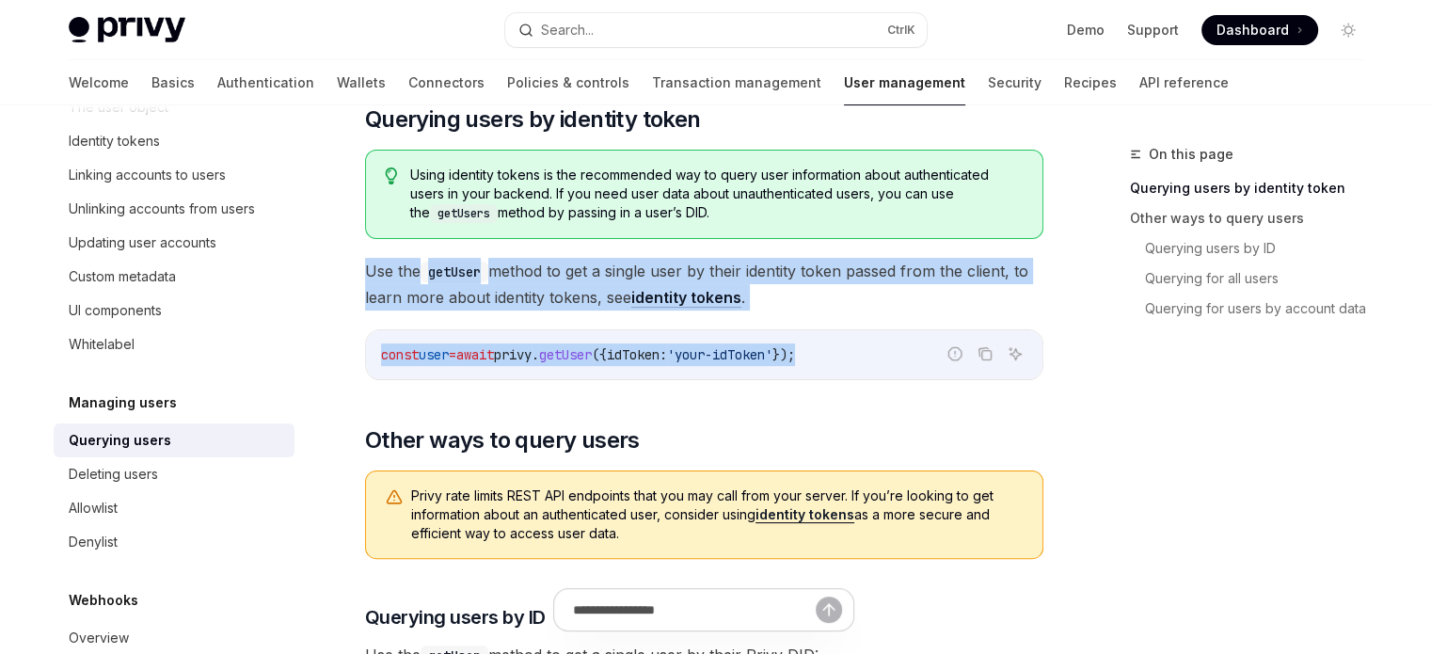
drag, startPoint x: 361, startPoint y: 265, endPoint x: 880, endPoint y: 341, distance: 523.7
copy div "Use the getUser method to get a single user by their identity token passed from…"
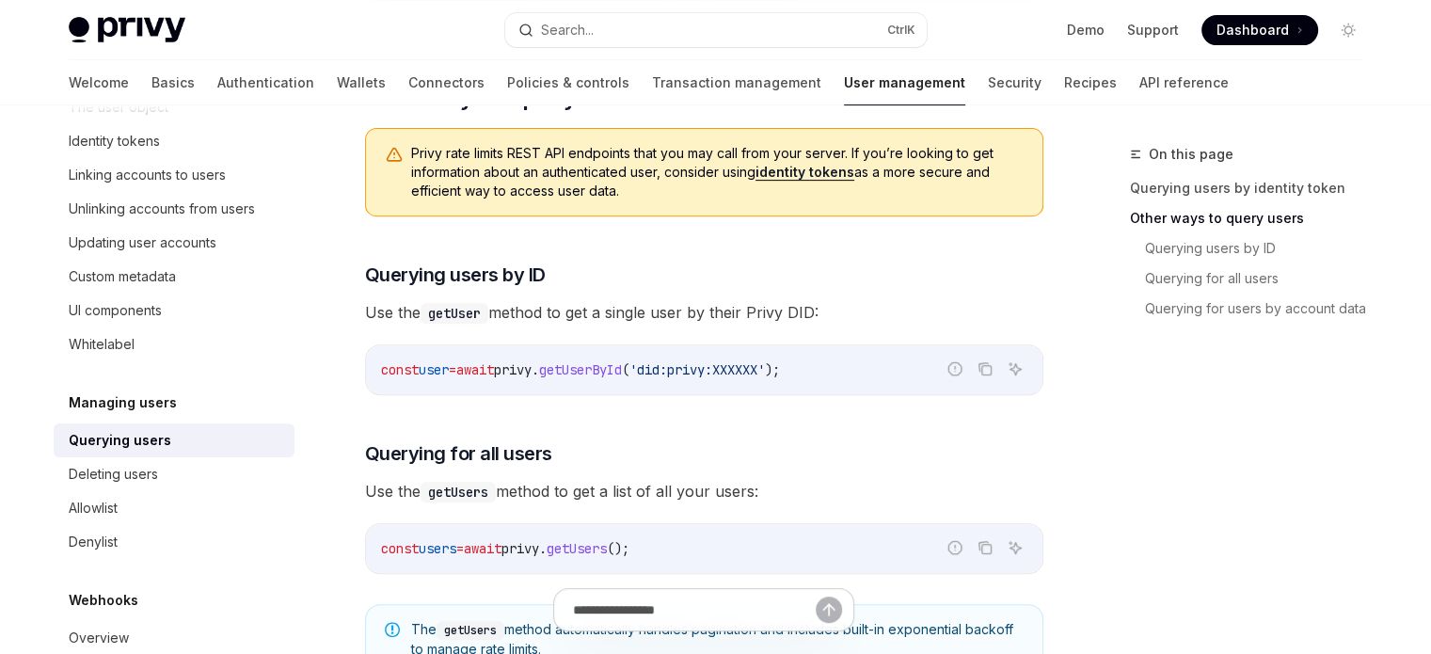
scroll to position [753, 0]
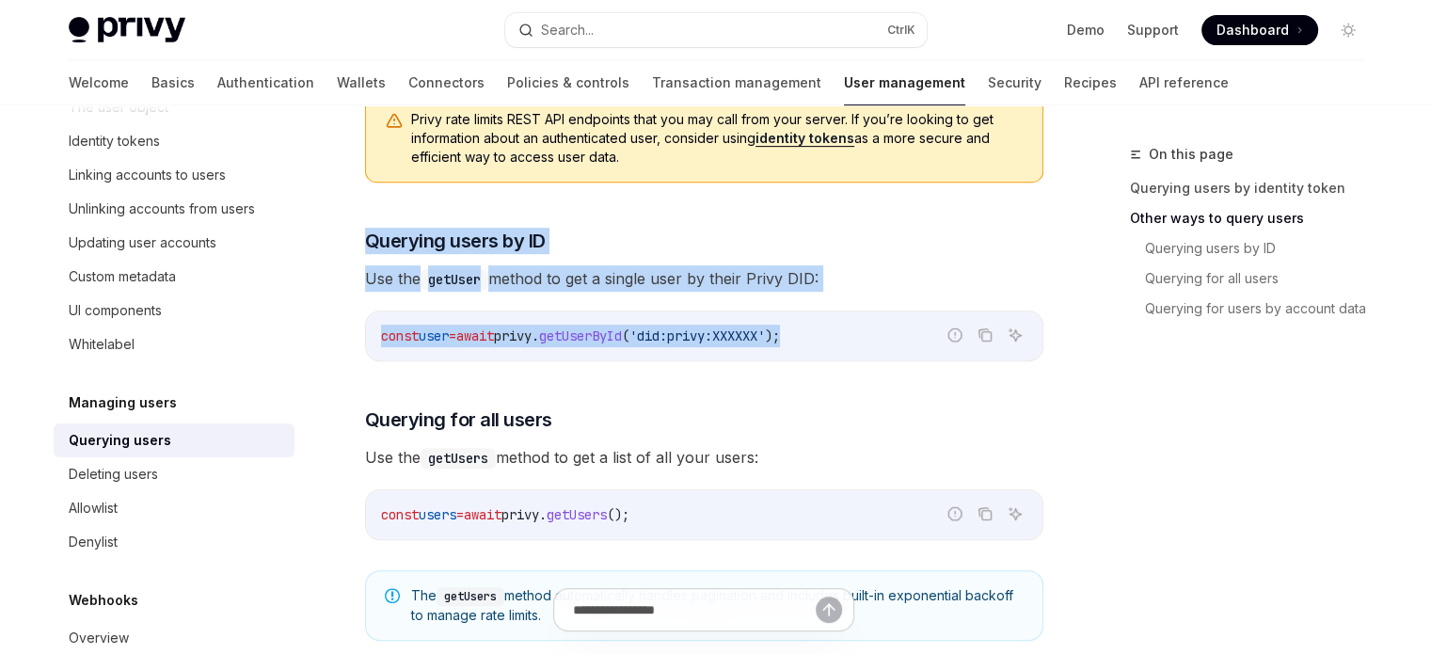
drag, startPoint x: 356, startPoint y: 189, endPoint x: 914, endPoint y: 348, distance: 580.9
click at [914, 348] on div "Managing users Querying users OpenAI Open in ChatGPT OpenAI Open in ChatGPT Pri…" at bounding box center [527, 488] width 1039 height 2197
copy div "Querying users by ID Use the getUser method to get a single user by their Privy…"
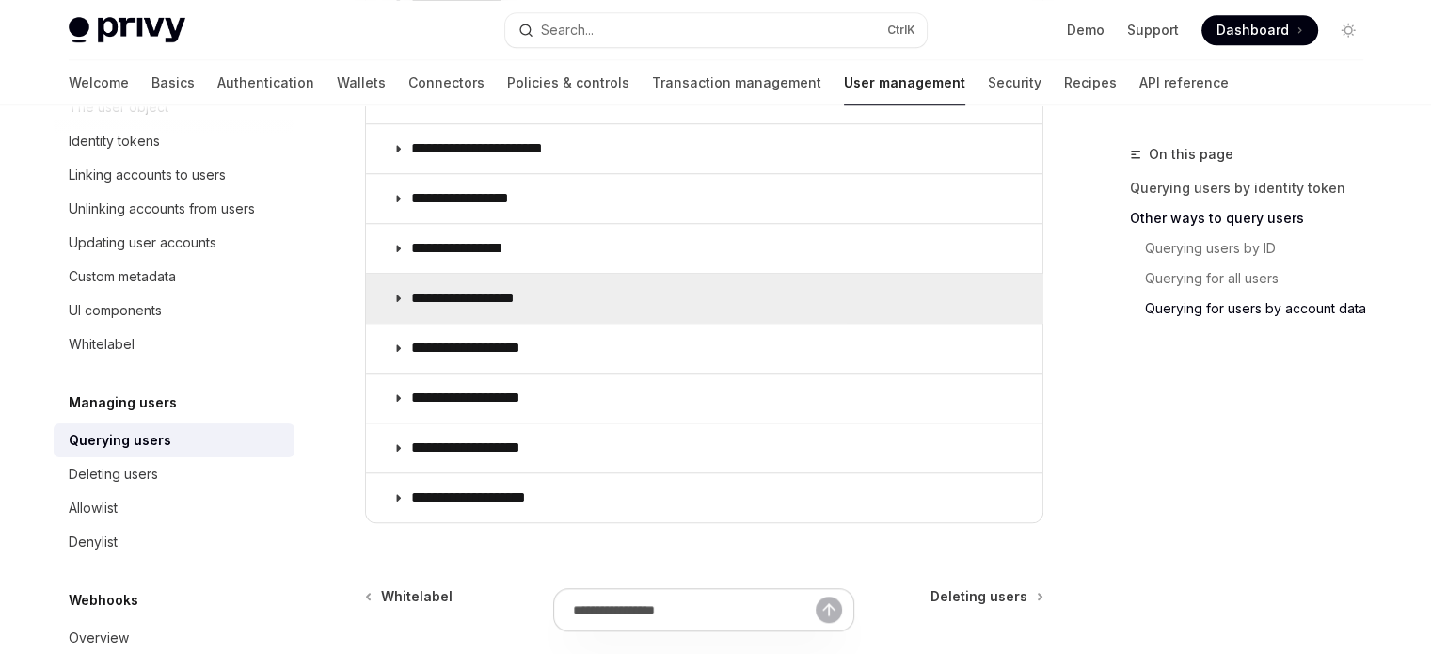
scroll to position [1505, 0]
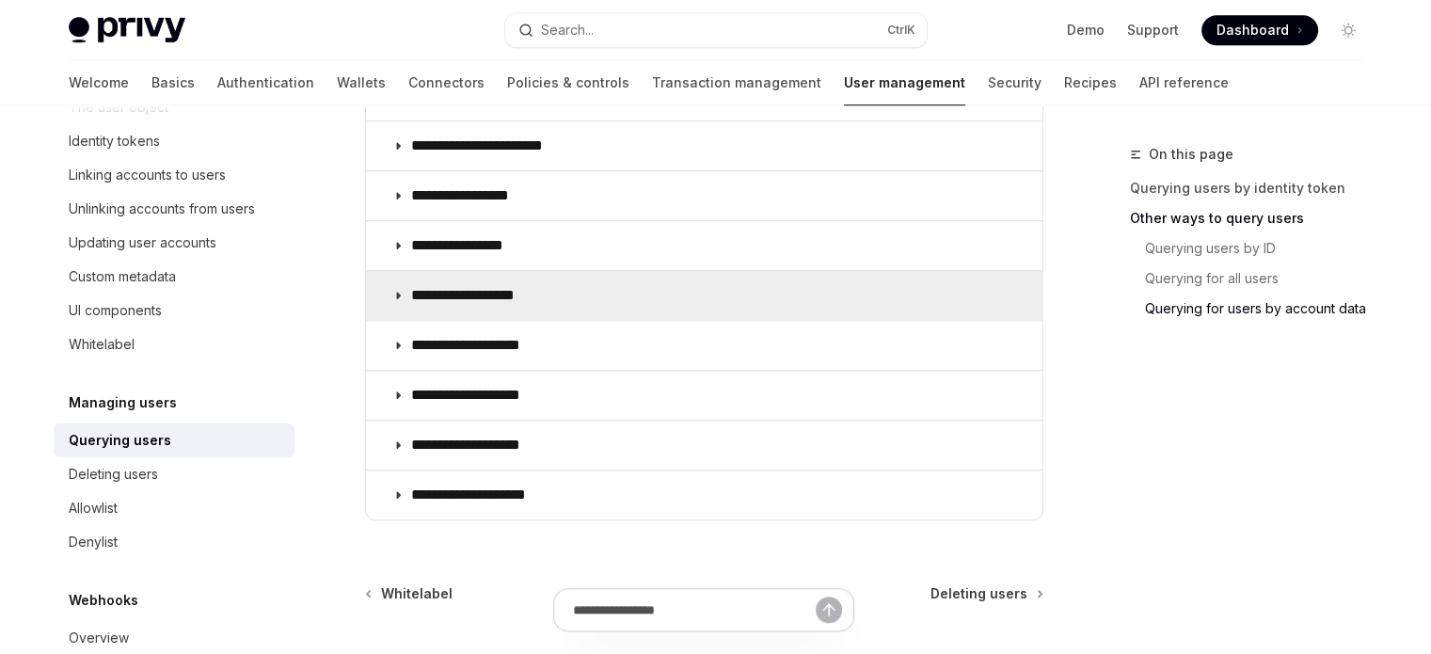
click at [510, 289] on p "**********" at bounding box center [476, 295] width 130 height 19
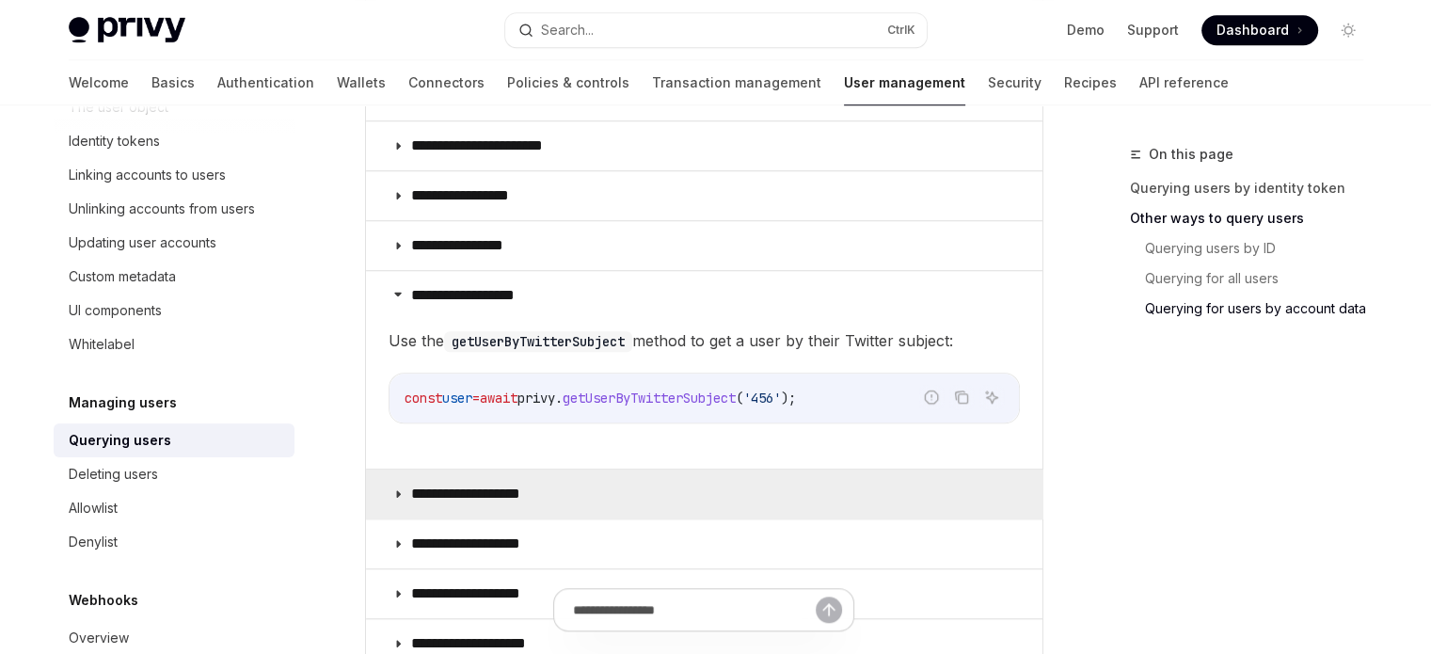
click at [540, 471] on summary "**********" at bounding box center [704, 493] width 676 height 49
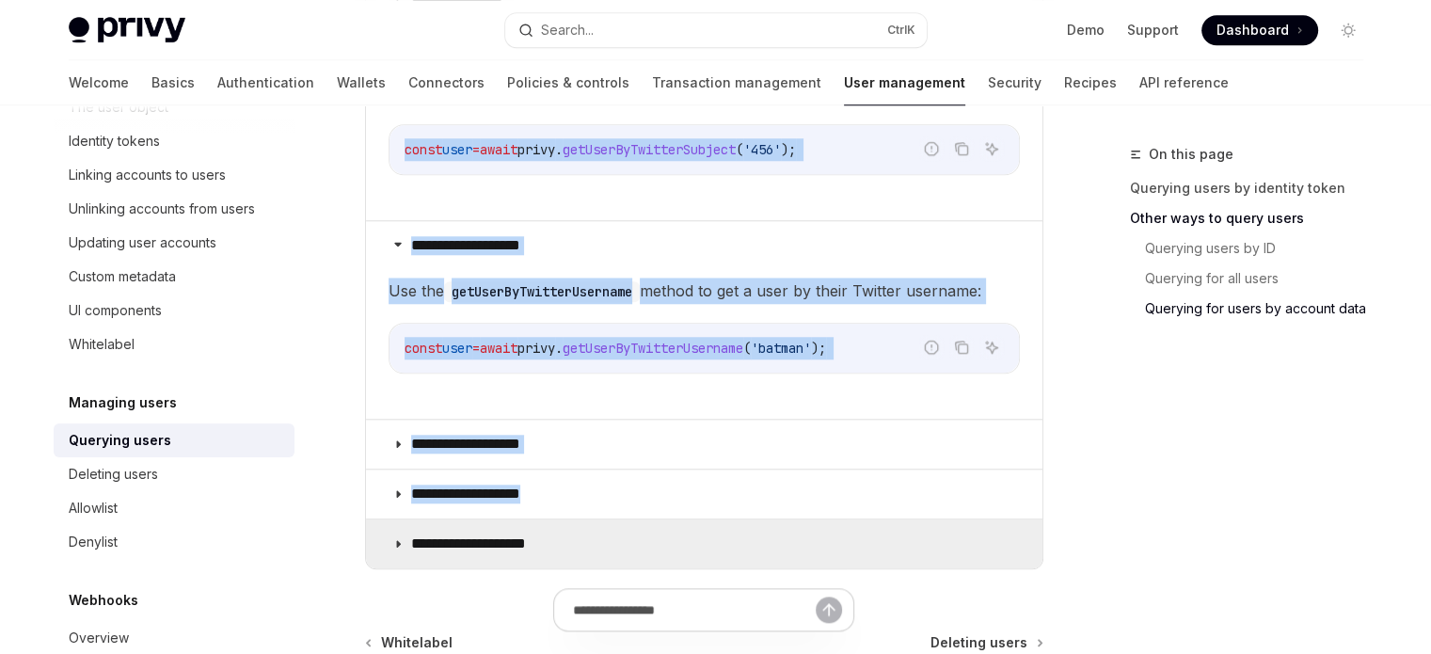
scroll to position [1787, 0]
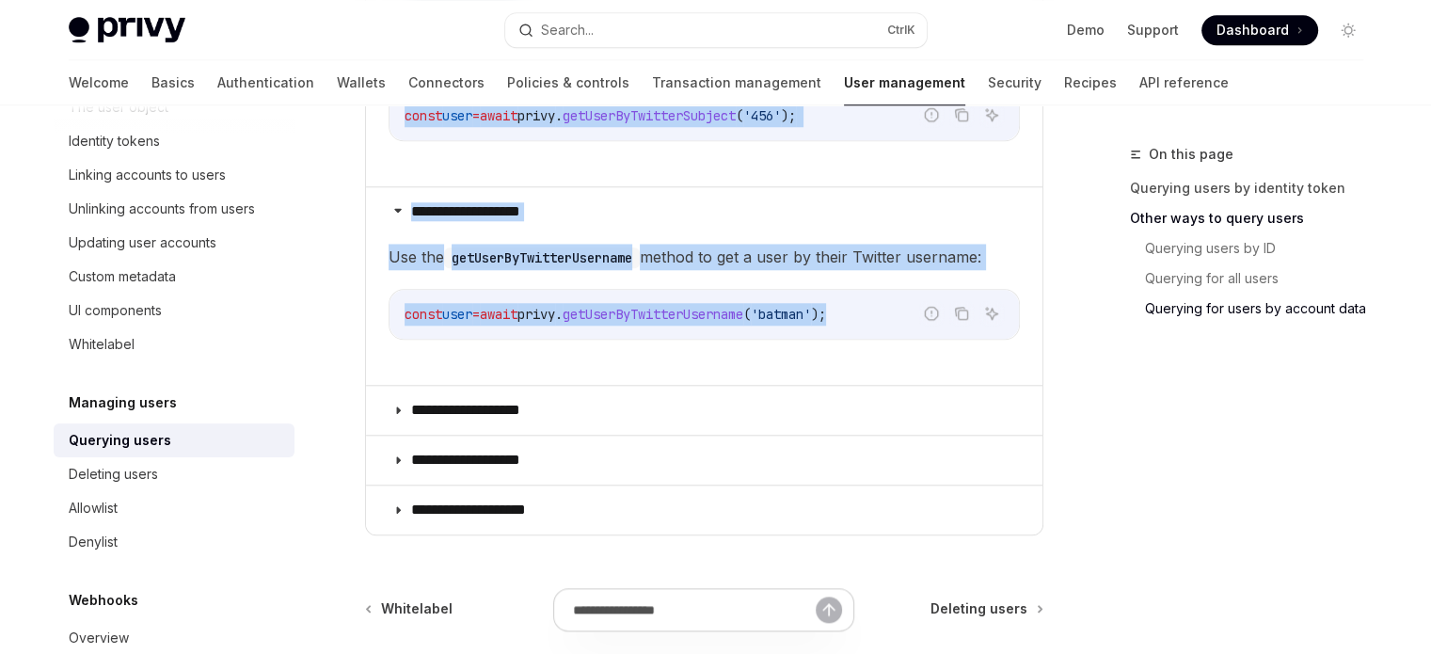
drag, startPoint x: 405, startPoint y: 285, endPoint x: 899, endPoint y: 315, distance: 494.8
click at [899, 315] on div "**********" at bounding box center [704, 112] width 678 height 847
copy div "**********"
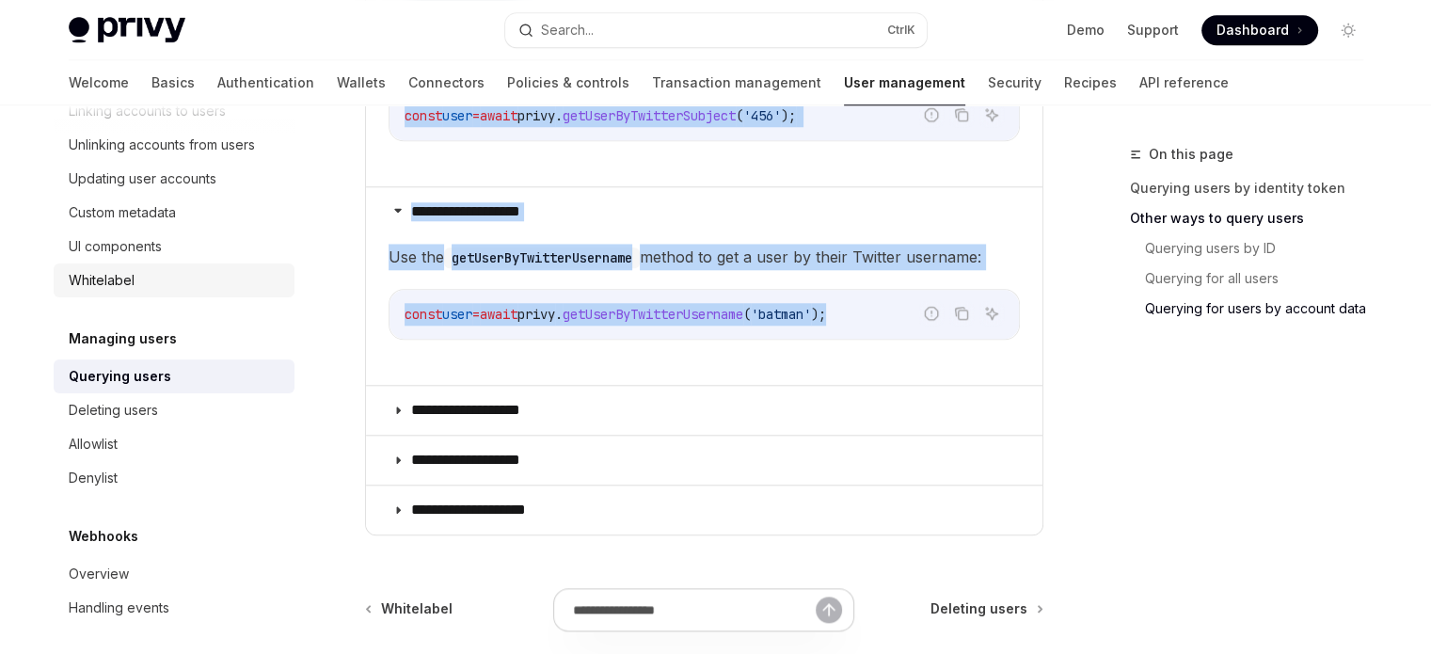
scroll to position [433, 0]
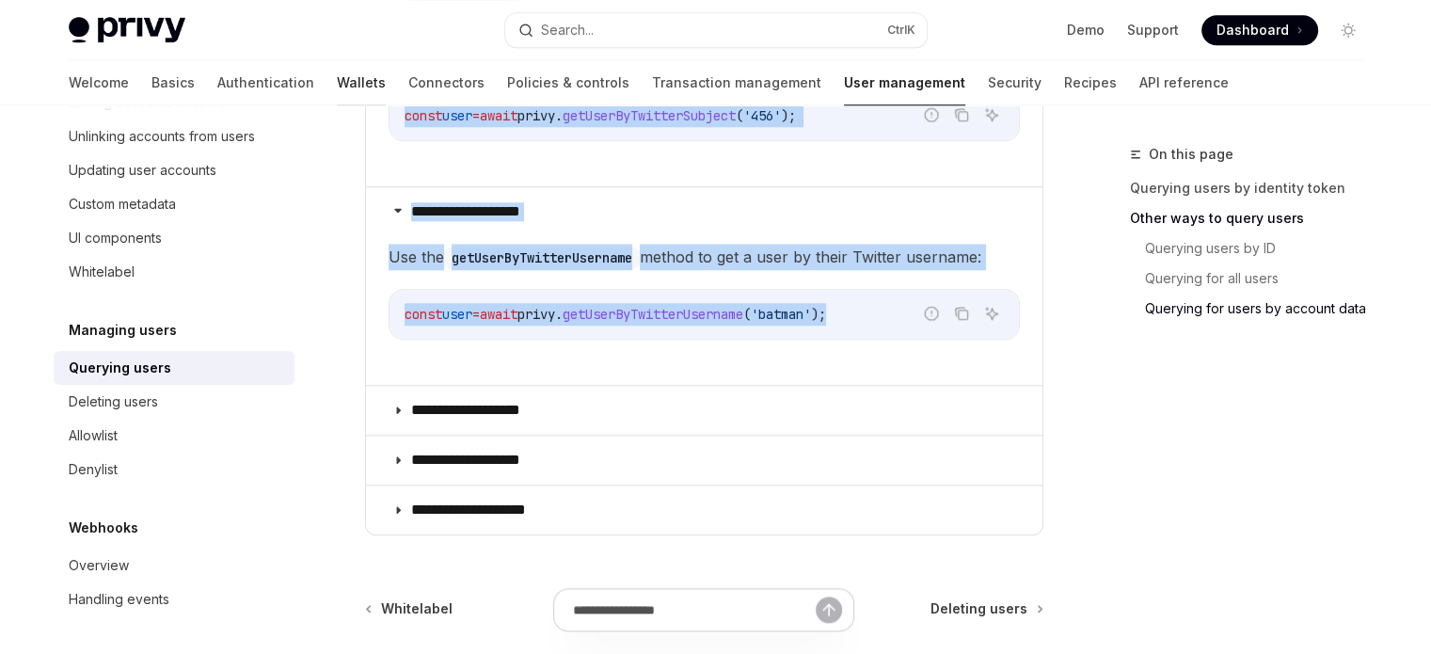
click at [337, 74] on link "Wallets" at bounding box center [361, 82] width 49 height 45
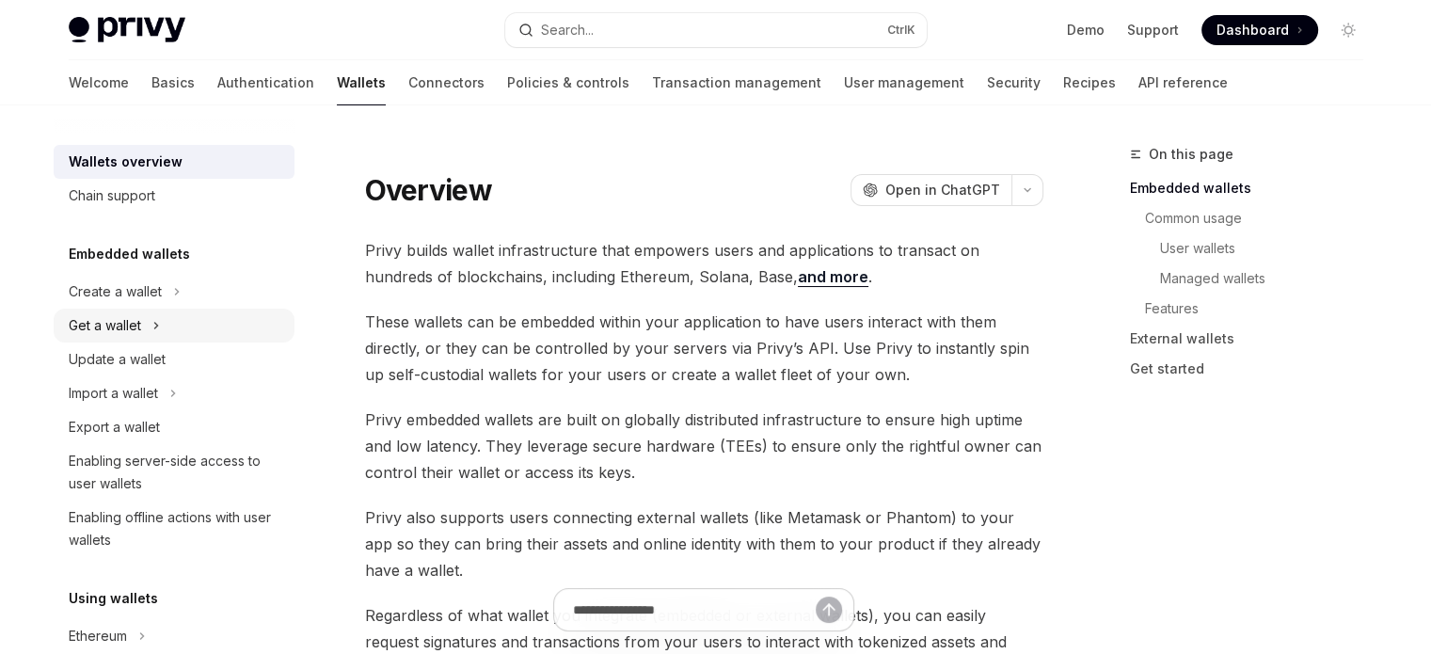
click at [143, 315] on button "Get a wallet" at bounding box center [174, 326] width 241 height 34
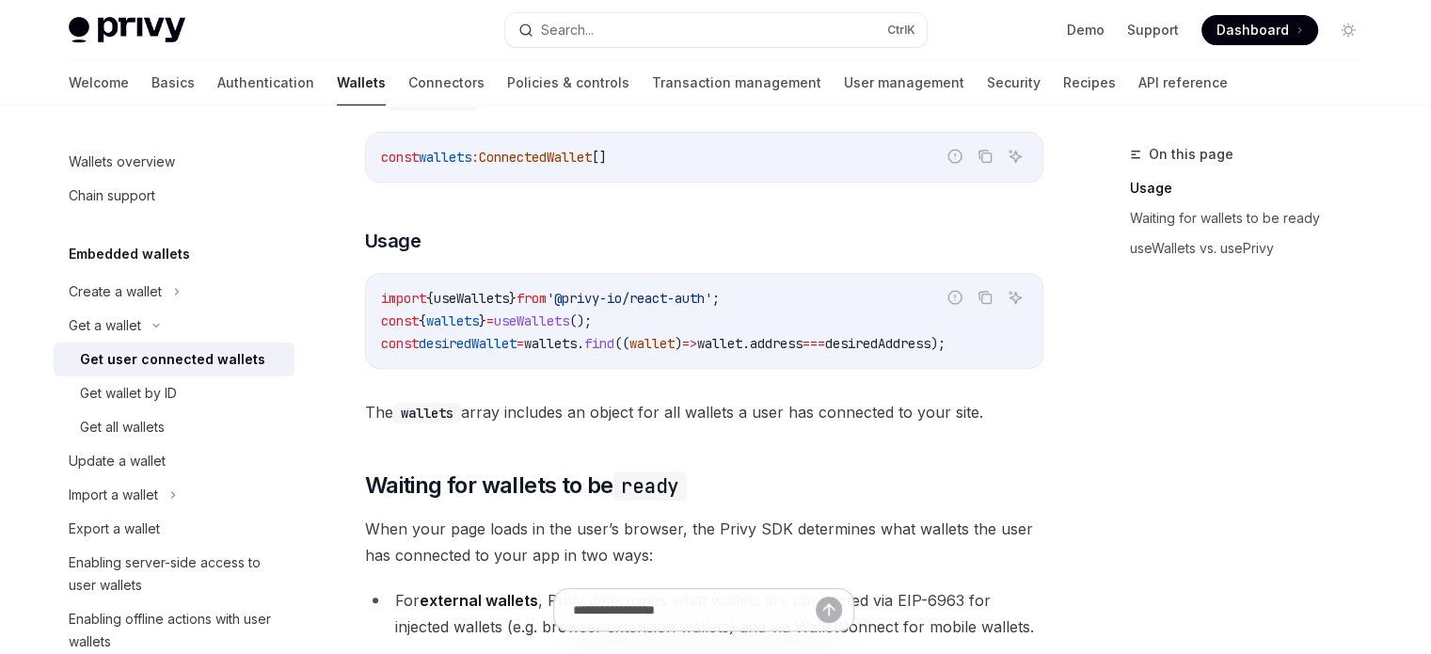
scroll to position [753, 0]
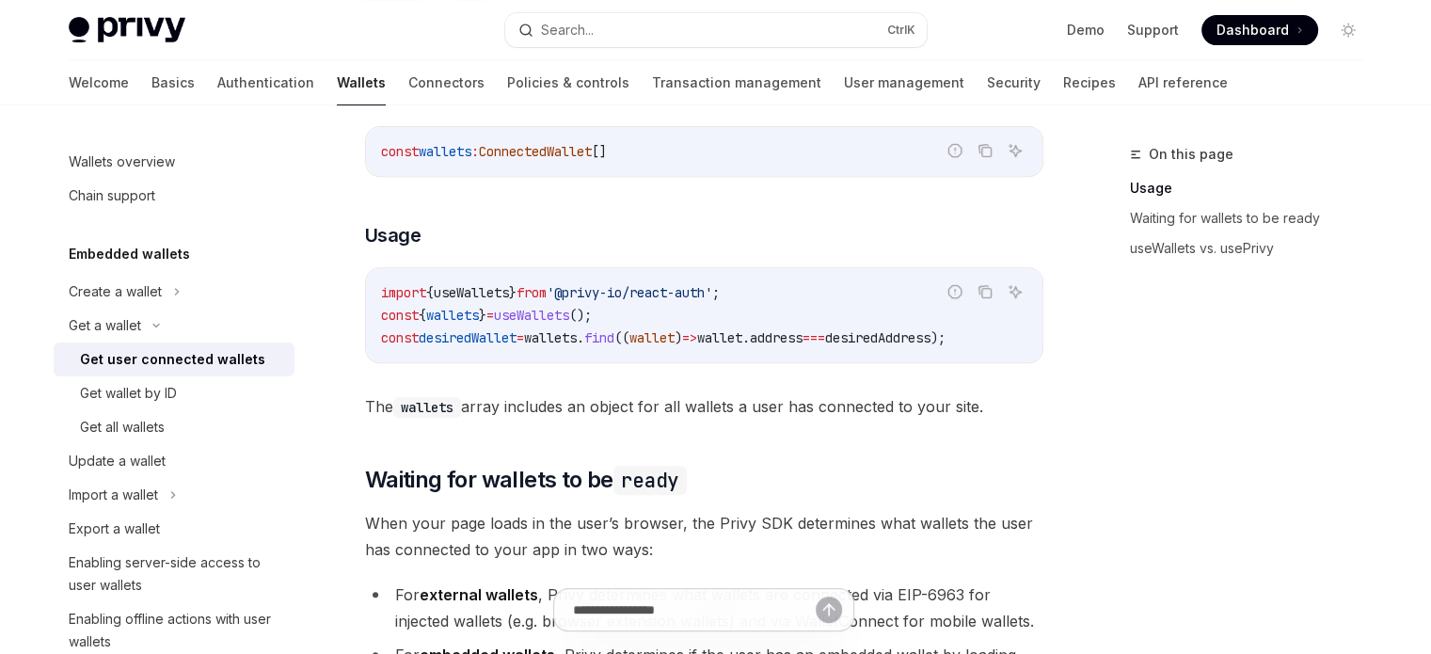
click at [587, 369] on div "To access connected wallets with the React SDK, use the wallets array from the …" at bounding box center [704, 237] width 678 height 365
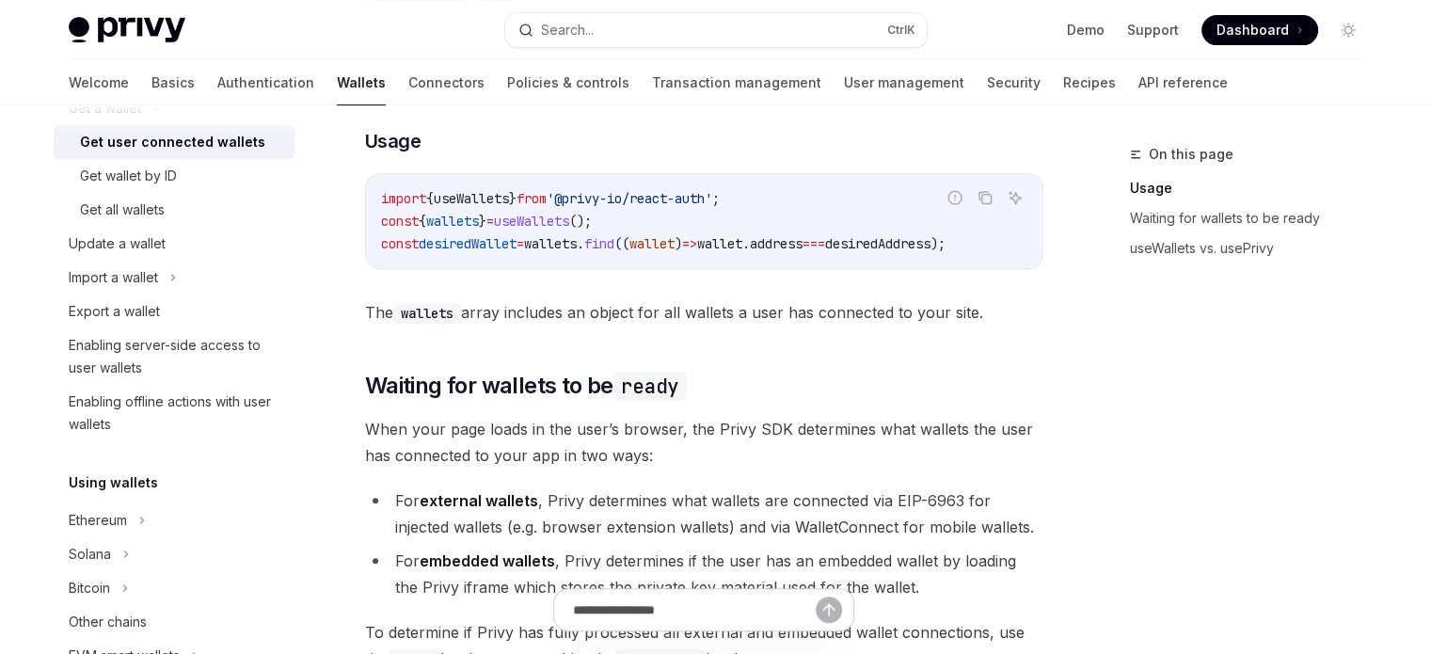
scroll to position [29, 0]
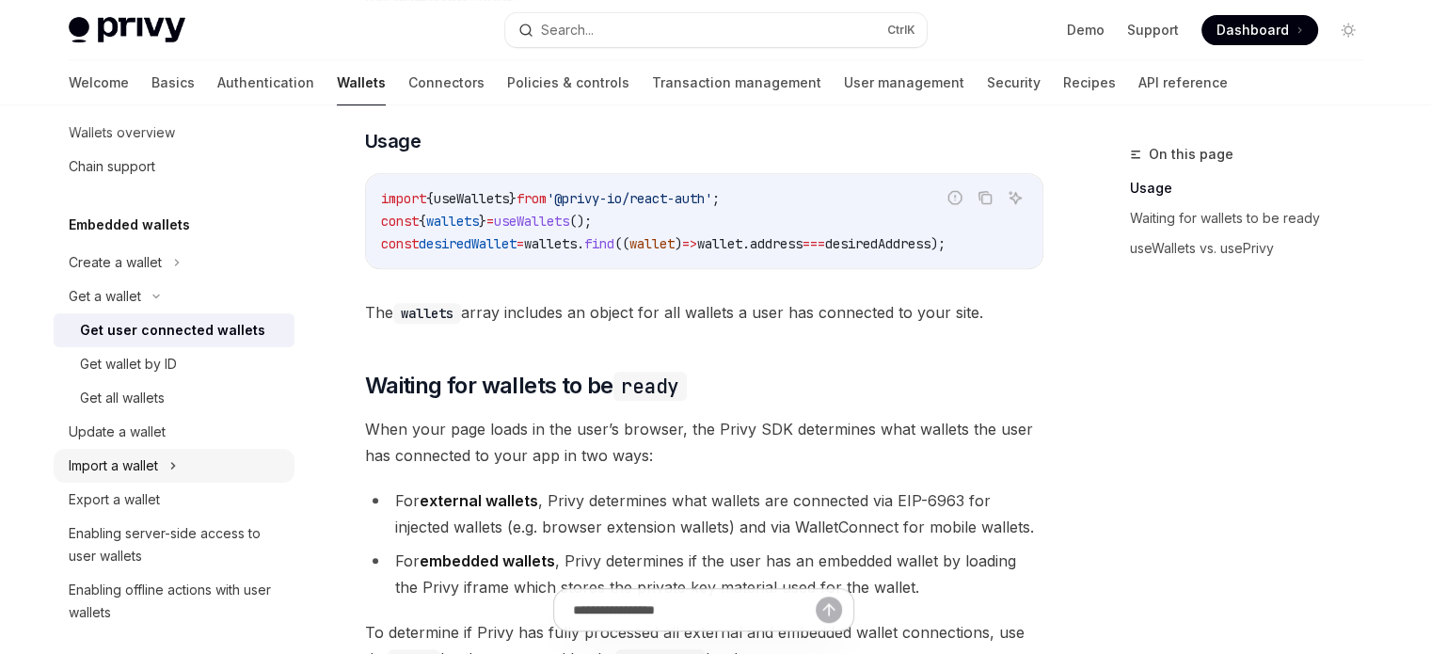
click at [182, 459] on button "Import a wallet" at bounding box center [174, 466] width 241 height 34
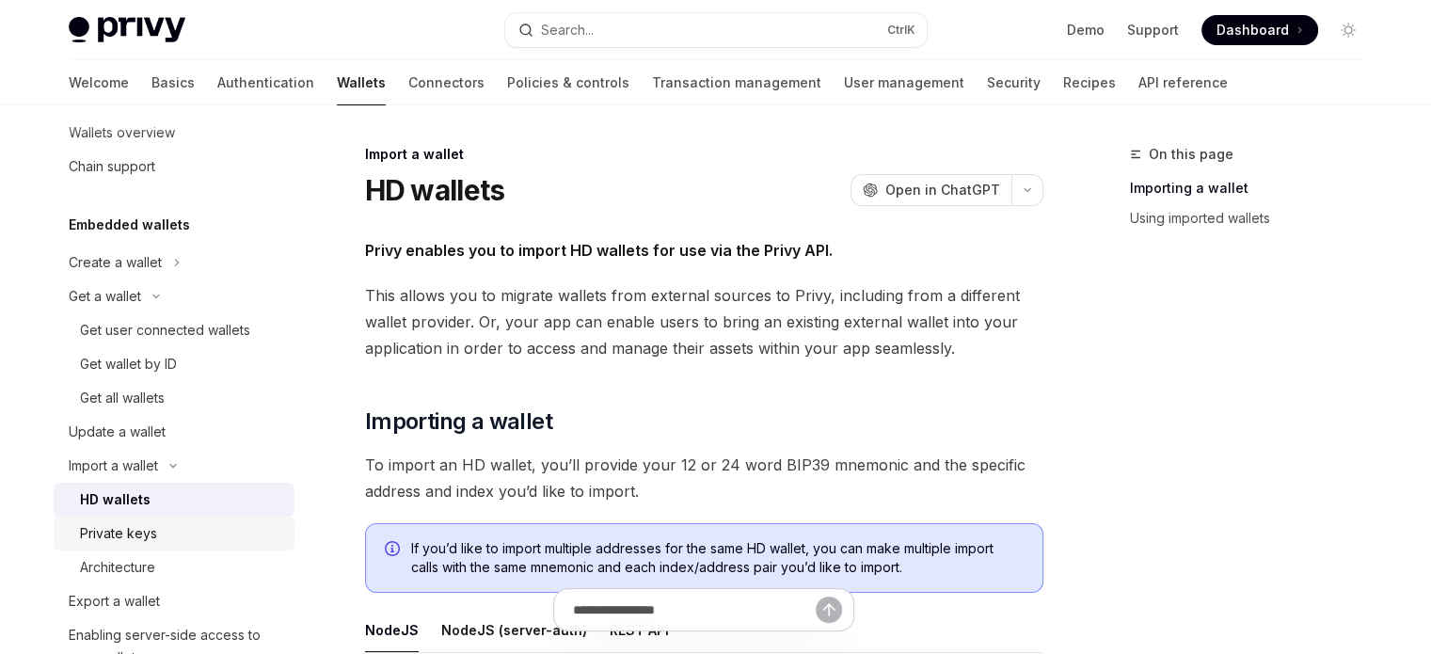
click at [155, 531] on div "Private keys" at bounding box center [181, 533] width 203 height 23
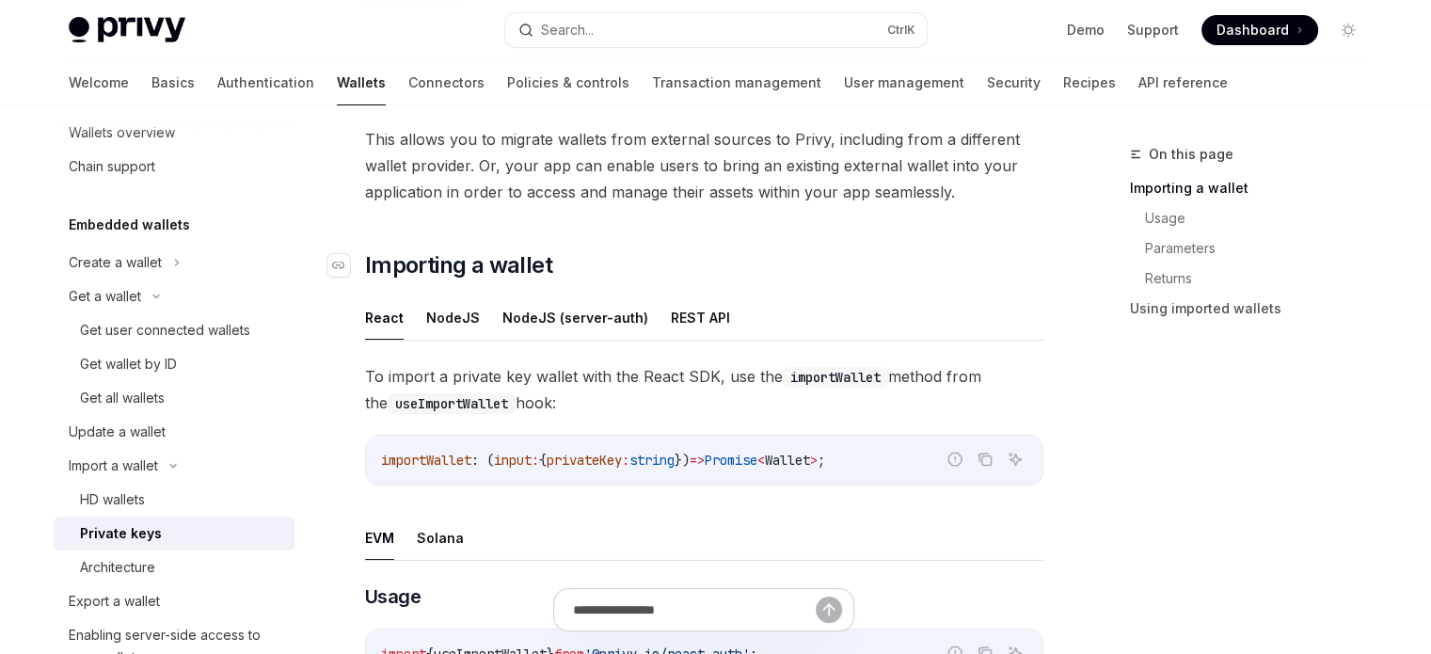
scroll to position [188, 0]
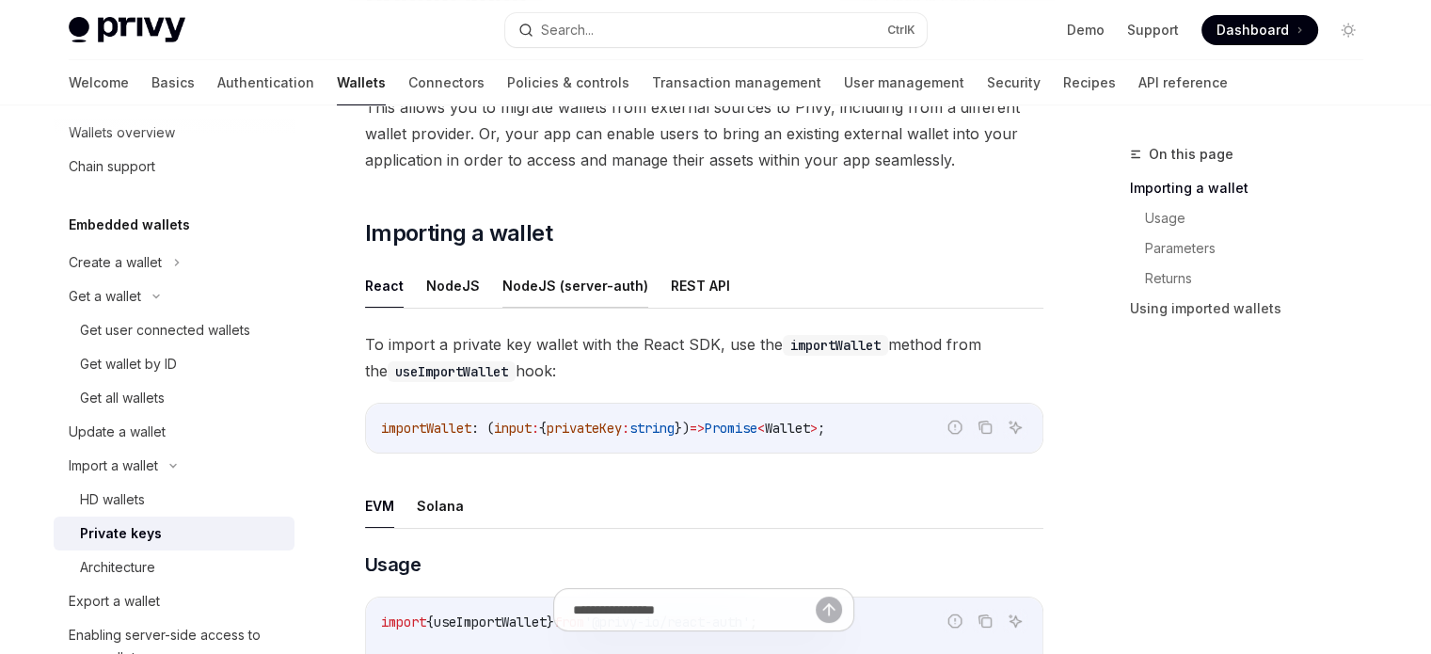
click at [608, 293] on button "NodeJS (server-auth)" at bounding box center [575, 285] width 146 height 44
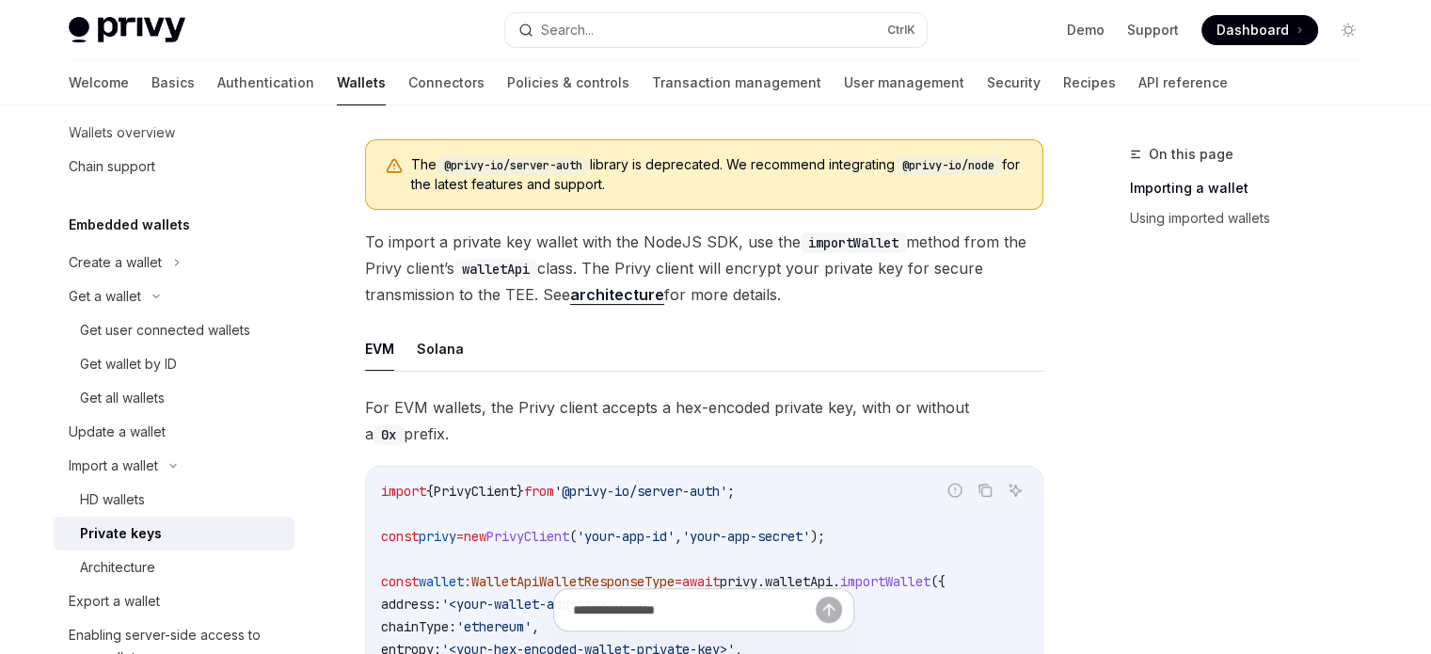
scroll to position [470, 0]
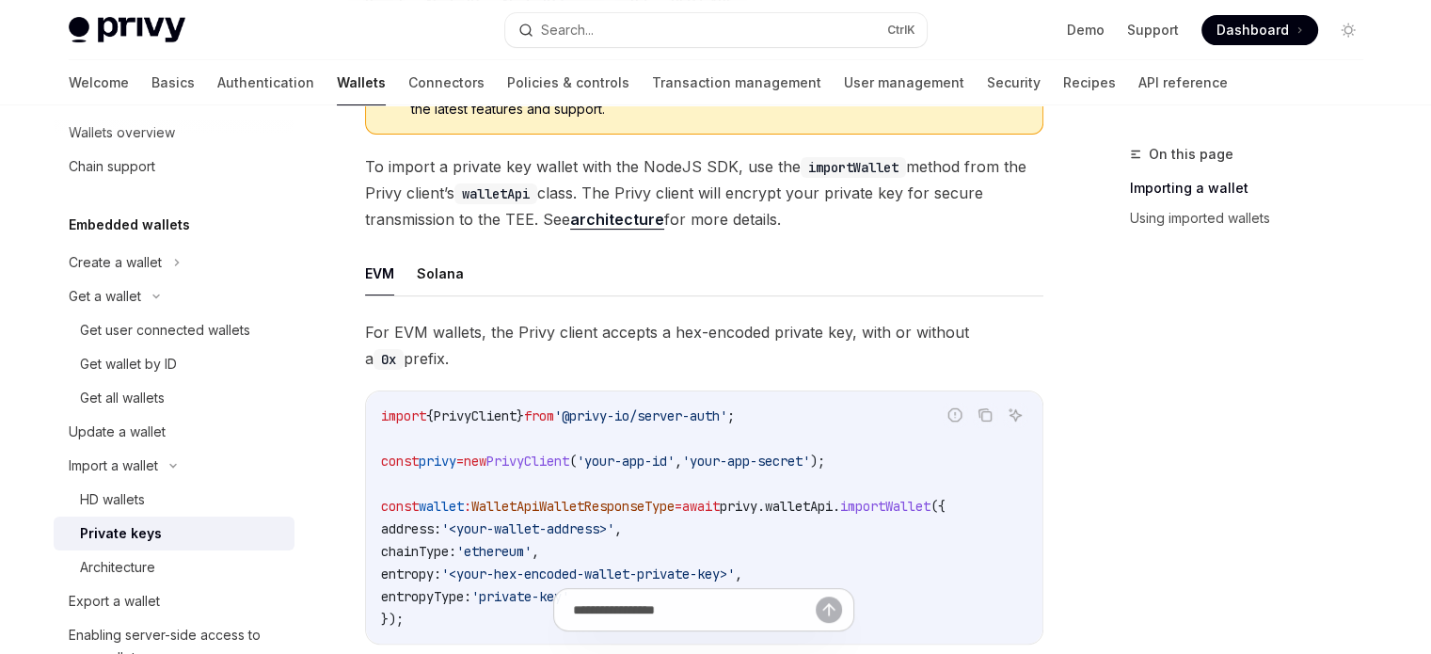
click at [452, 295] on div "EVM Solana For EVM wallets, the Privy client accepts a hex-encoded private key,…" at bounding box center [704, 462] width 678 height 423
click at [438, 275] on button "Solana" at bounding box center [440, 273] width 47 height 44
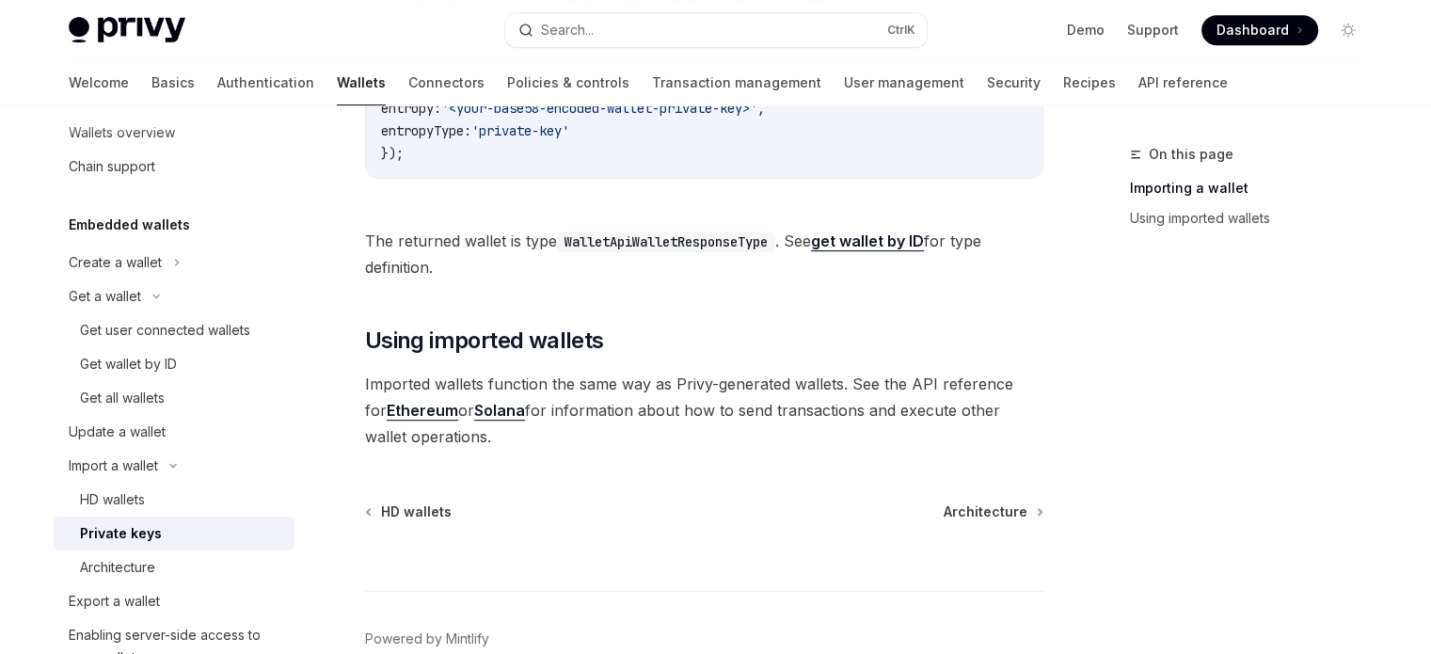
scroll to position [941, 0]
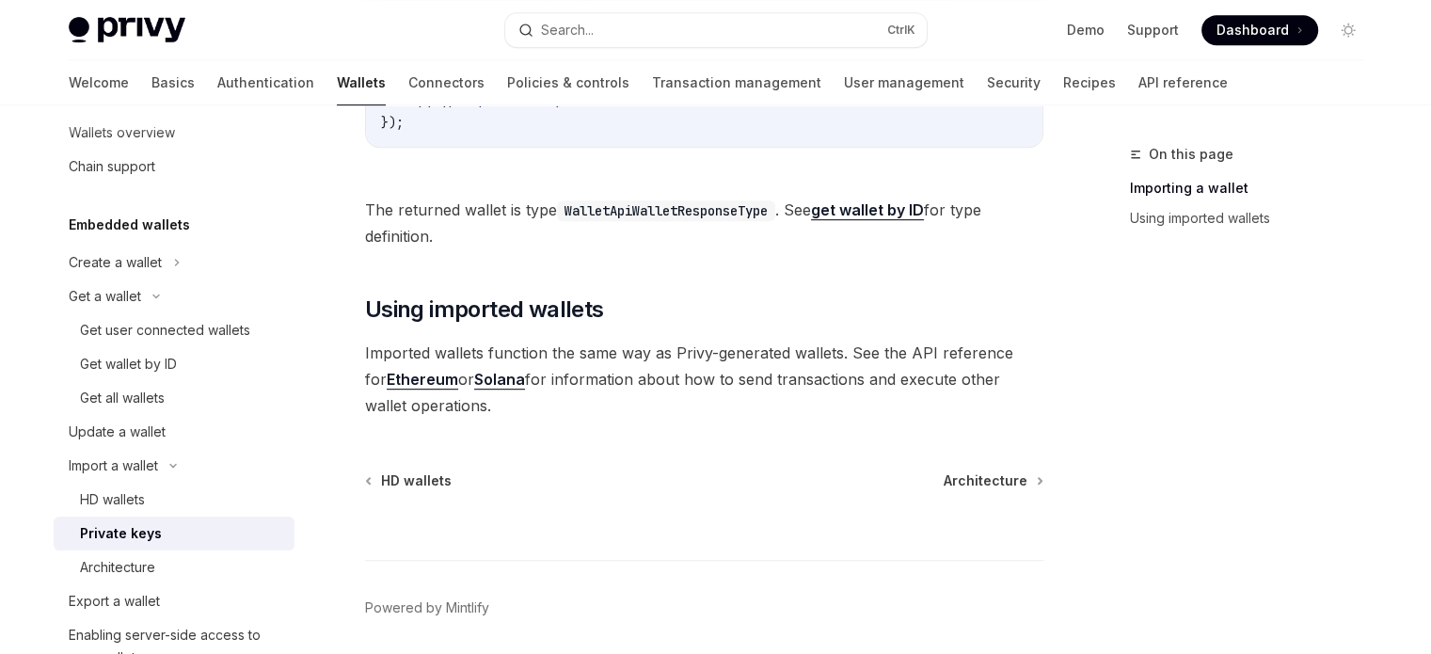
click at [873, 214] on link "get wallet by ID" at bounding box center [867, 210] width 113 height 20
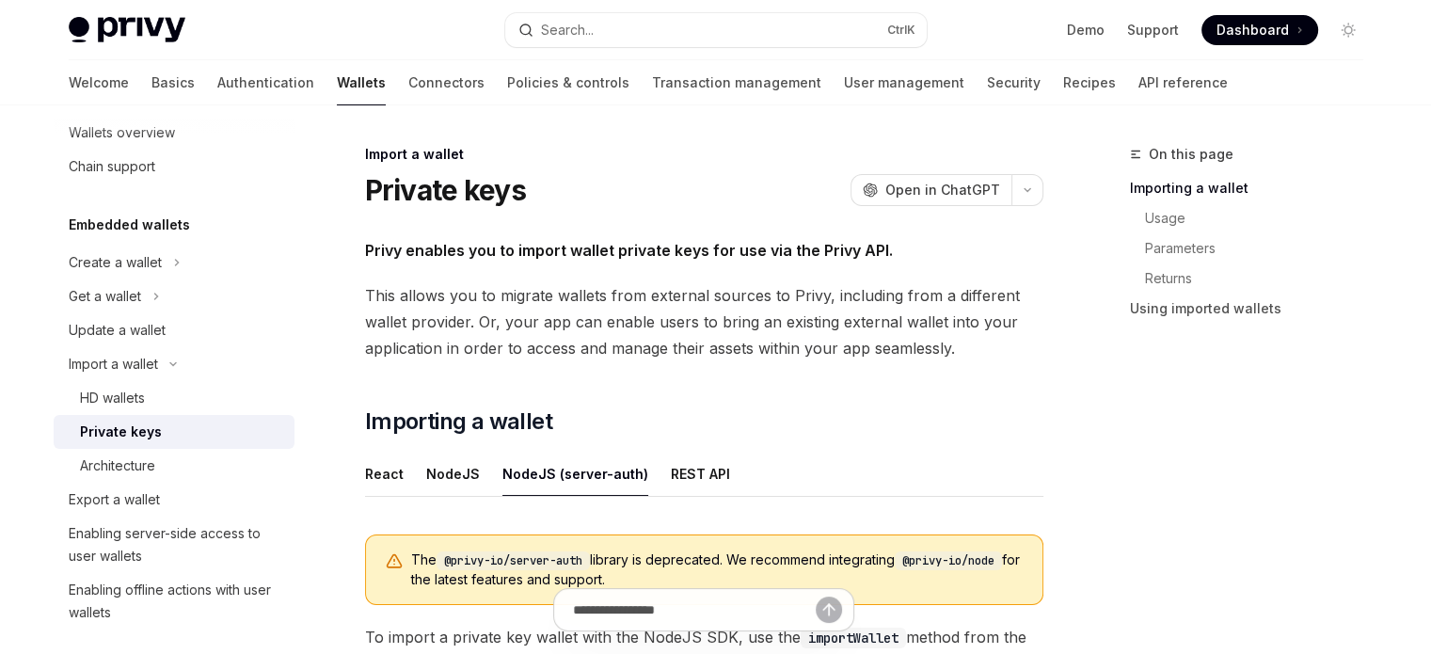
scroll to position [327, 0]
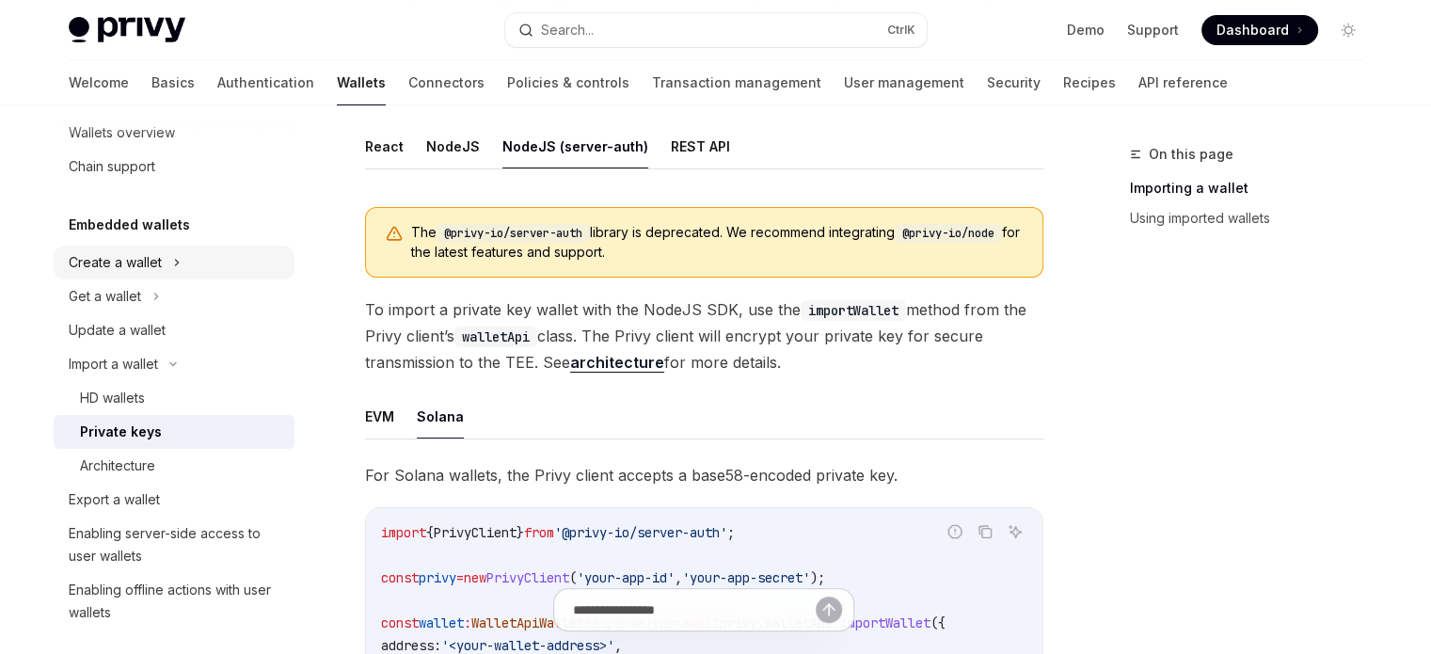
click at [159, 277] on button "Create a wallet" at bounding box center [174, 263] width 241 height 34
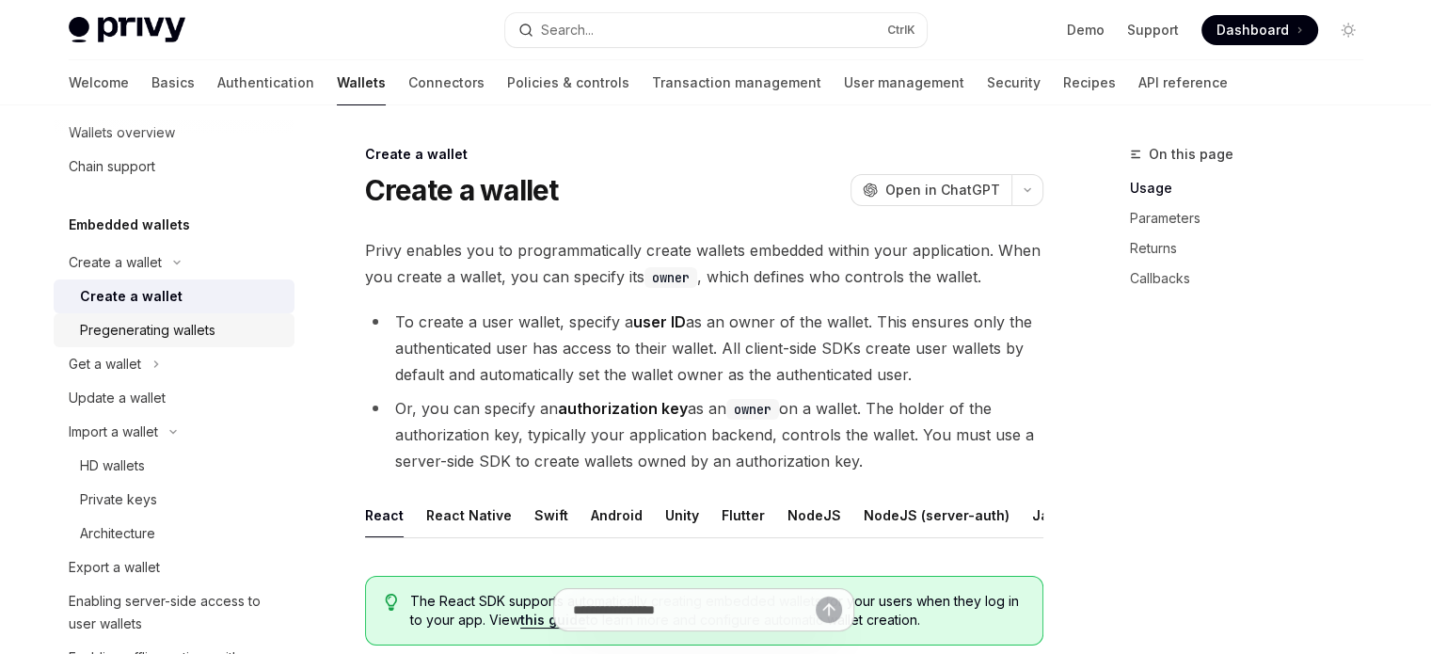
click at [170, 322] on div "Pregenerating wallets" at bounding box center [147, 330] width 135 height 23
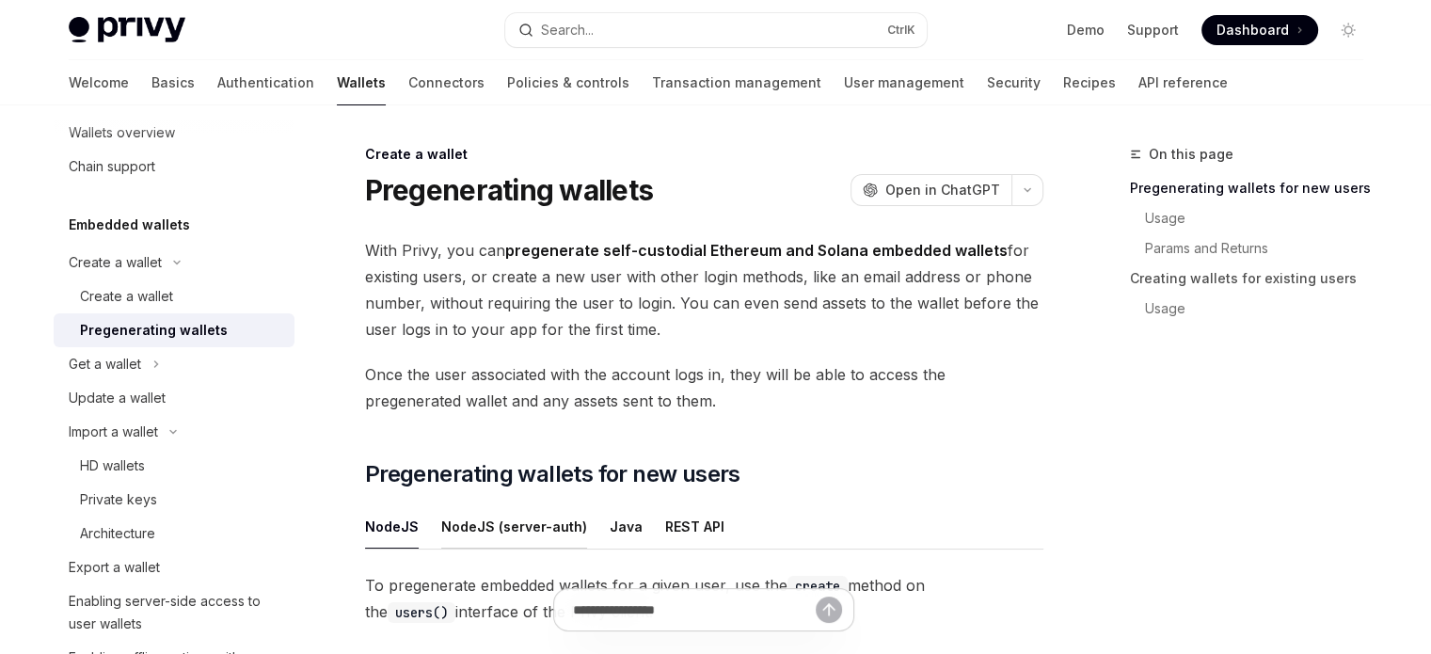
click at [545, 544] on button "NodeJS (server-auth)" at bounding box center [514, 526] width 146 height 44
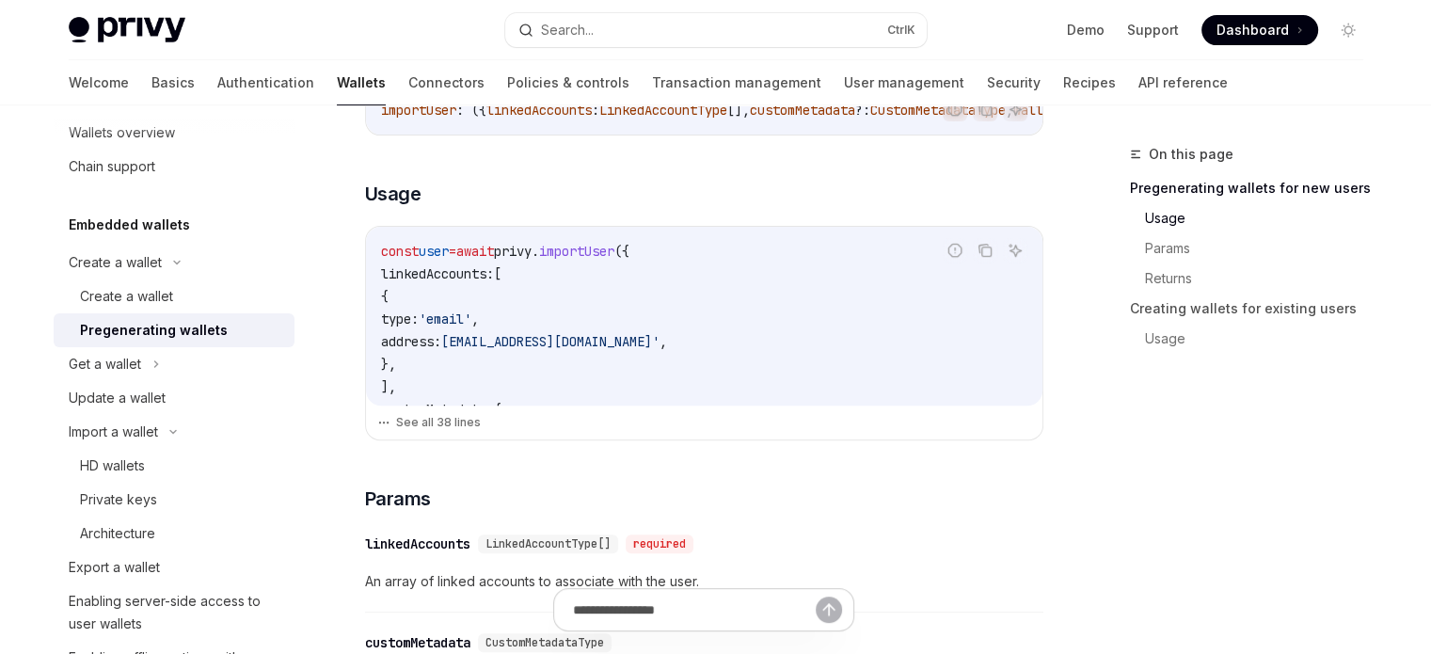
scroll to position [376, 0]
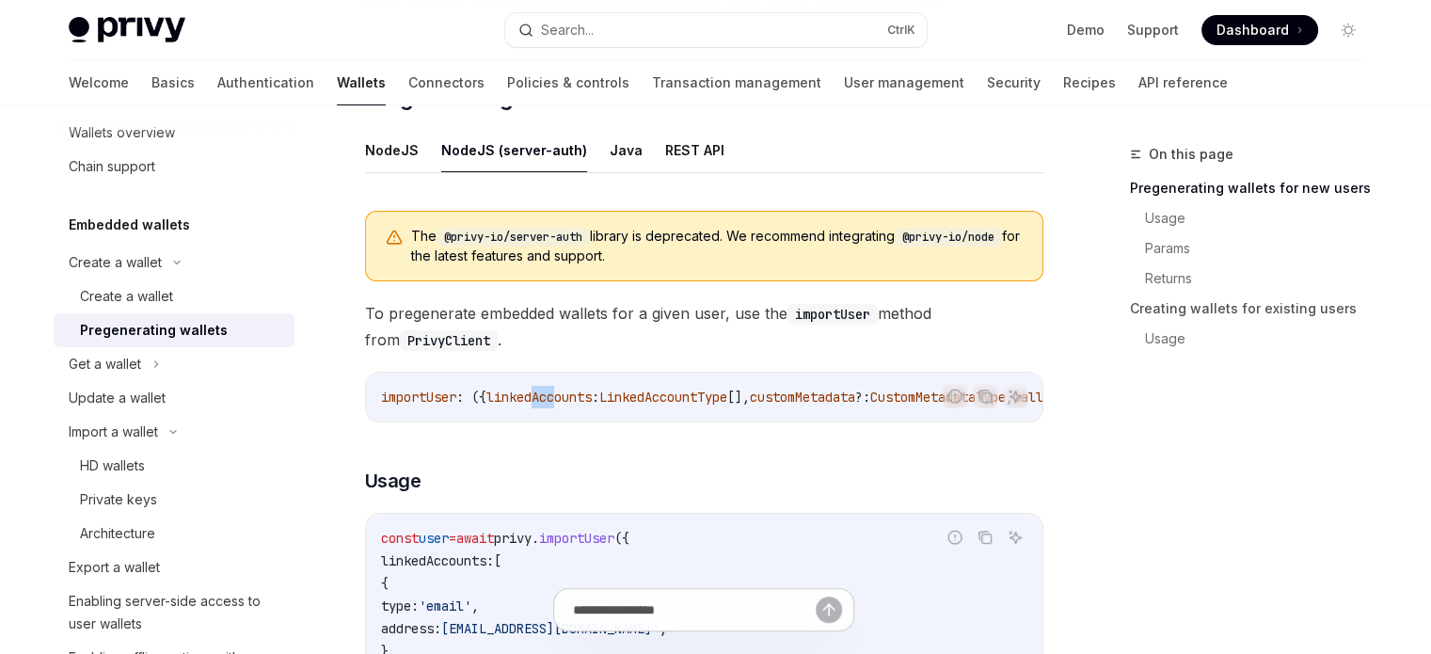
drag, startPoint x: 541, startPoint y: 418, endPoint x: 560, endPoint y: 415, distance: 19.0
click at [560, 417] on div "importUser : ({ linkedAccounts : LinkedAccountType [], customMetadata ?: Custom…" at bounding box center [704, 397] width 676 height 49
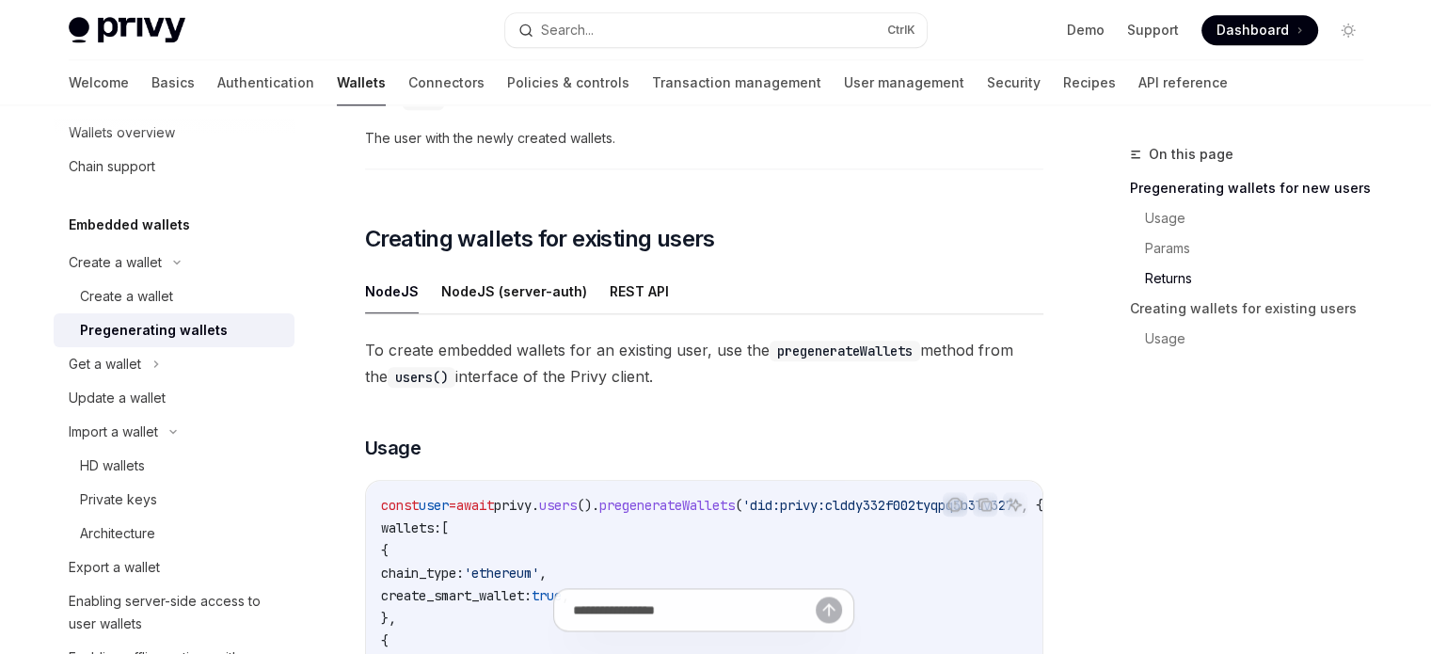
scroll to position [2164, 0]
click at [462, 296] on button "NodeJS (server-auth)" at bounding box center [514, 290] width 146 height 44
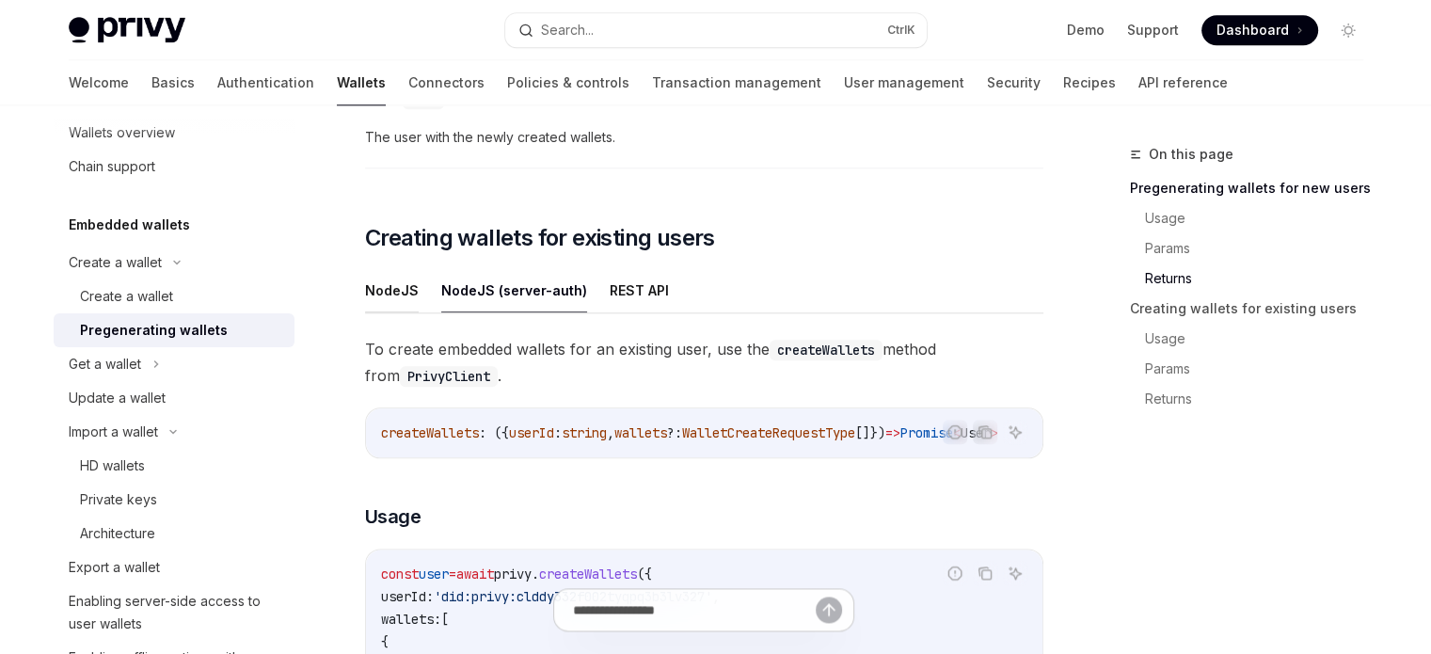
click at [401, 295] on button "NodeJS" at bounding box center [392, 290] width 54 height 44
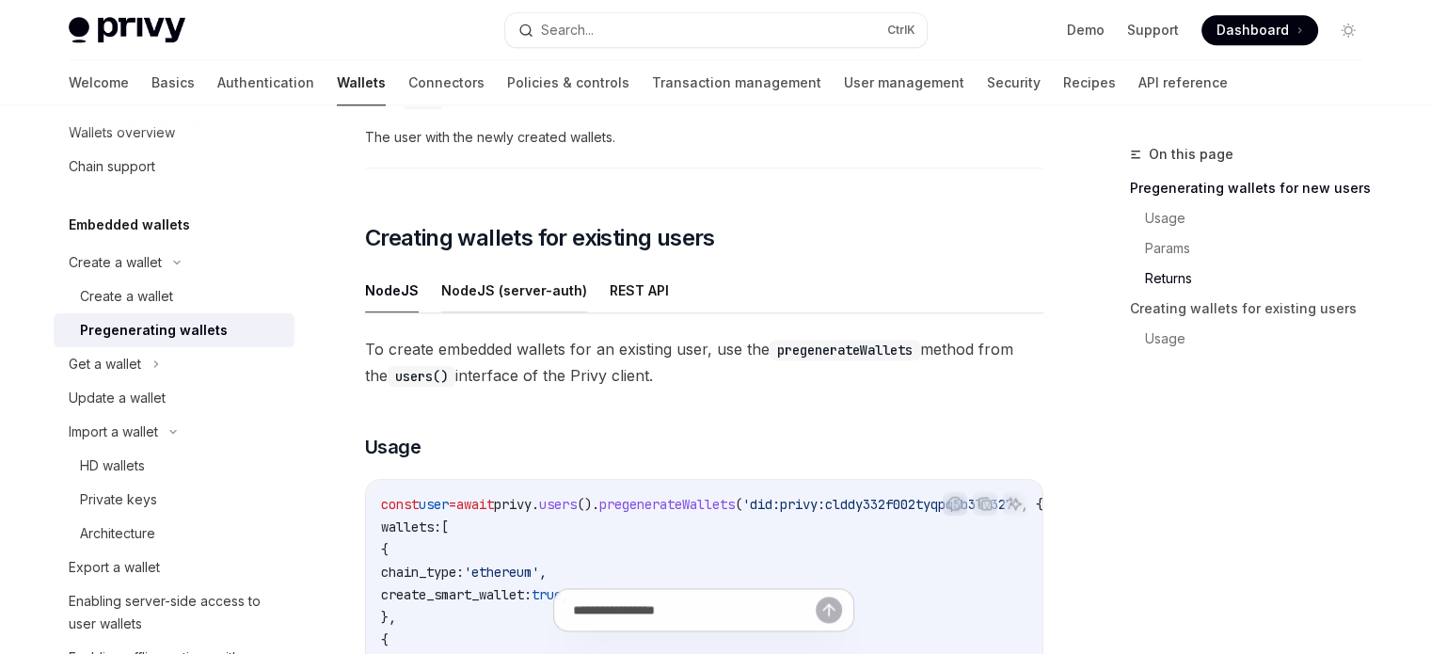
click at [456, 293] on button "NodeJS (server-auth)" at bounding box center [514, 290] width 146 height 44
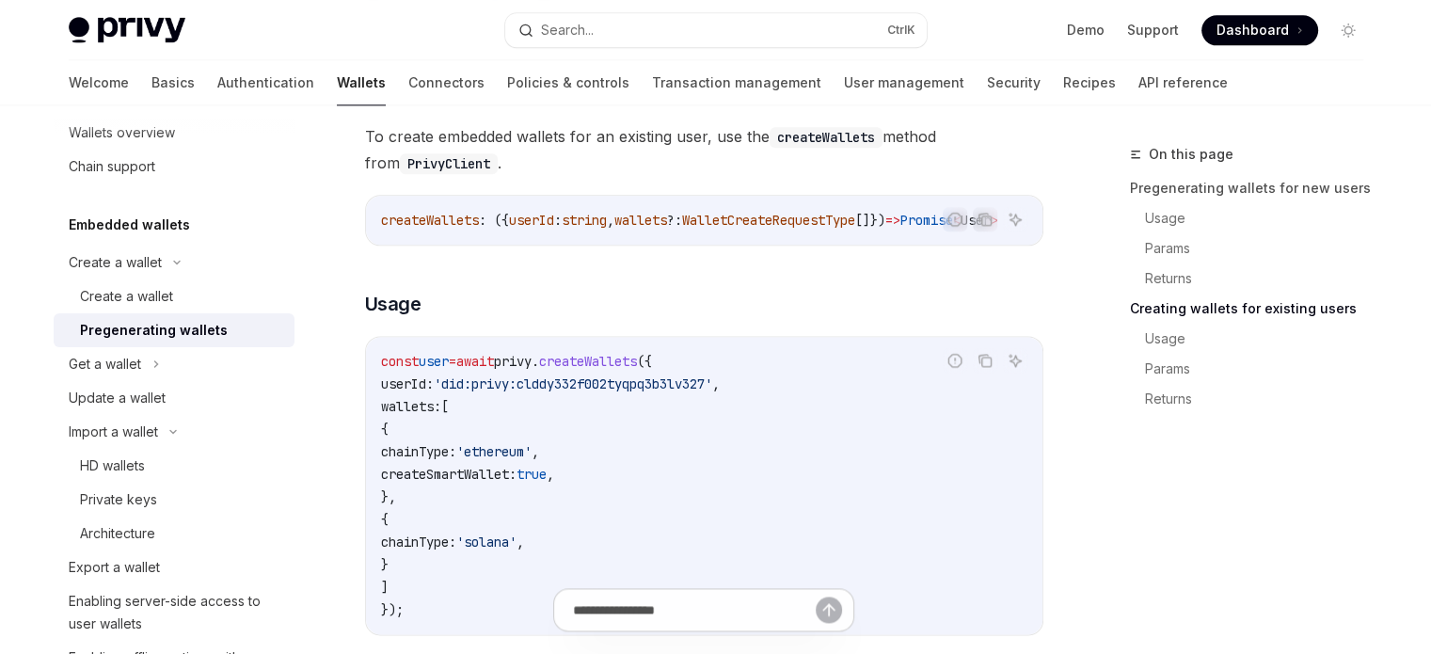
scroll to position [2446, 0]
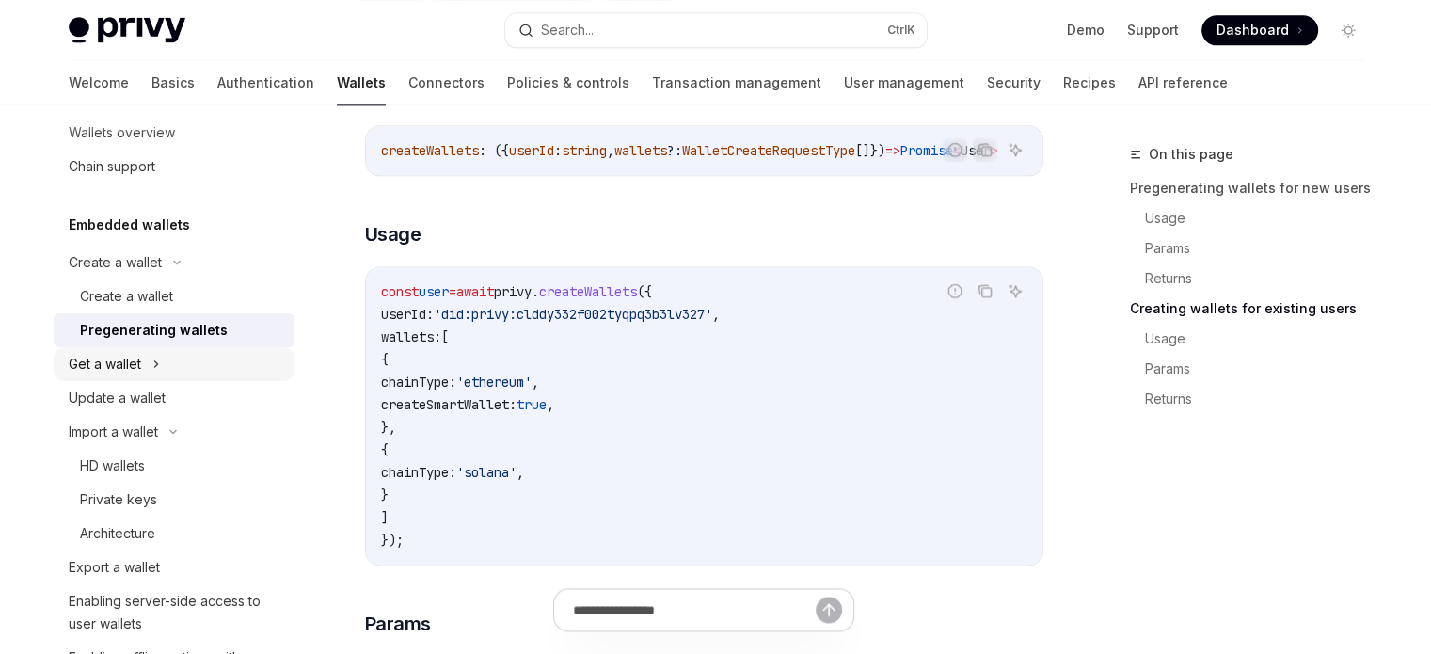
click at [149, 368] on button "Get a wallet" at bounding box center [174, 364] width 241 height 34
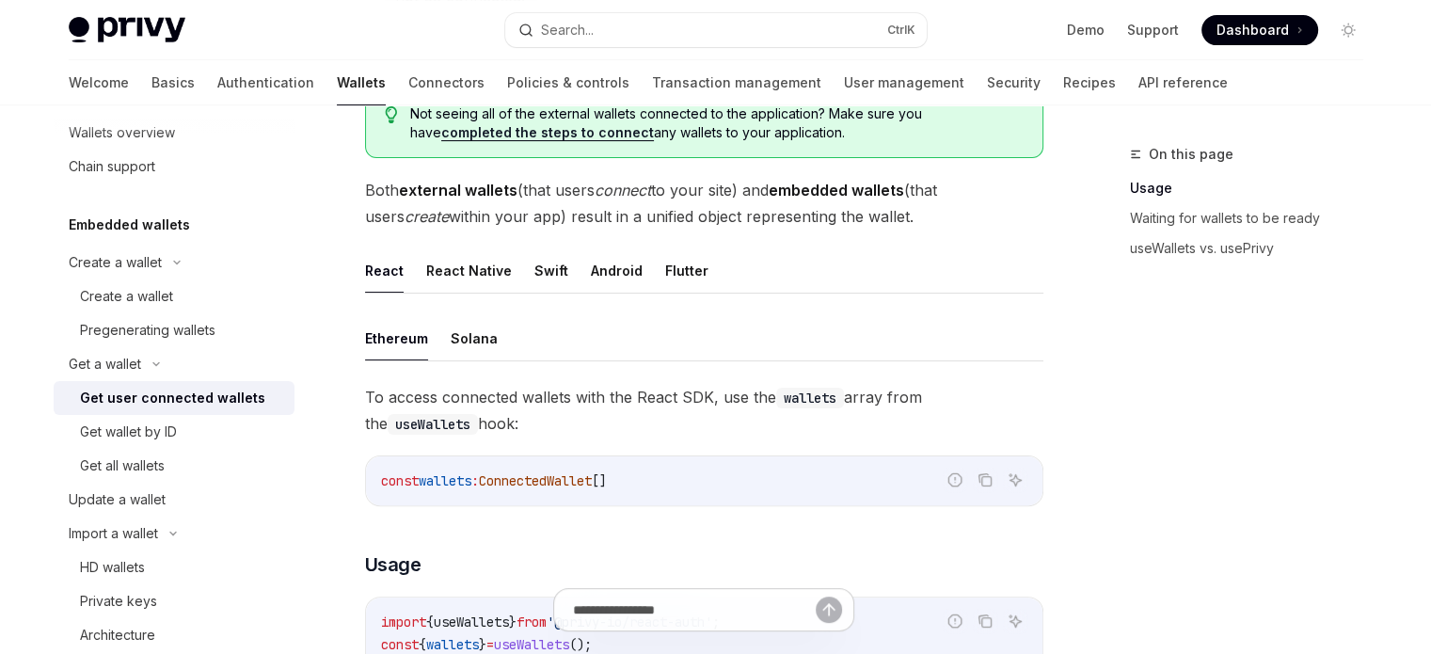
scroll to position [470, 0]
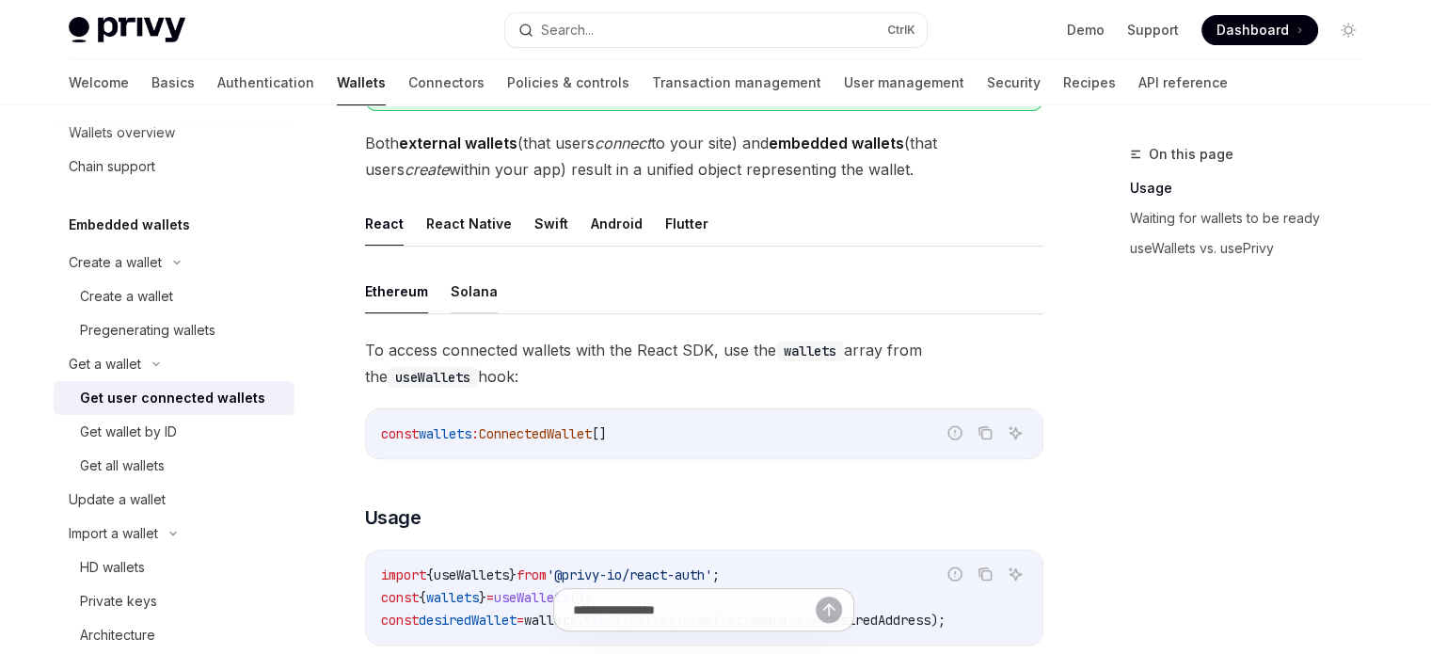
click at [480, 289] on button "Solana" at bounding box center [474, 291] width 47 height 44
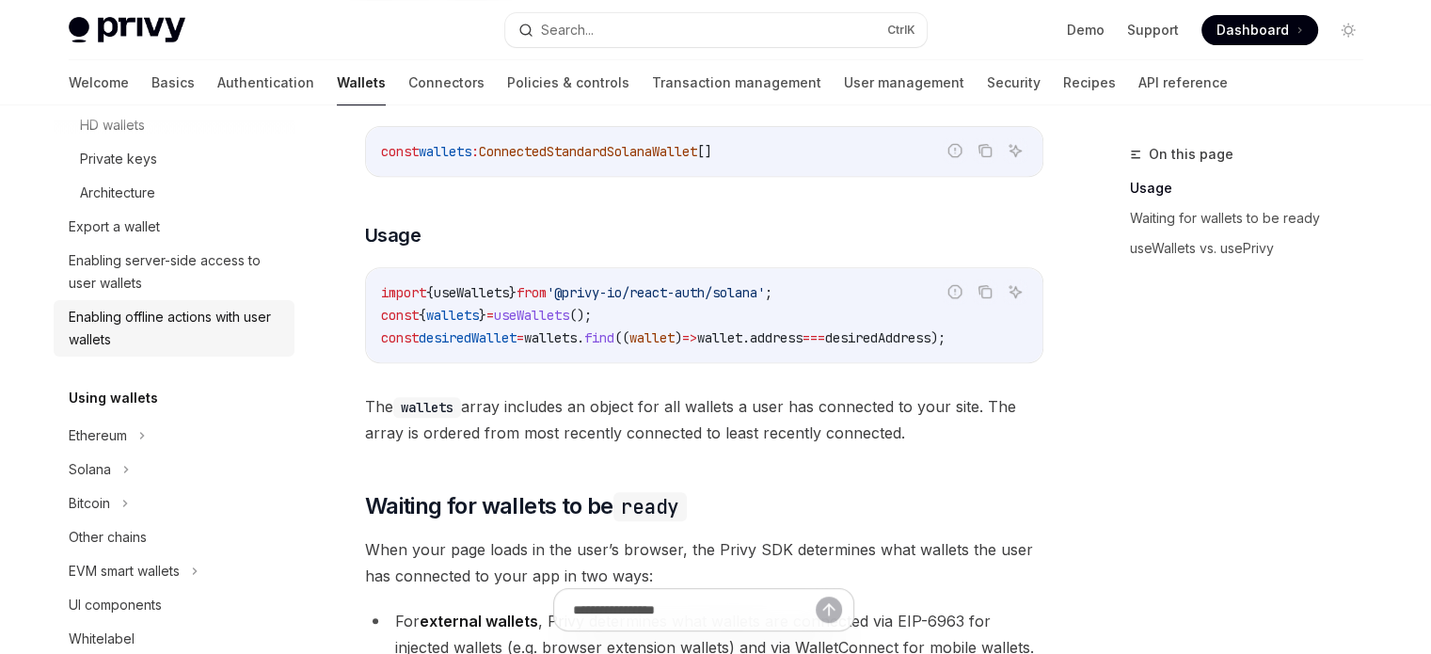
scroll to position [499, 0]
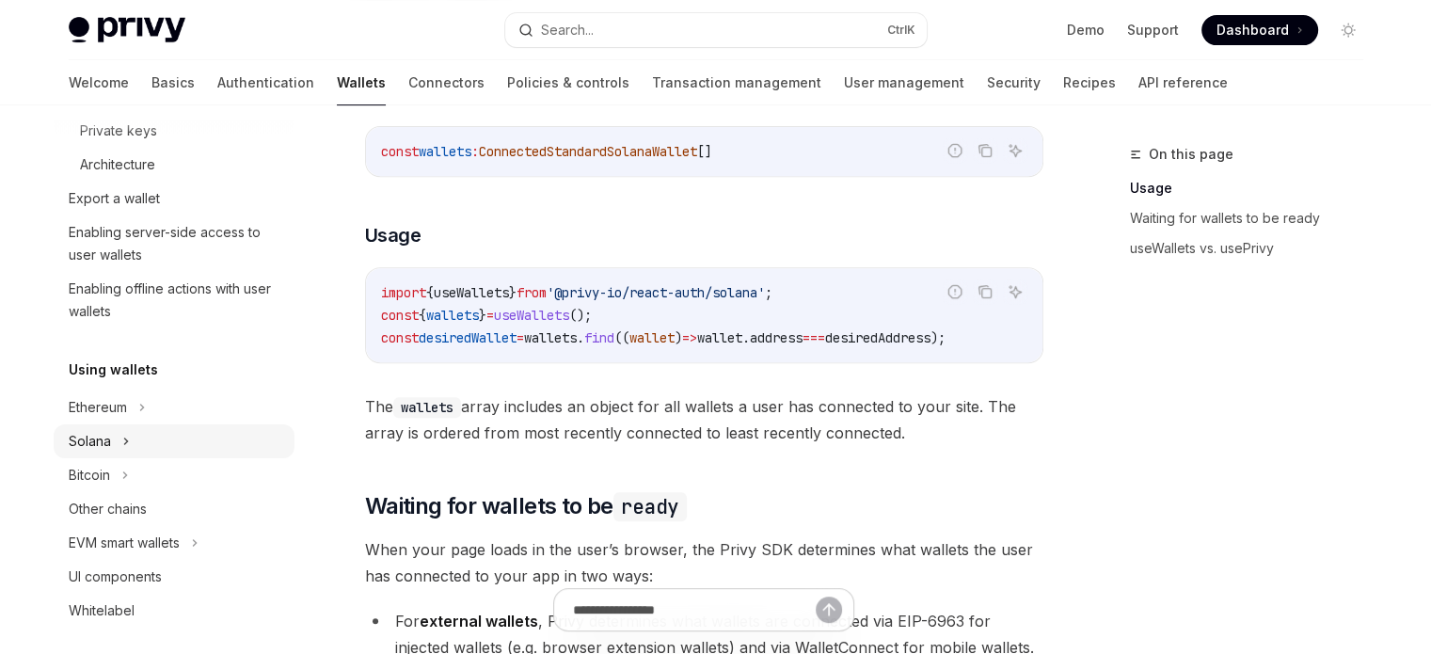
click at [173, 439] on button "Solana" at bounding box center [174, 441] width 241 height 34
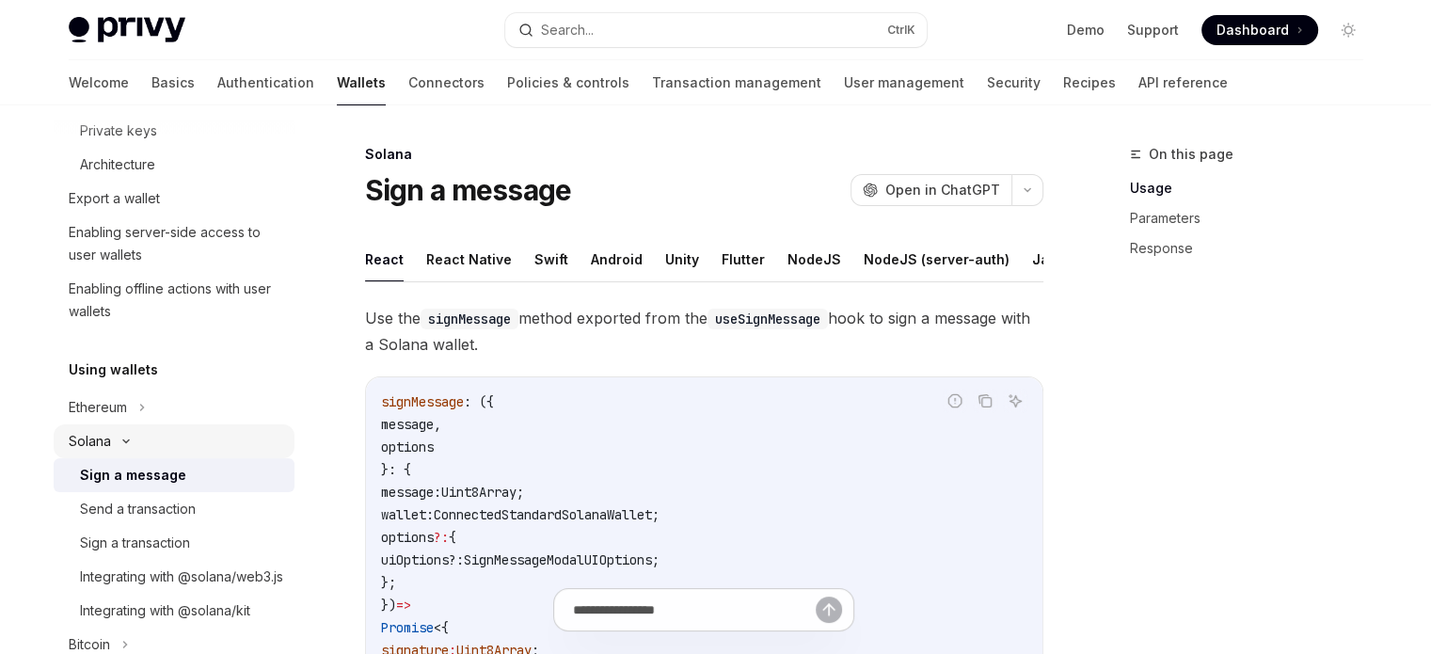
click at [173, 439] on button "Solana" at bounding box center [174, 441] width 241 height 34
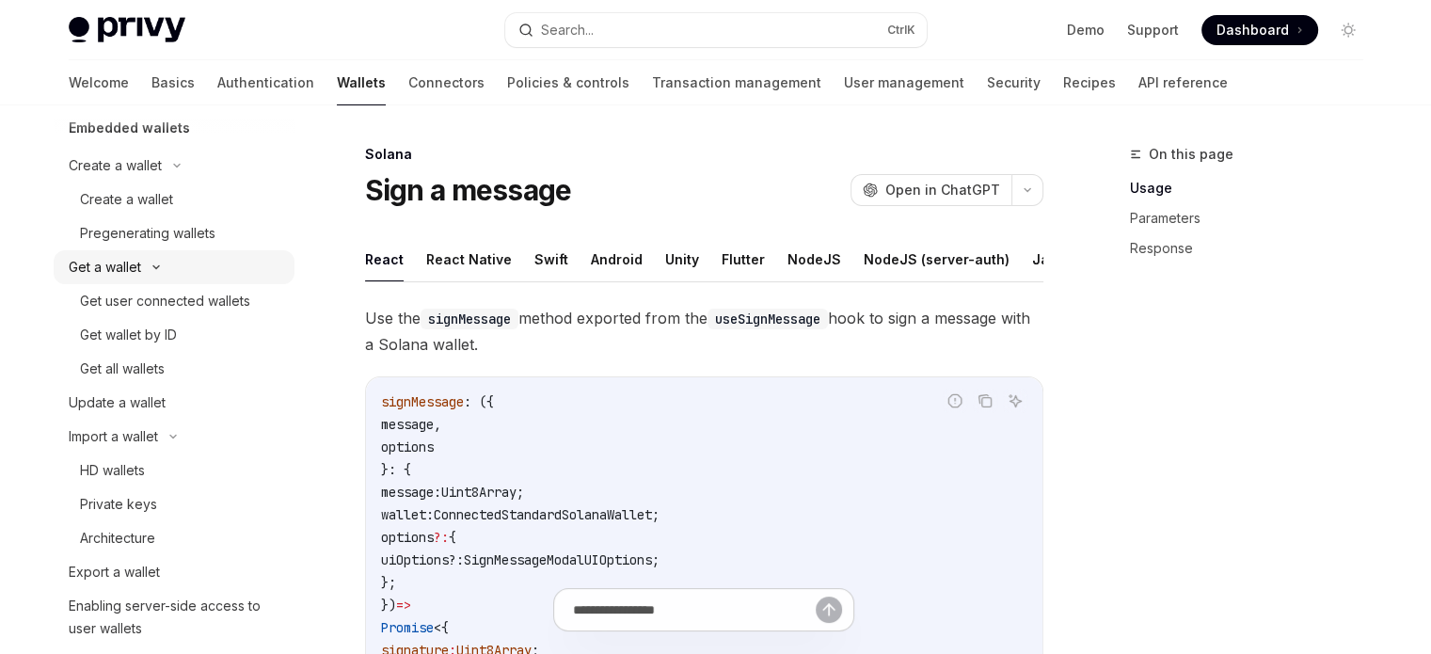
scroll to position [29, 0]
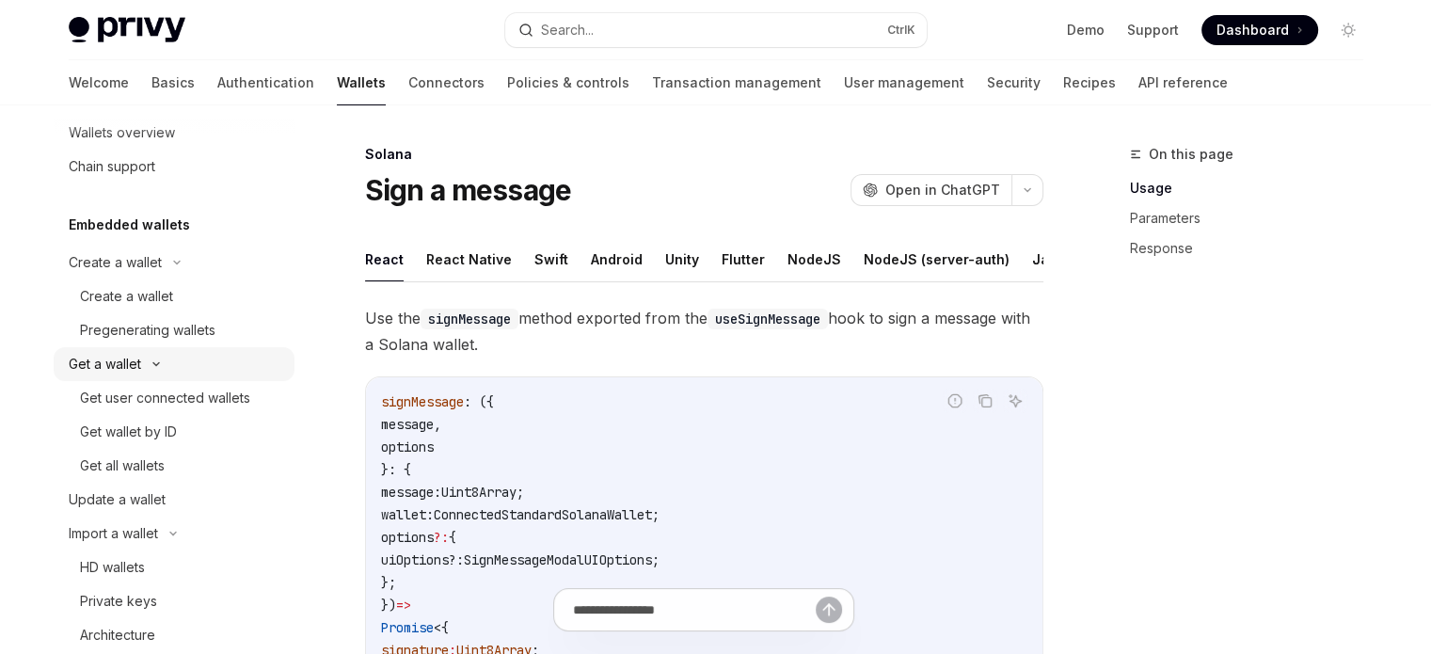
click at [226, 364] on button "Get a wallet" at bounding box center [174, 364] width 241 height 34
click at [222, 368] on button "Get a wallet" at bounding box center [174, 364] width 241 height 34
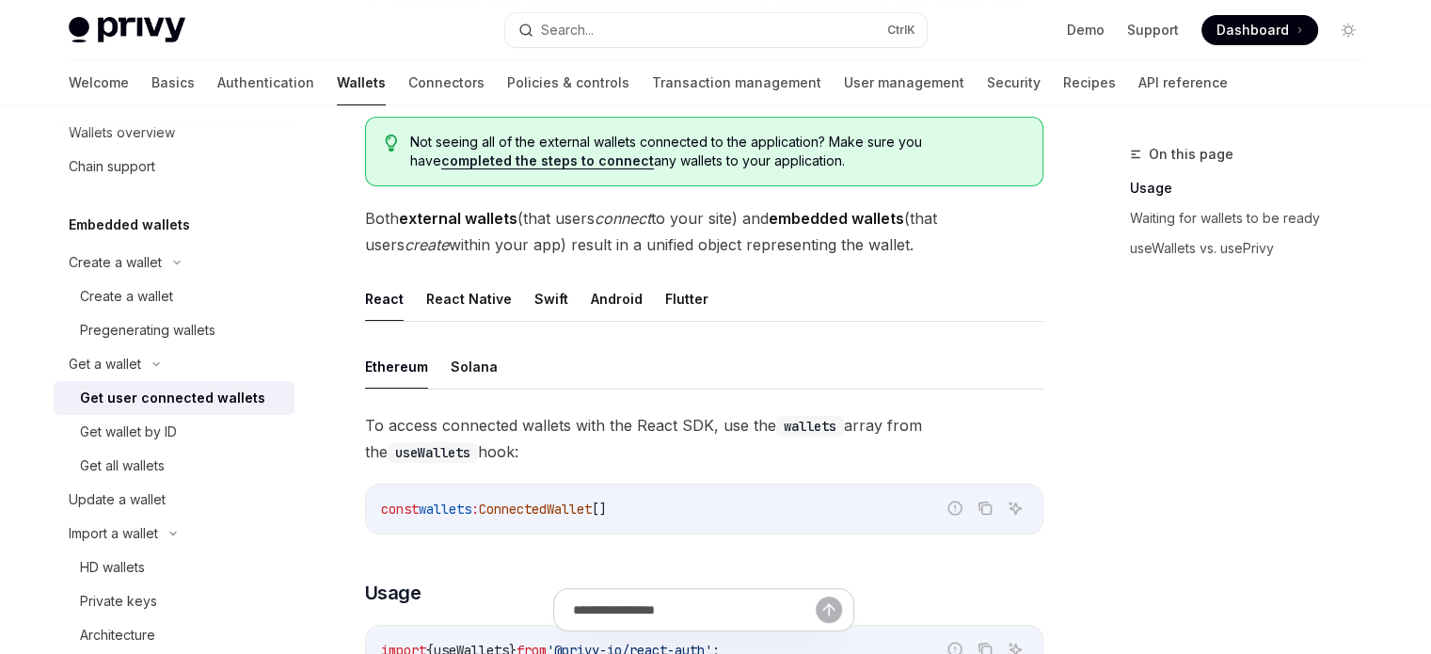
scroll to position [376, 0]
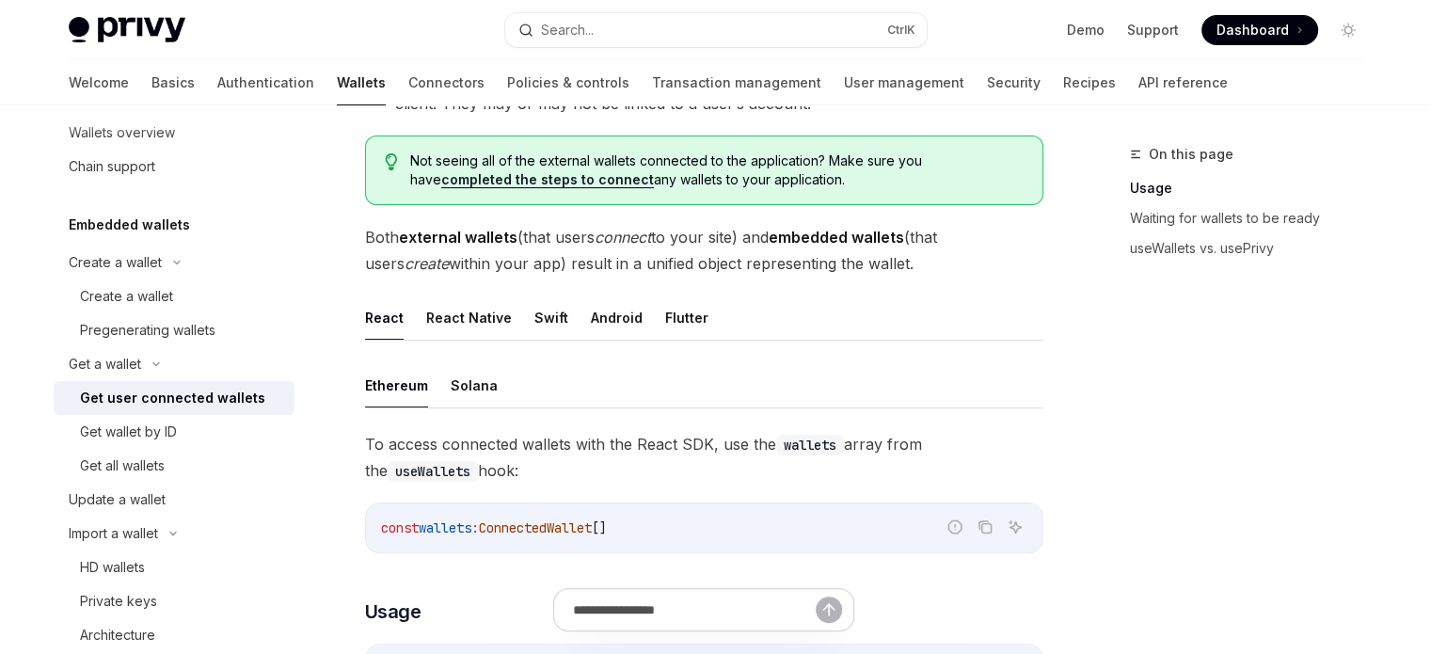
click at [440, 371] on ul "Ethereum Solana" at bounding box center [704, 385] width 678 height 45
click at [446, 384] on ul "Ethereum Solana" at bounding box center [704, 385] width 678 height 45
click at [455, 391] on button "Solana" at bounding box center [474, 385] width 47 height 44
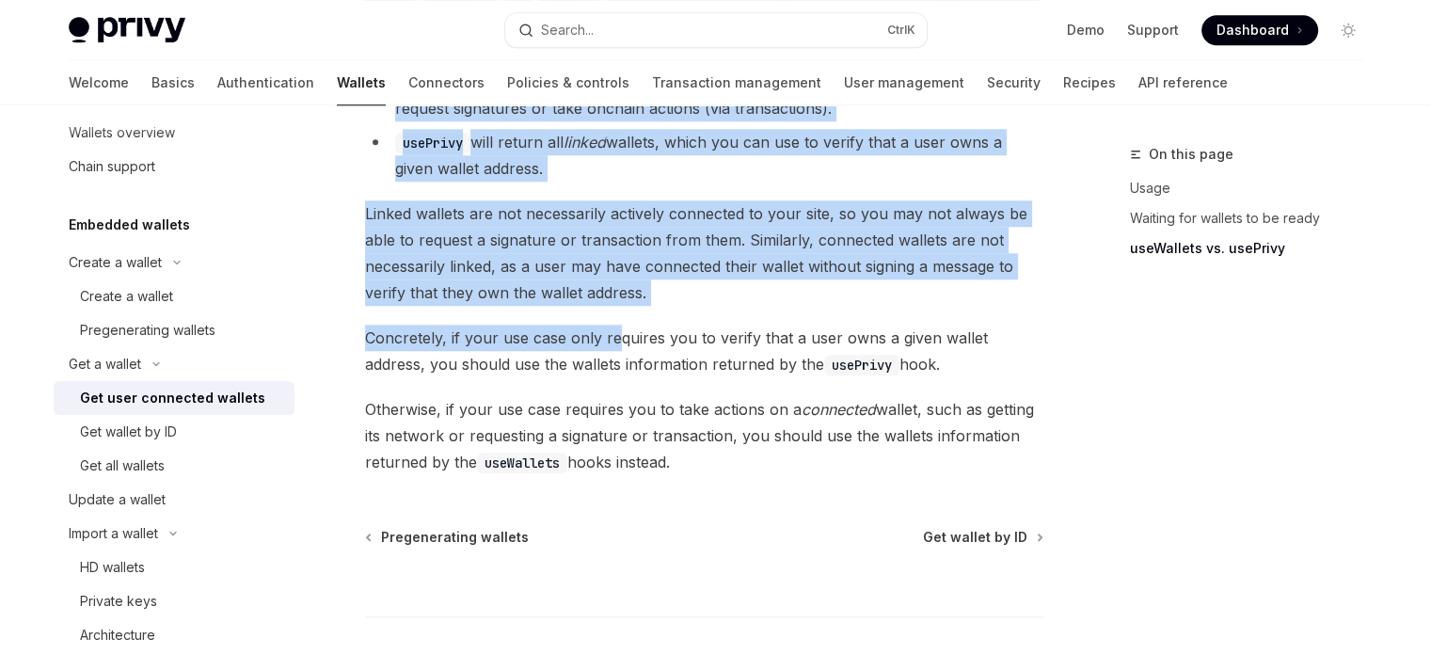
scroll to position [1787, 0]
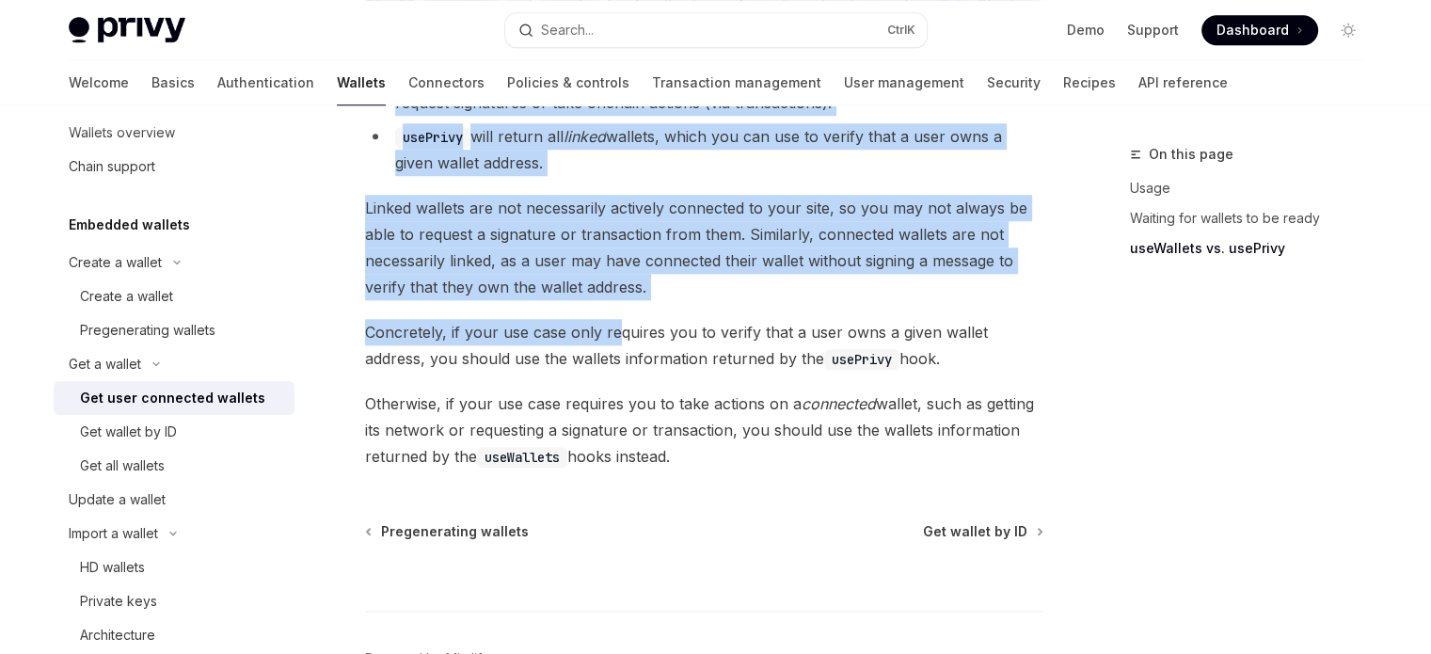
drag, startPoint x: 361, startPoint y: 250, endPoint x: 710, endPoint y: 443, distance: 398.7
copy div "Lo ipsumd sitametco adipisc elit sed Doeiu TEM, inc utl etdolor magna aliq eni …"
click at [182, 296] on div "Create a wallet" at bounding box center [181, 296] width 203 height 23
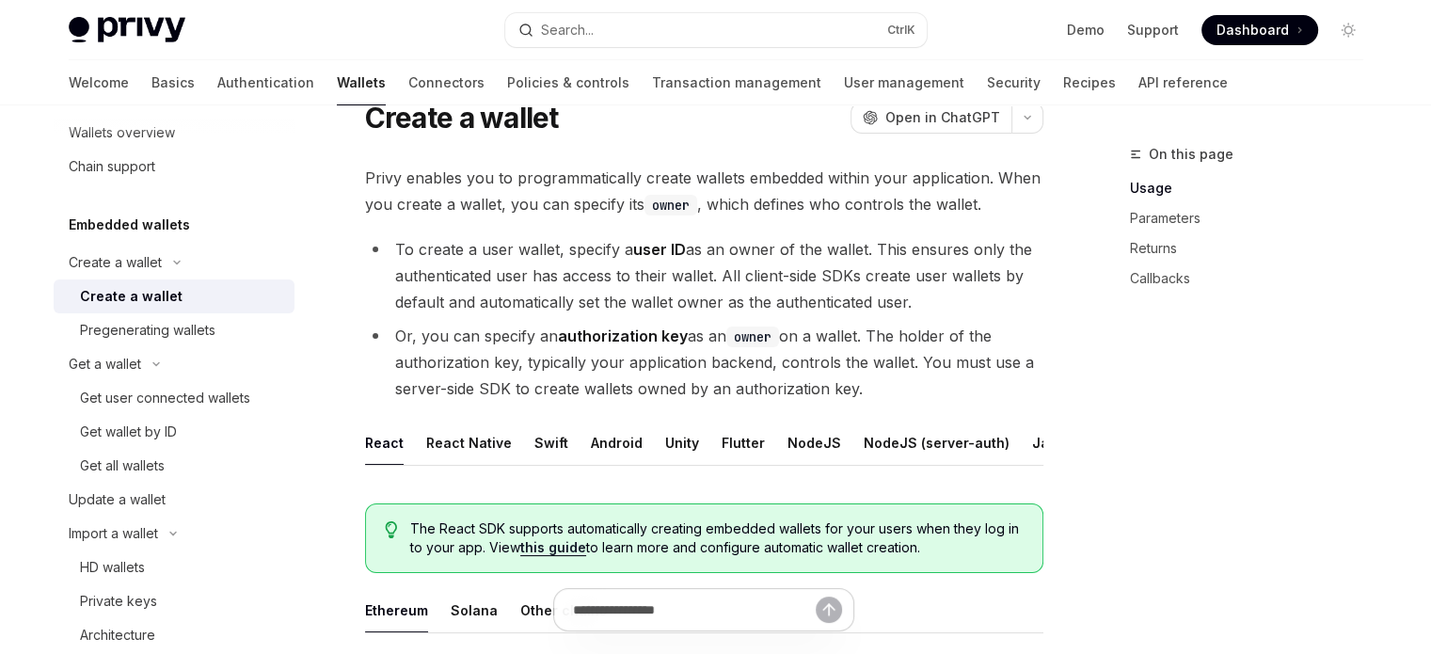
scroll to position [188, 0]
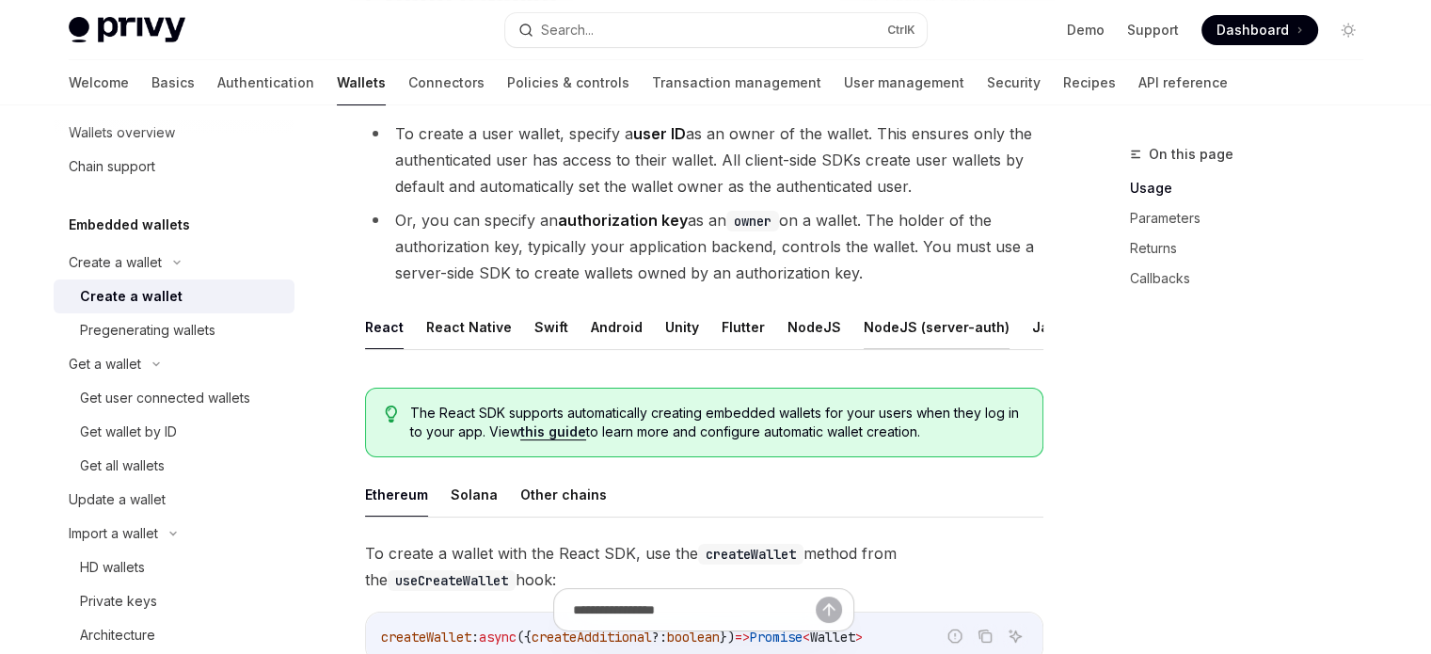
click at [895, 333] on button "NodeJS (server-auth)" at bounding box center [937, 327] width 146 height 44
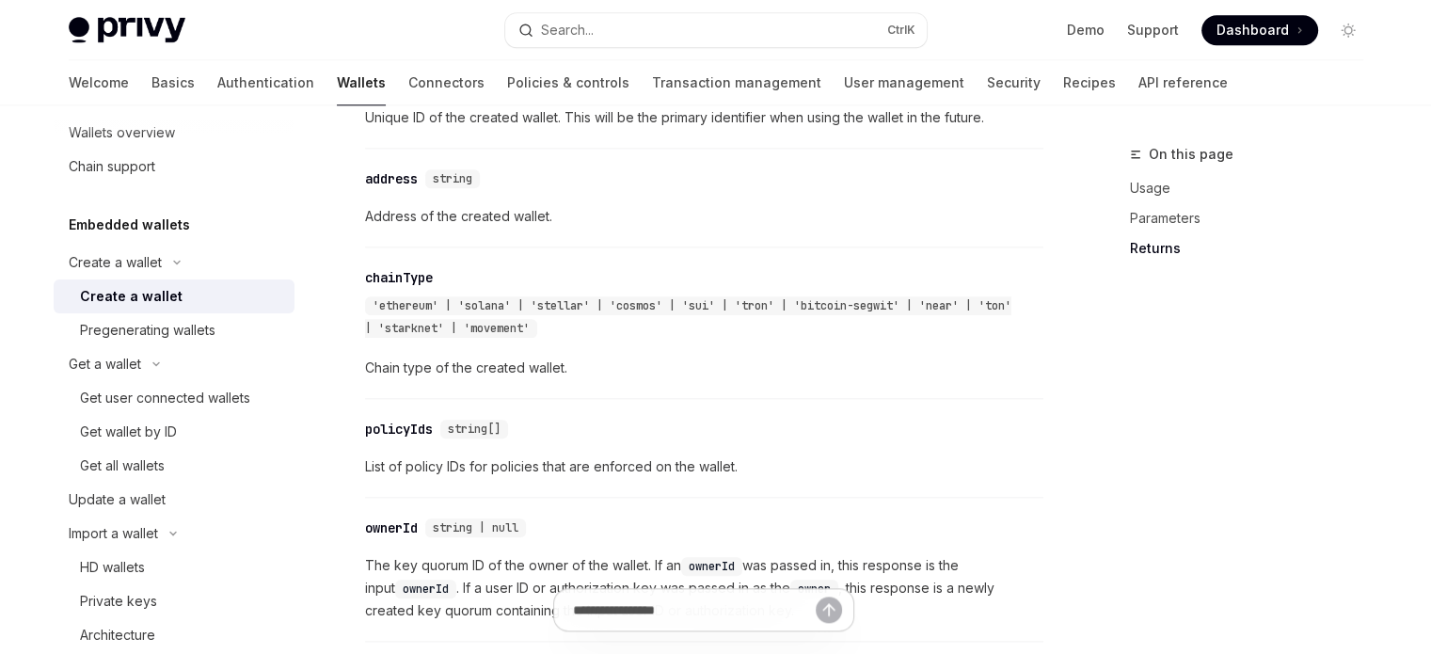
scroll to position [2164, 0]
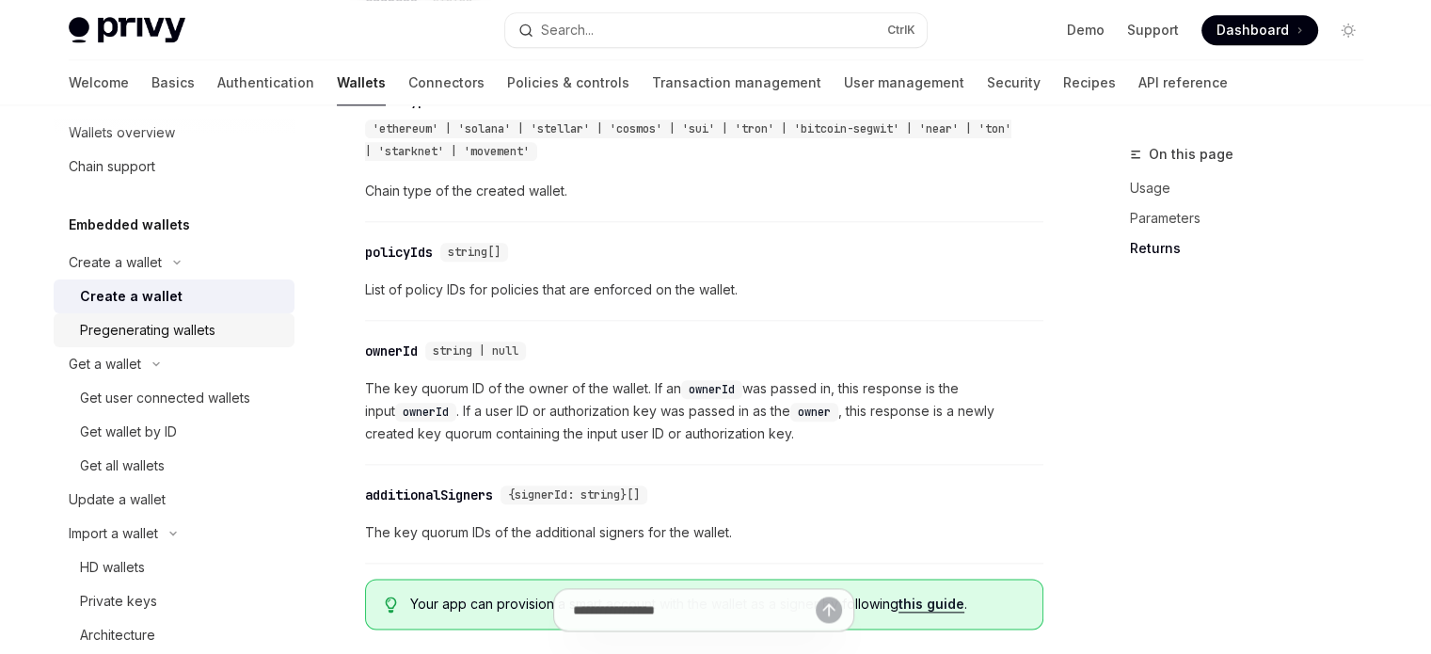
drag, startPoint x: 213, startPoint y: 354, endPoint x: 211, endPoint y: 337, distance: 17.0
click at [210, 354] on button "Get a wallet" at bounding box center [174, 364] width 241 height 34
click at [211, 336] on div "Pregenerating wallets" at bounding box center [147, 330] width 135 height 23
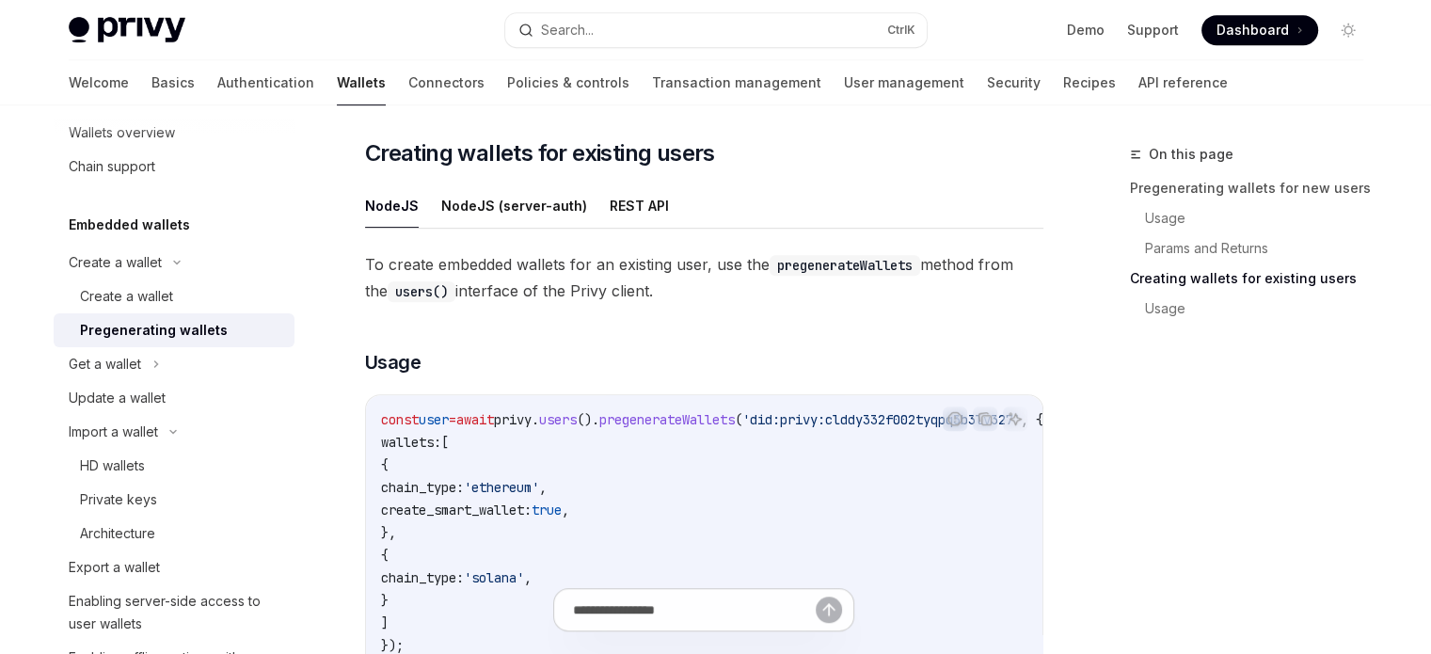
scroll to position [941, 0]
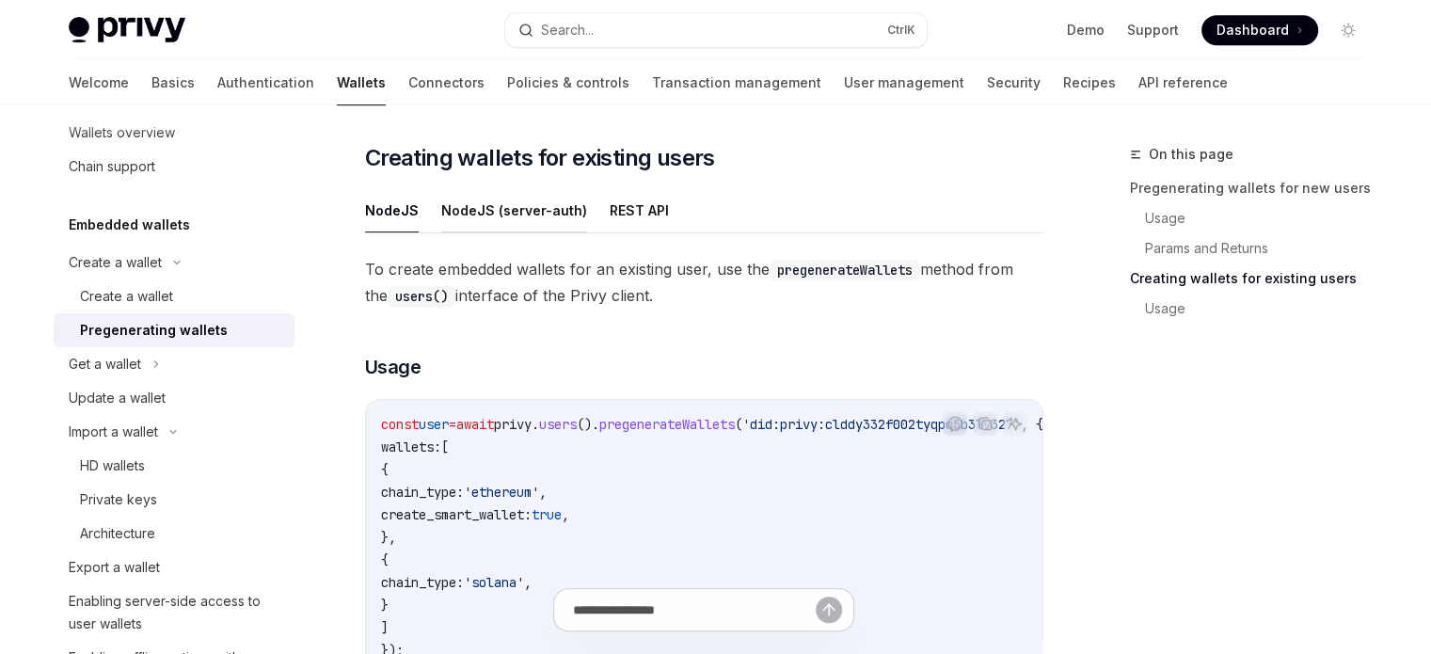
click at [506, 210] on button "NodeJS (server-auth)" at bounding box center [514, 210] width 146 height 44
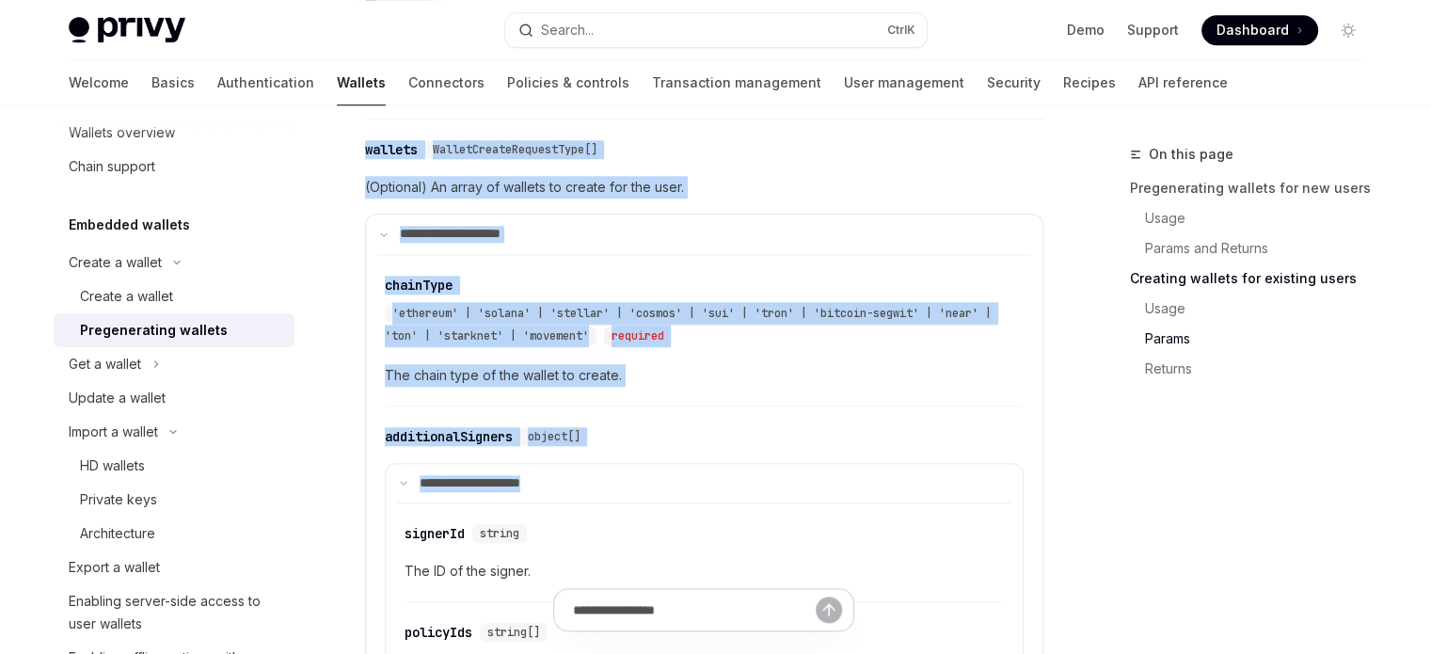
scroll to position [1787, 0]
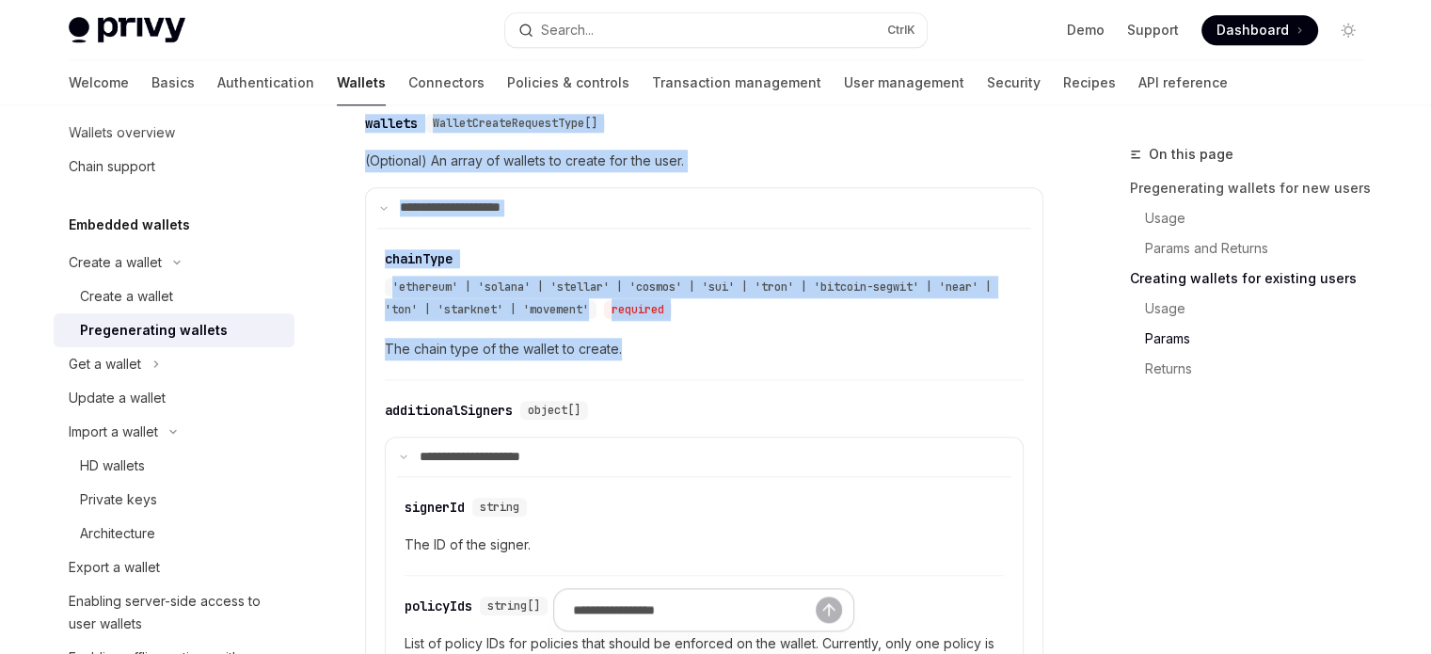
drag, startPoint x: 362, startPoint y: 167, endPoint x: 674, endPoint y: 350, distance: 360.9
copy div "**********"
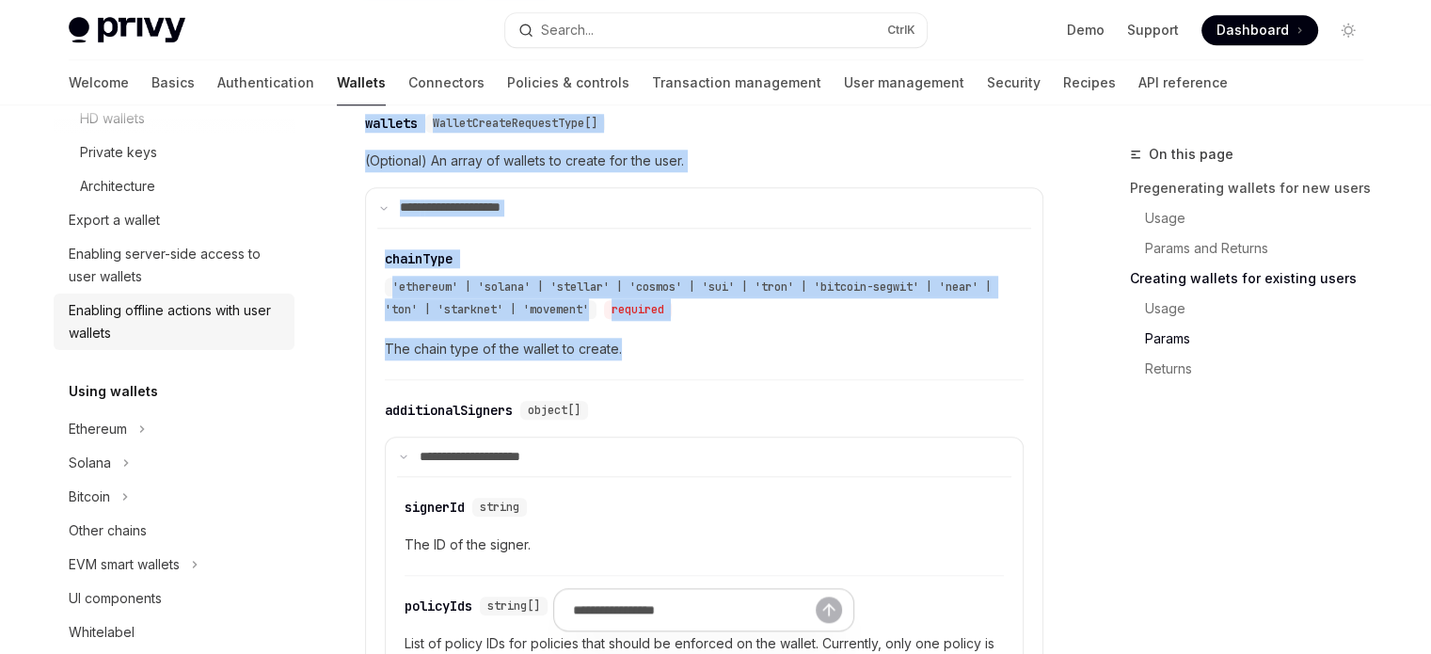
scroll to position [470, 0]
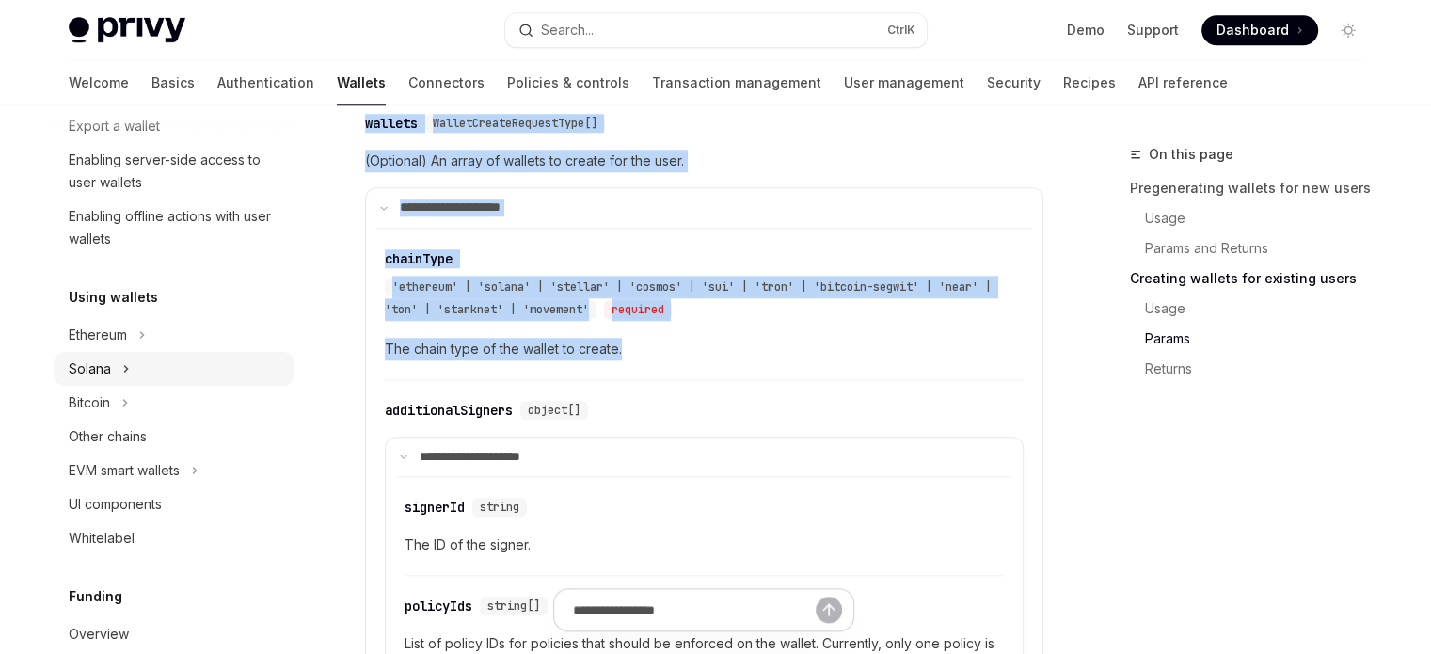
click at [116, 360] on button "Solana" at bounding box center [174, 369] width 241 height 34
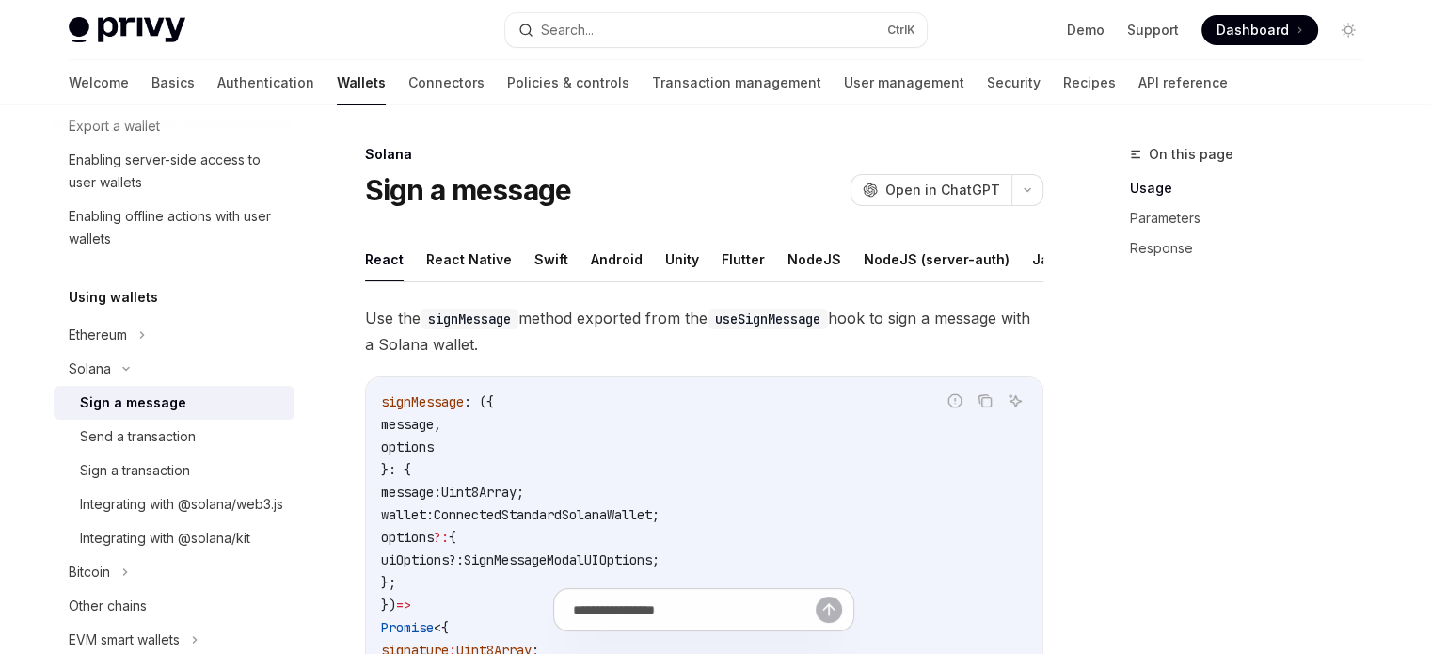
click at [134, 389] on link "Sign a message" at bounding box center [174, 403] width 241 height 34
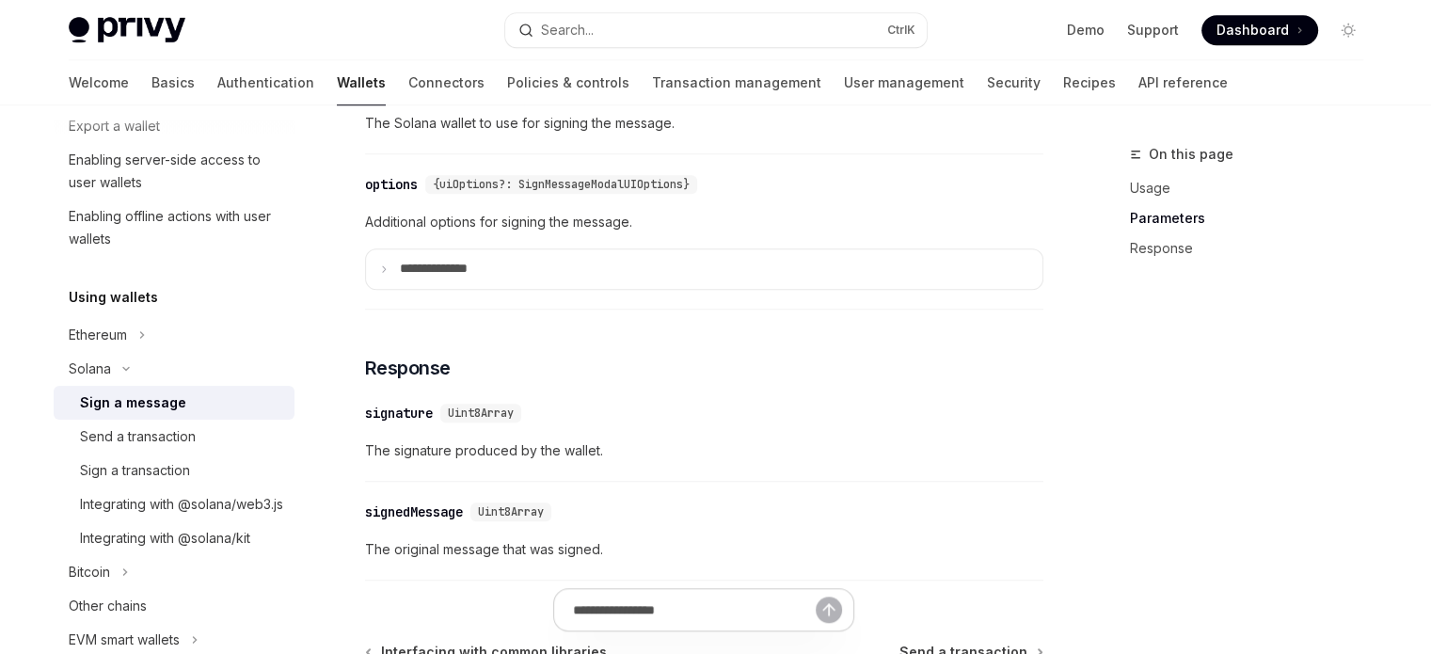
scroll to position [1411, 0]
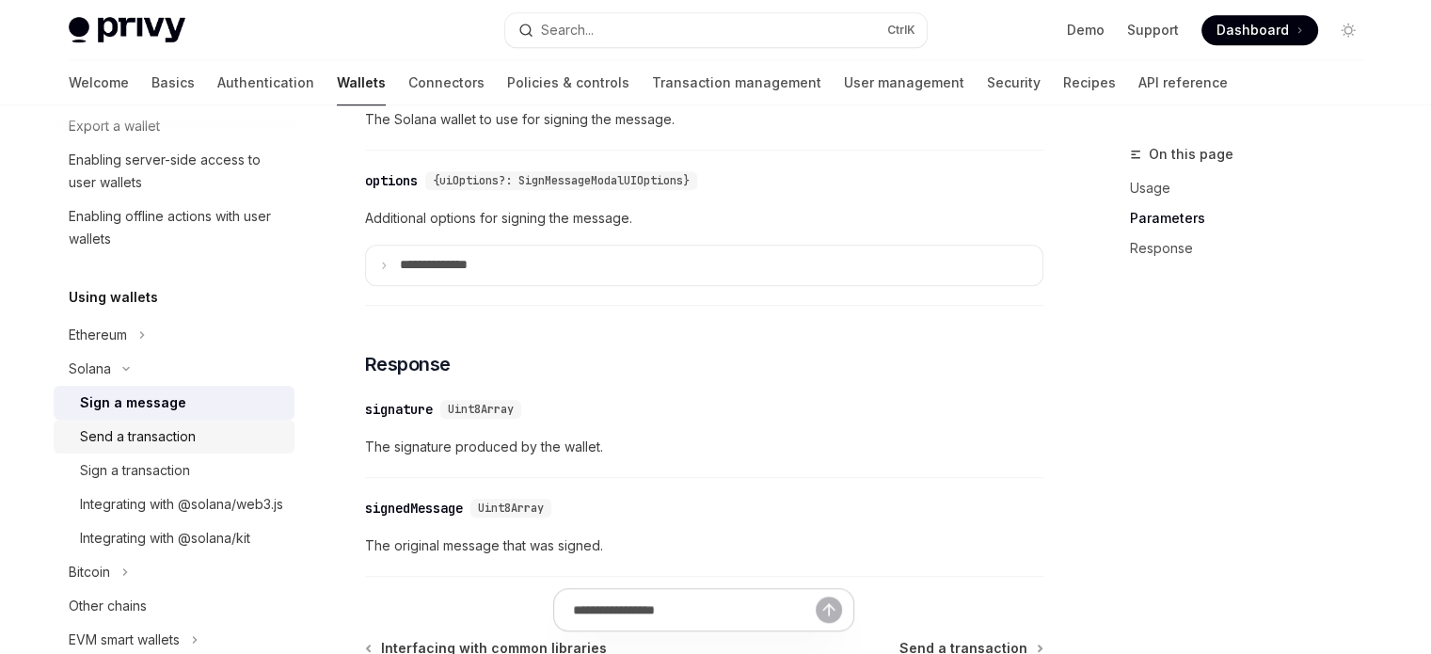
click at [226, 448] on link "Send a transaction" at bounding box center [174, 437] width 241 height 34
type textarea "*"
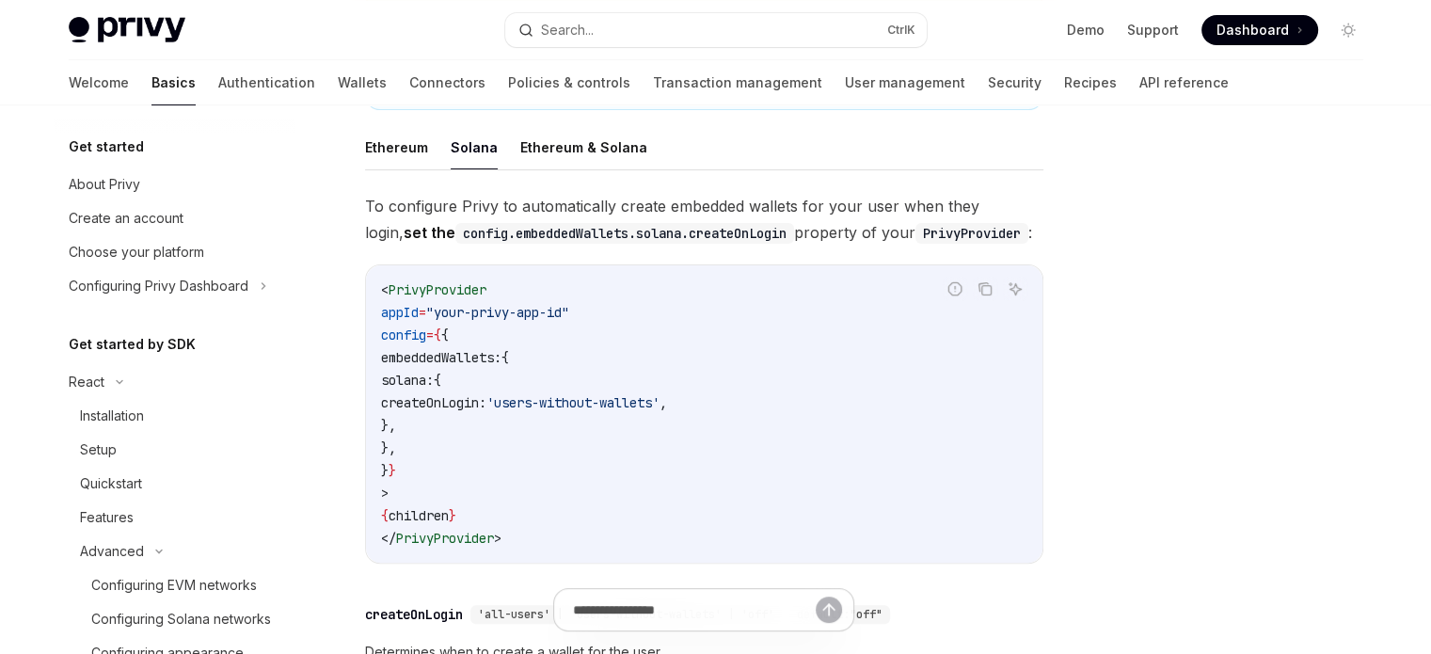
scroll to position [329, 0]
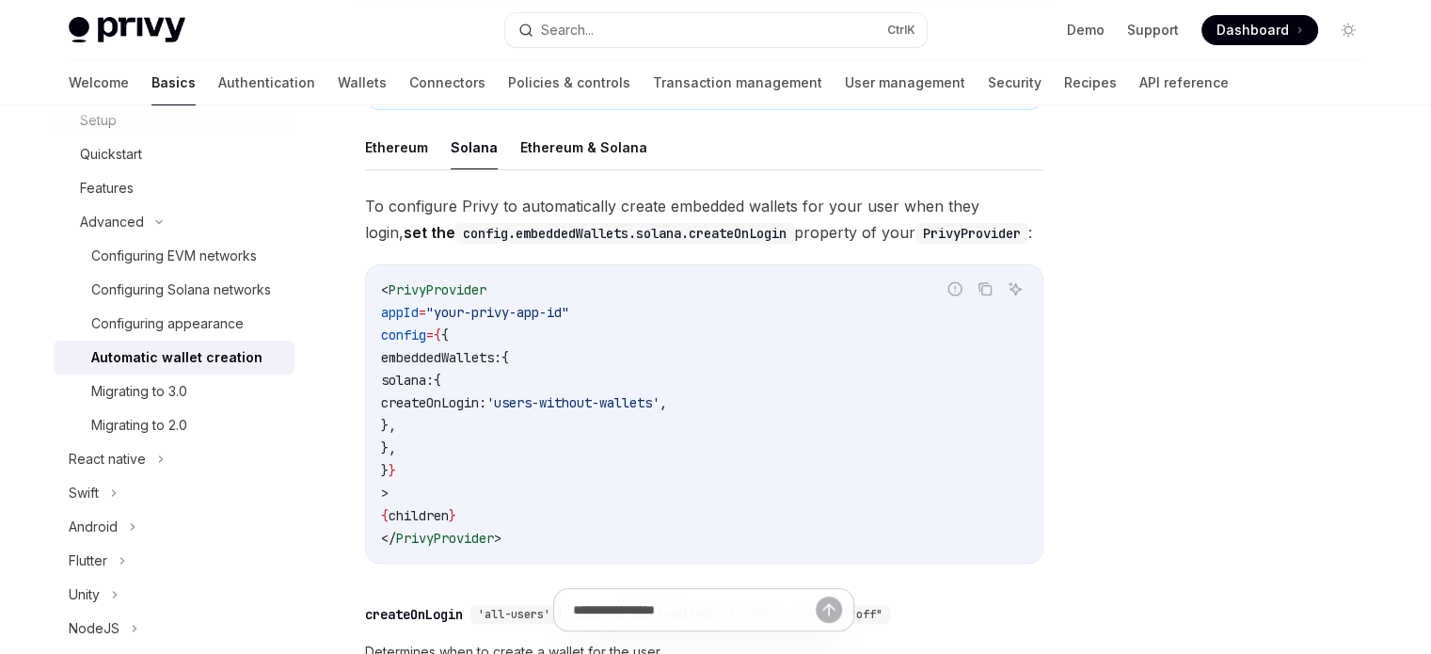
type textarea "*"
